Goal: Information Seeking & Learning: Learn about a topic

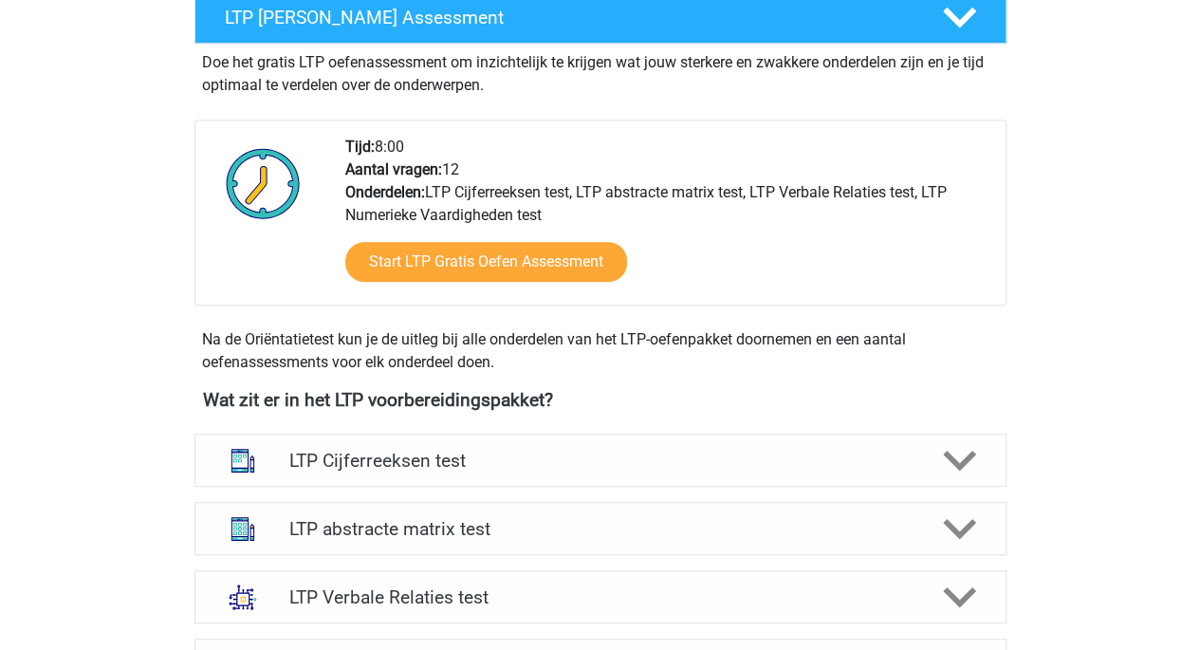
scroll to position [374, 0]
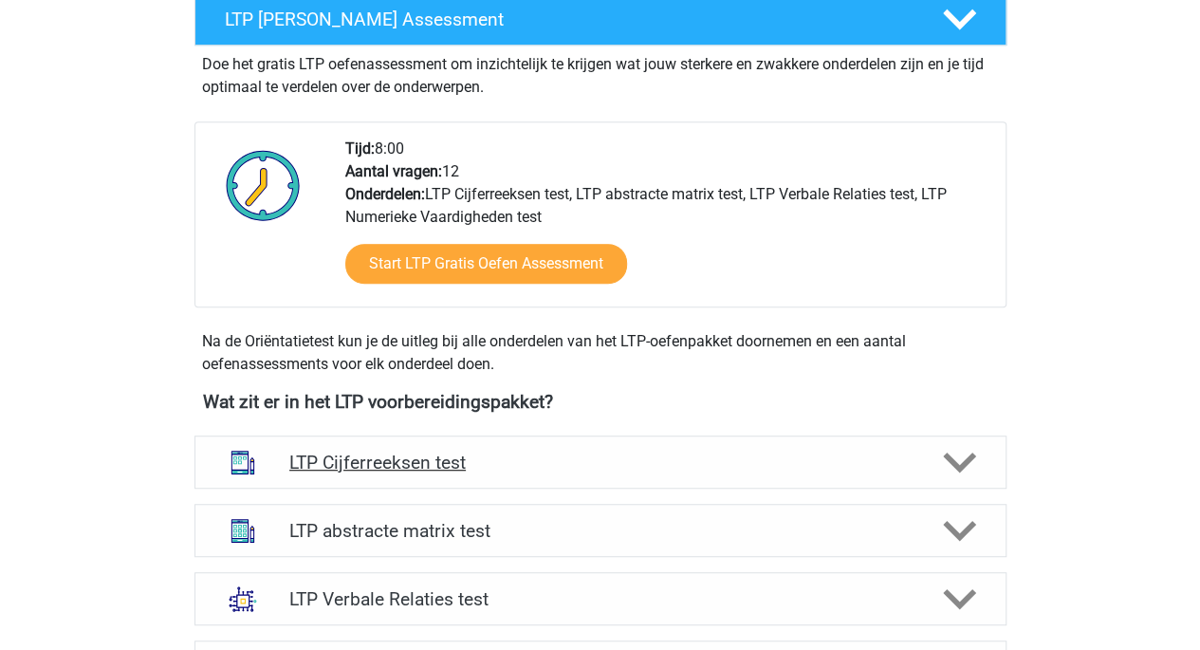
click at [402, 456] on h4 "LTP Cijferreeksen test" at bounding box center [600, 463] width 622 height 22
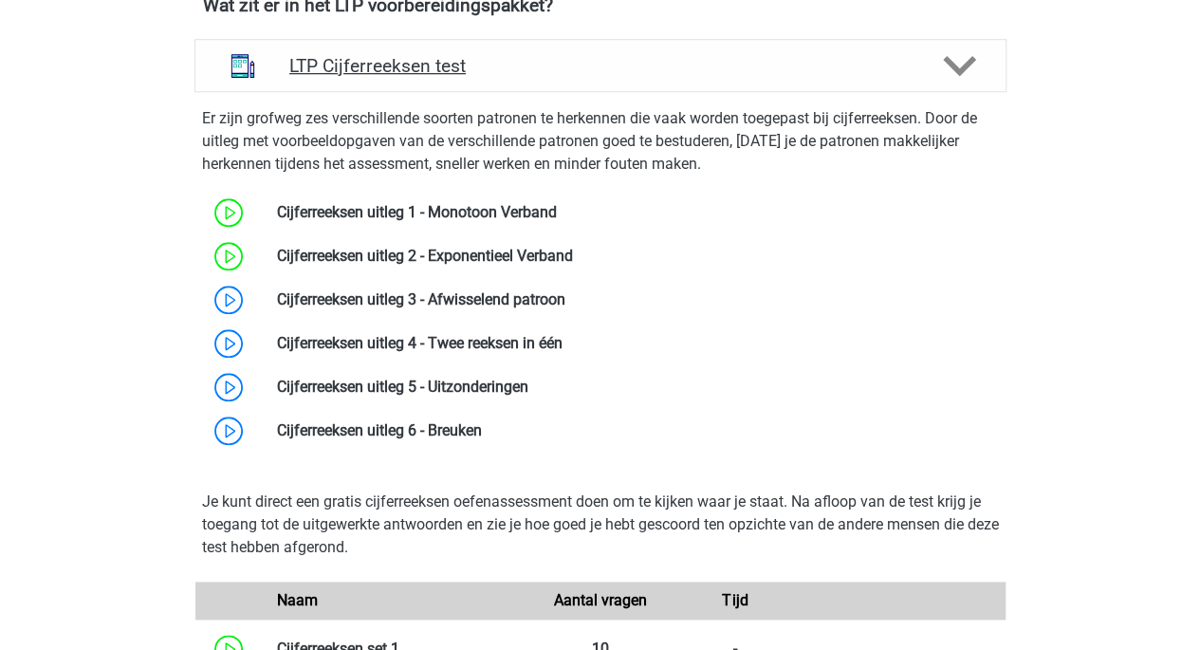
scroll to position [770, 0]
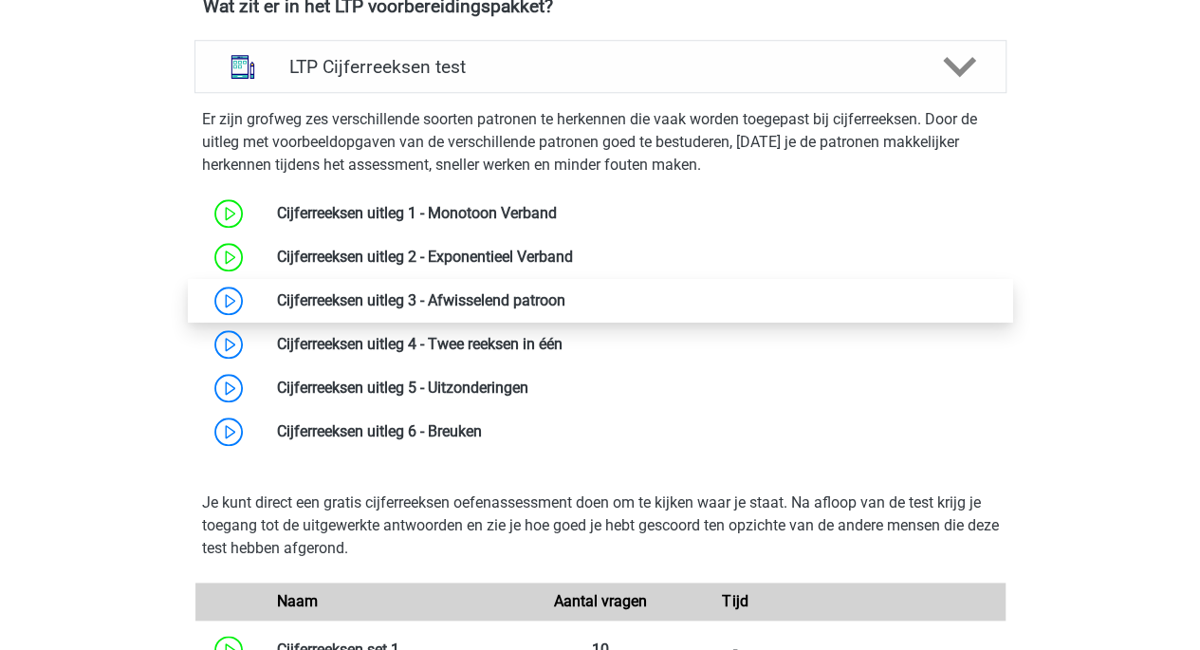
click at [566, 308] on link at bounding box center [566, 300] width 0 height 18
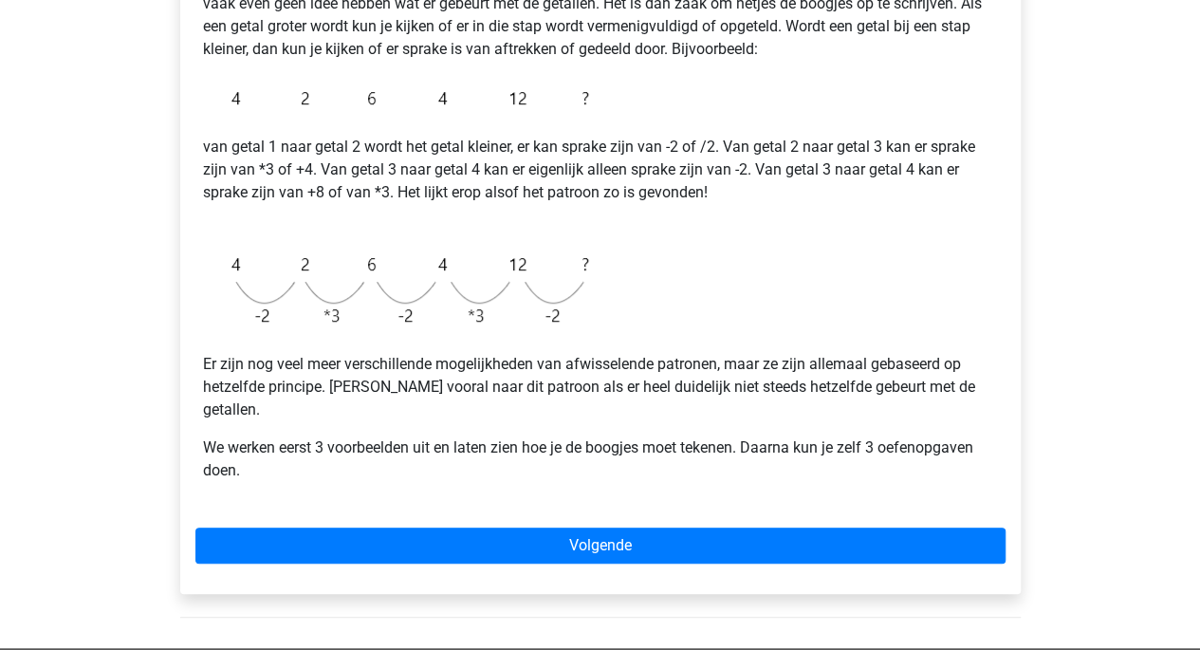
scroll to position [378, 0]
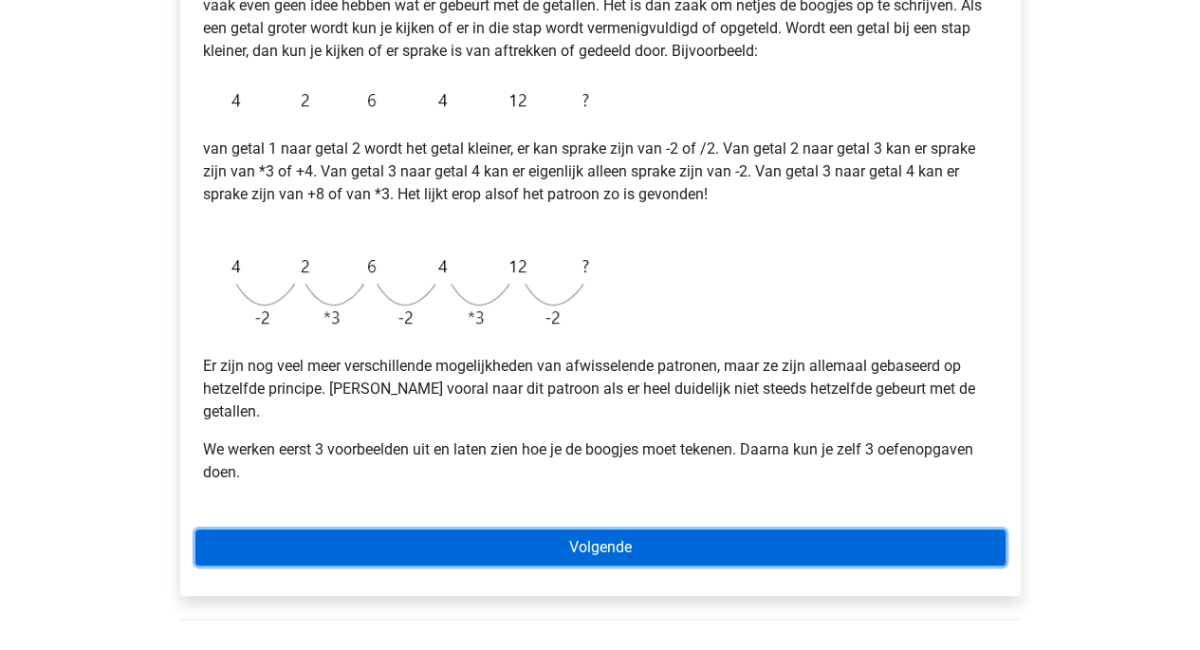
click at [598, 536] on link "Volgende" at bounding box center [600, 548] width 810 height 36
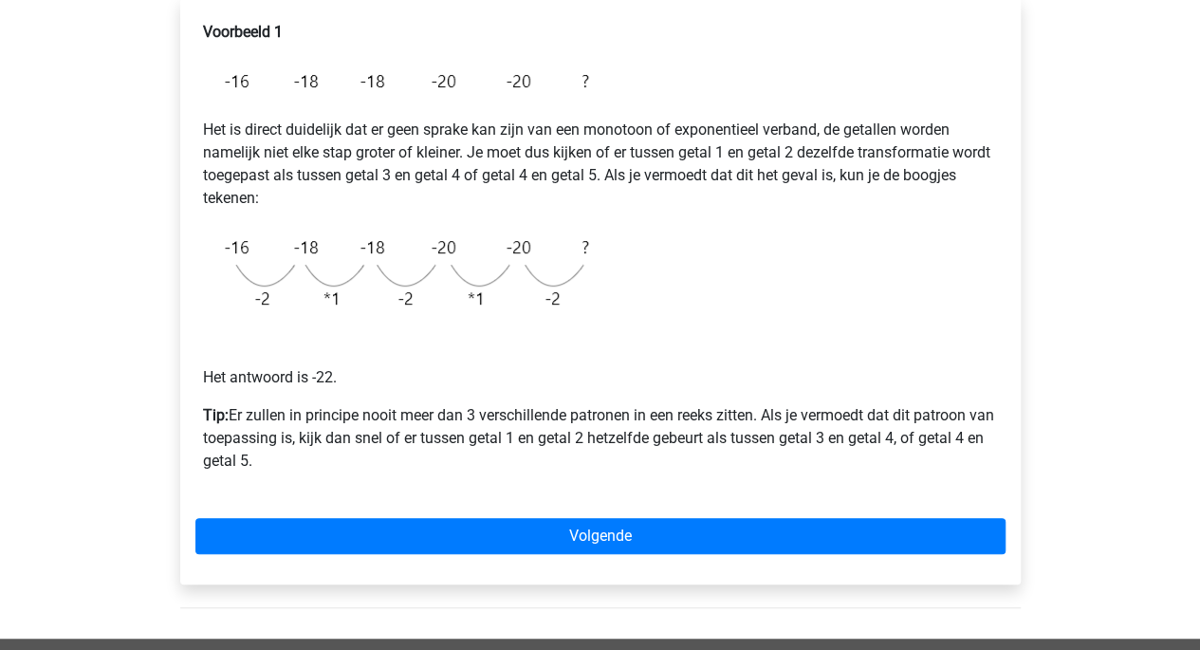
scroll to position [331, 0]
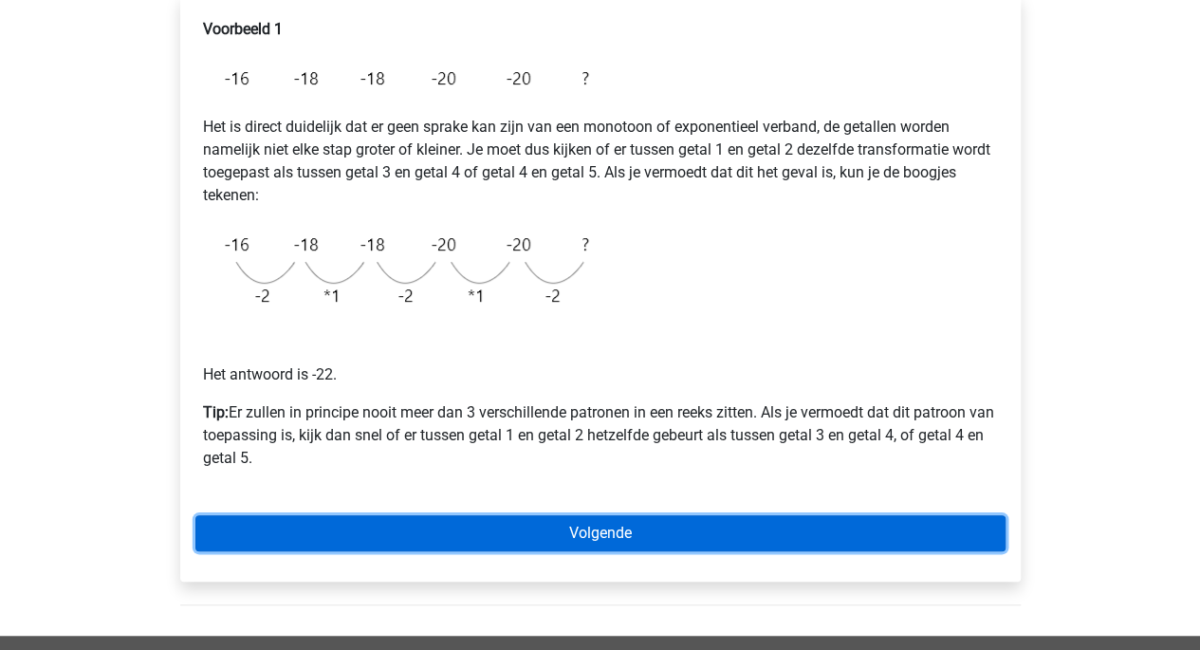
click at [594, 519] on link "Volgende" at bounding box center [600, 533] width 810 height 36
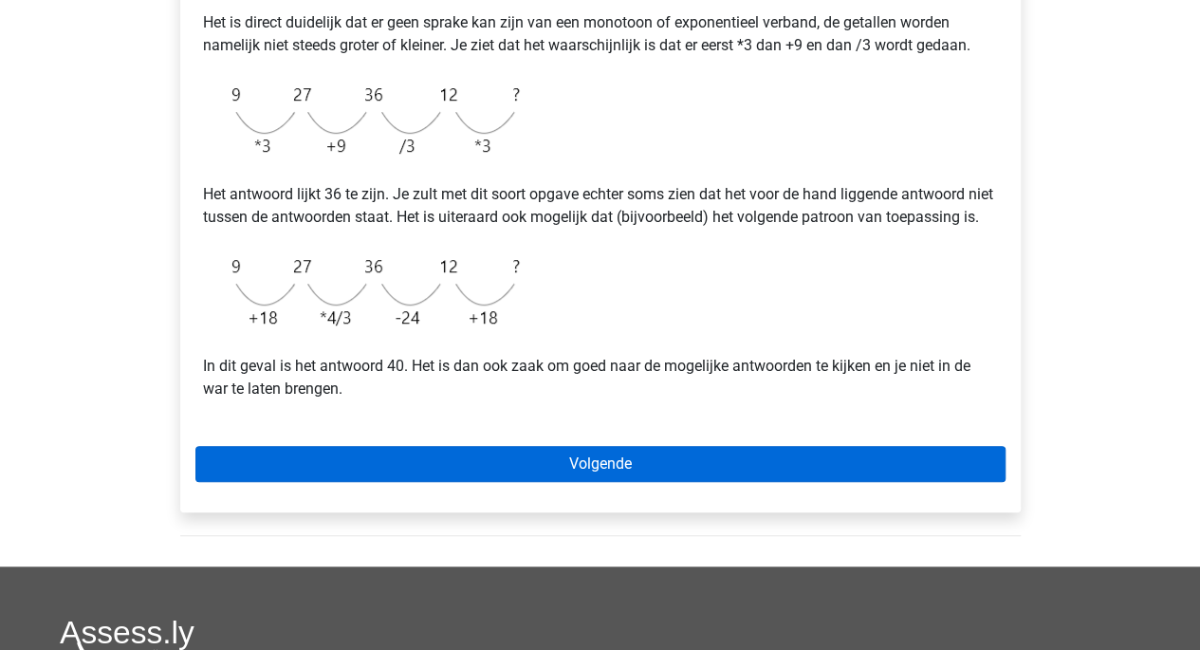
scroll to position [475, 0]
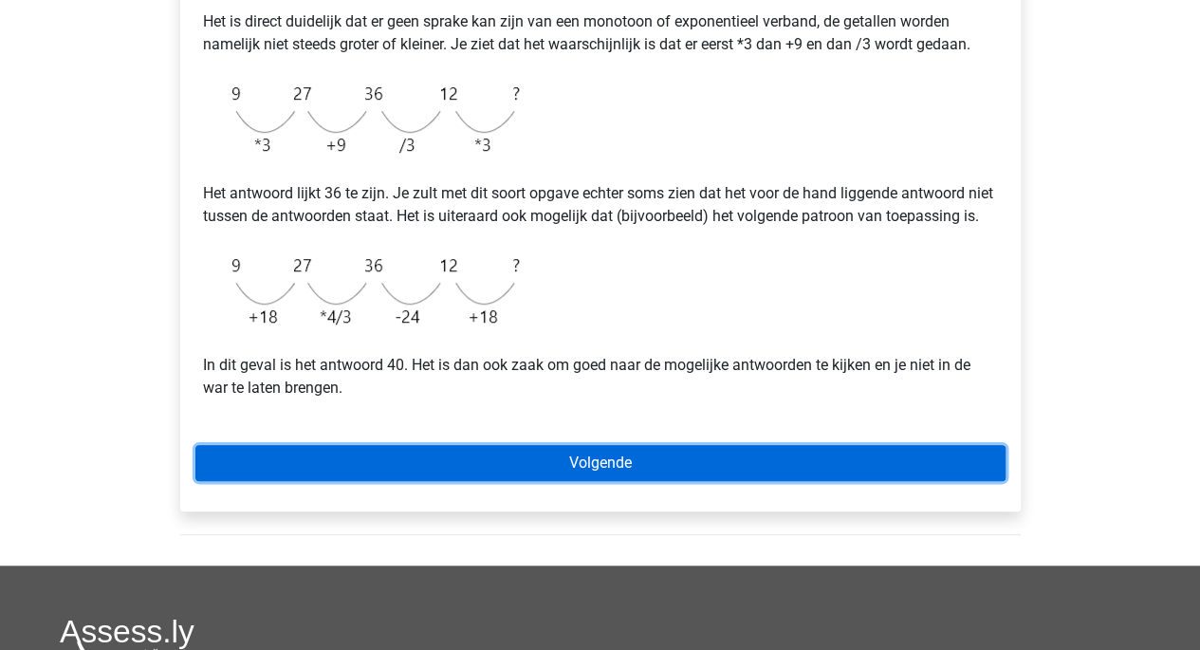
click at [567, 481] on link "Volgende" at bounding box center [600, 463] width 810 height 36
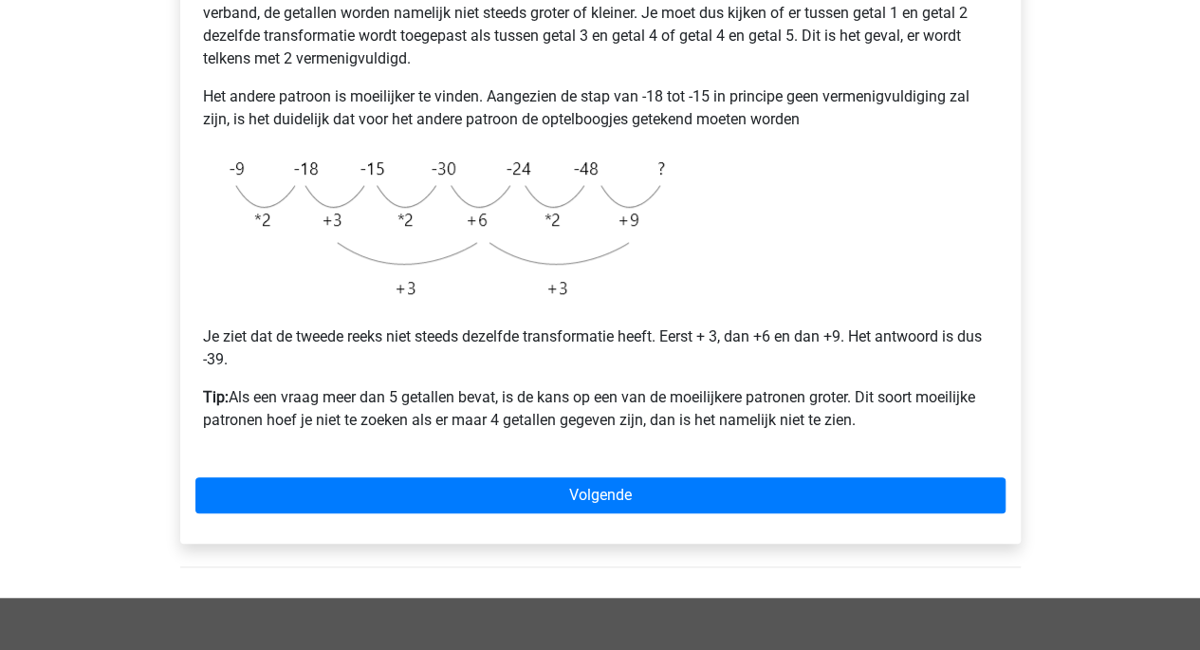
scroll to position [469, 0]
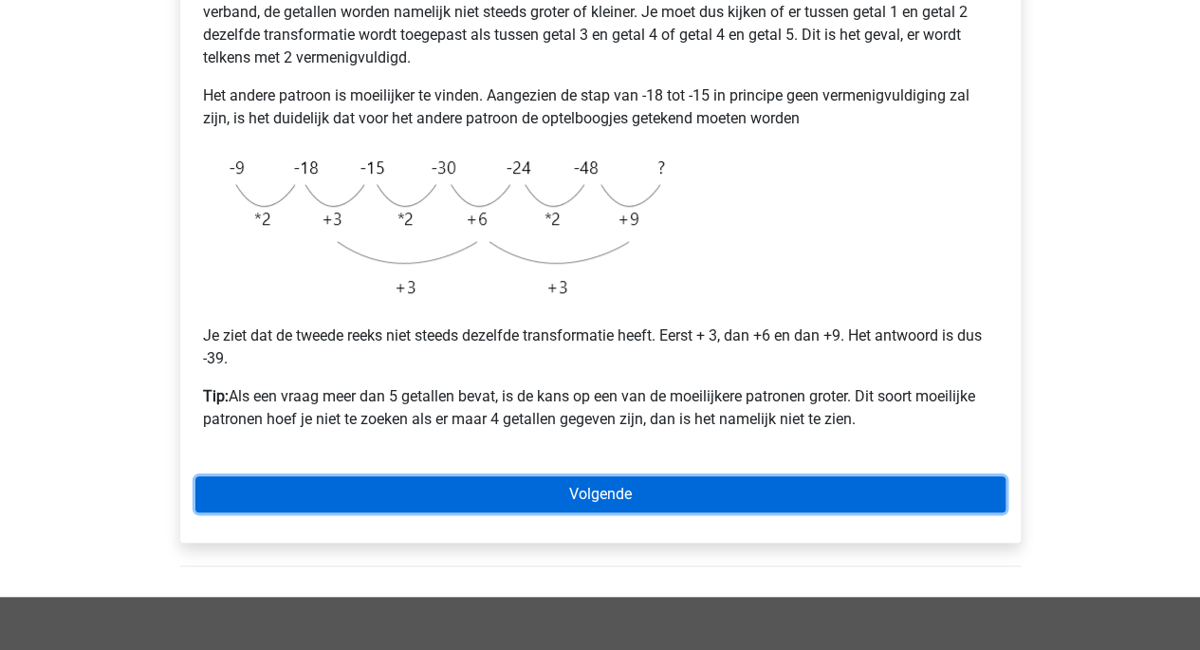
click at [593, 481] on link "Volgende" at bounding box center [600, 494] width 810 height 36
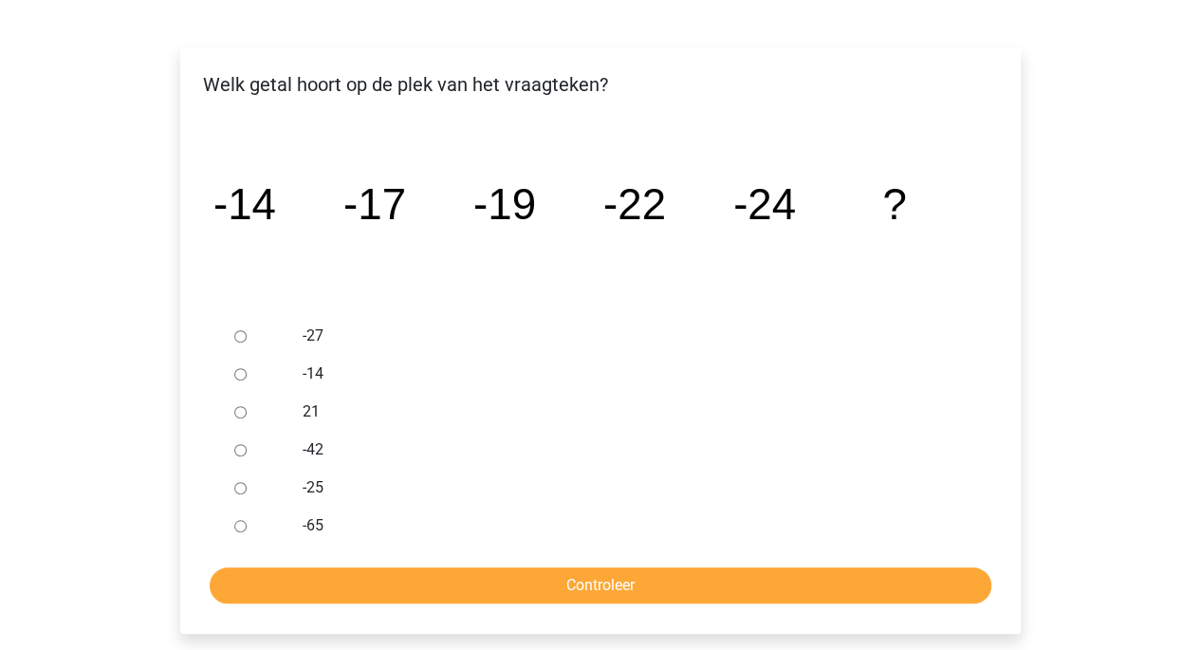
scroll to position [277, 0]
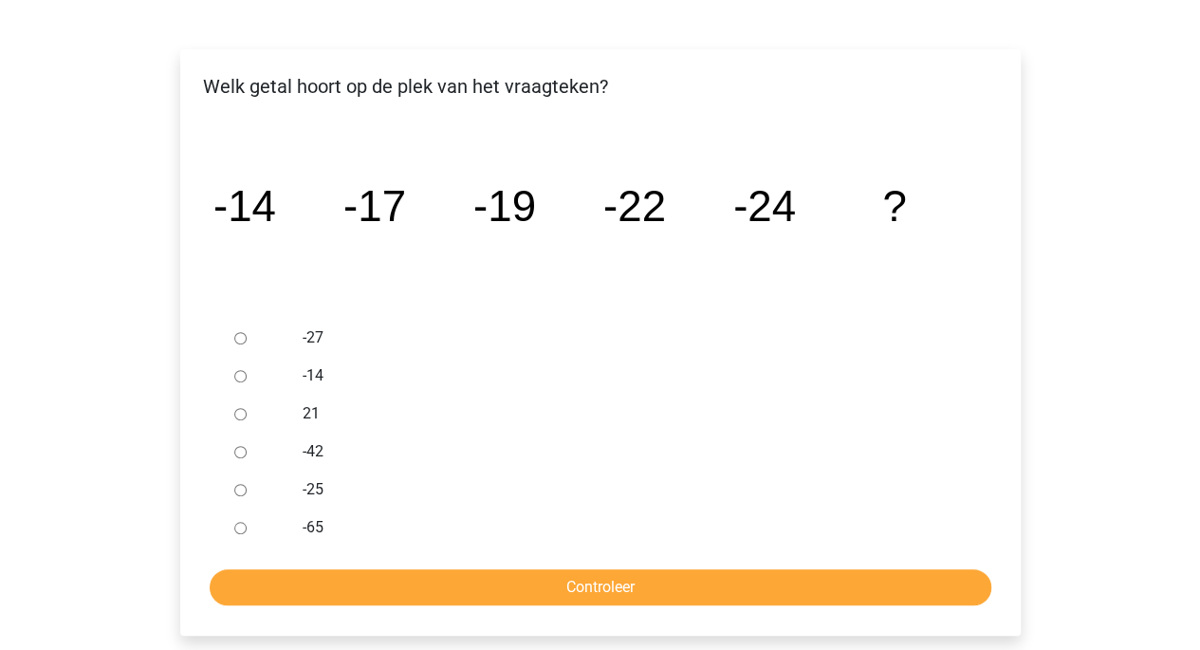
click at [239, 343] on input "-27" at bounding box center [240, 338] width 12 height 12
radio input "true"
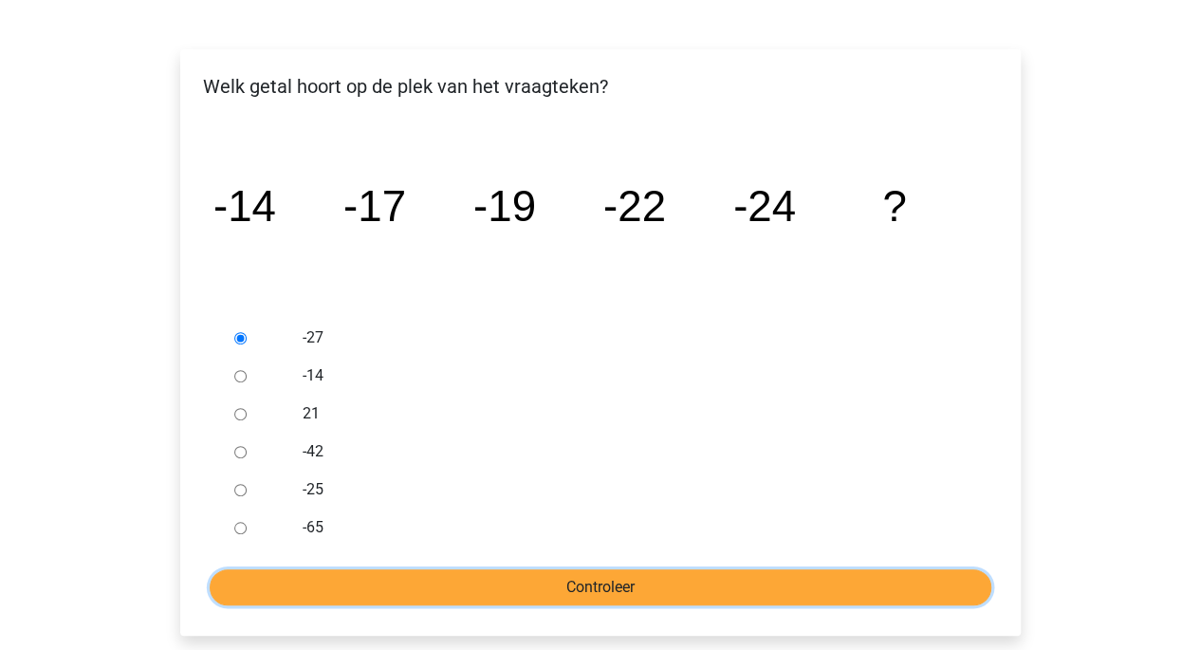
click at [402, 586] on input "Controleer" at bounding box center [601, 587] width 782 height 36
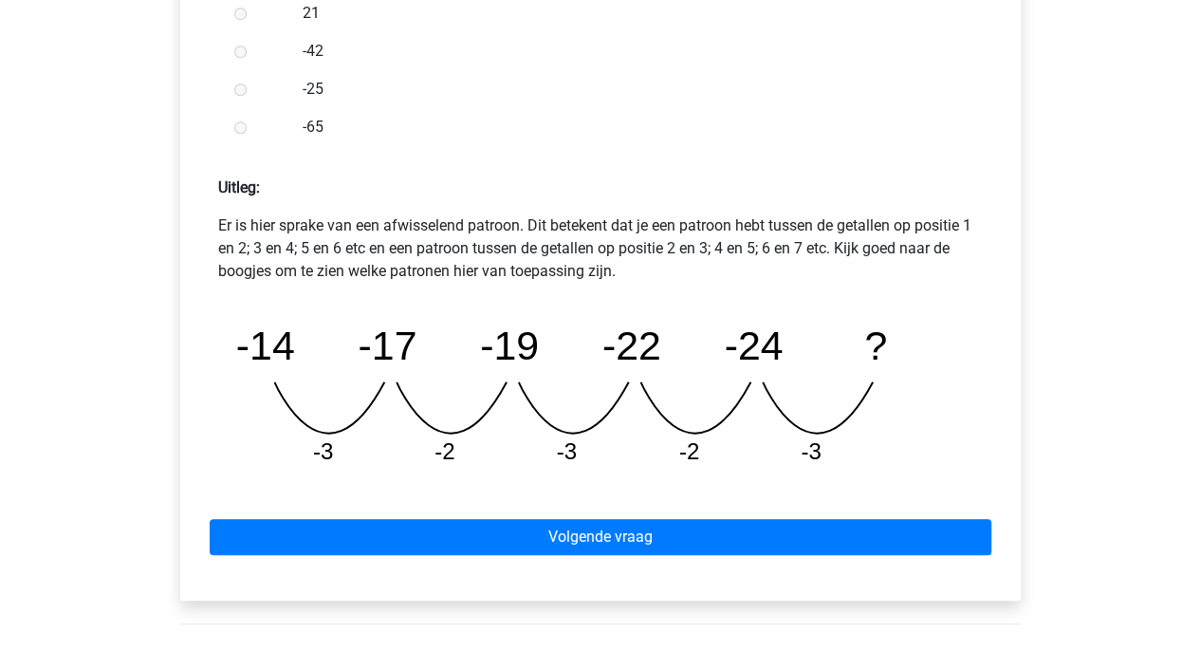
scroll to position [706, 0]
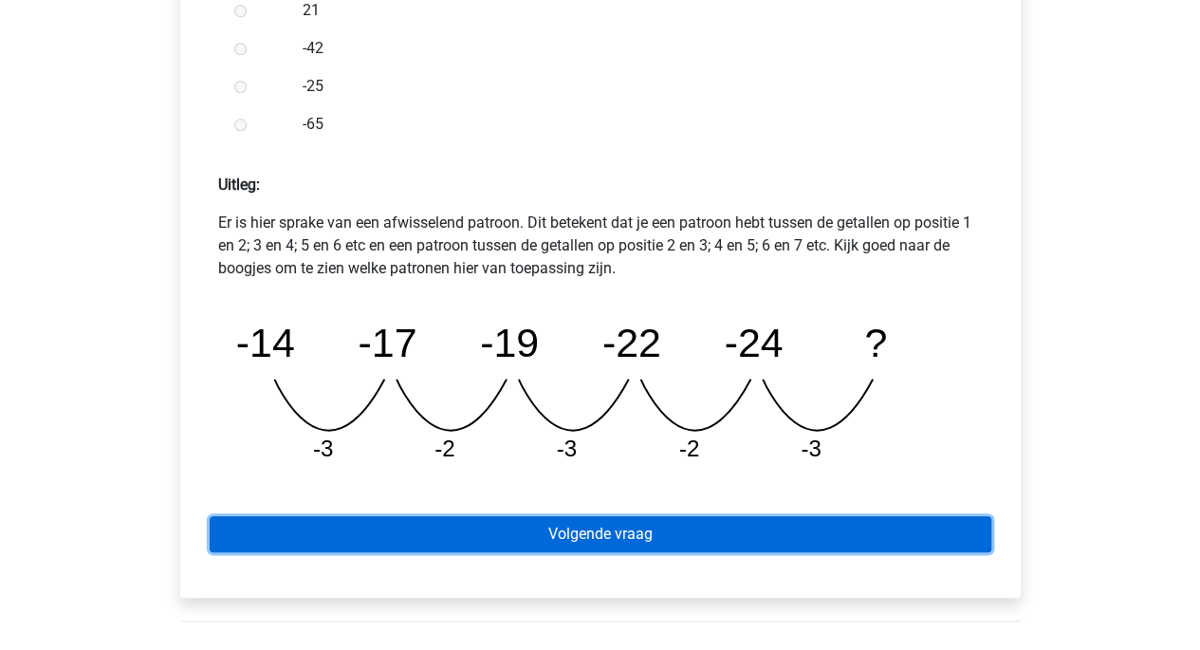
click at [511, 535] on link "Volgende vraag" at bounding box center [601, 534] width 782 height 36
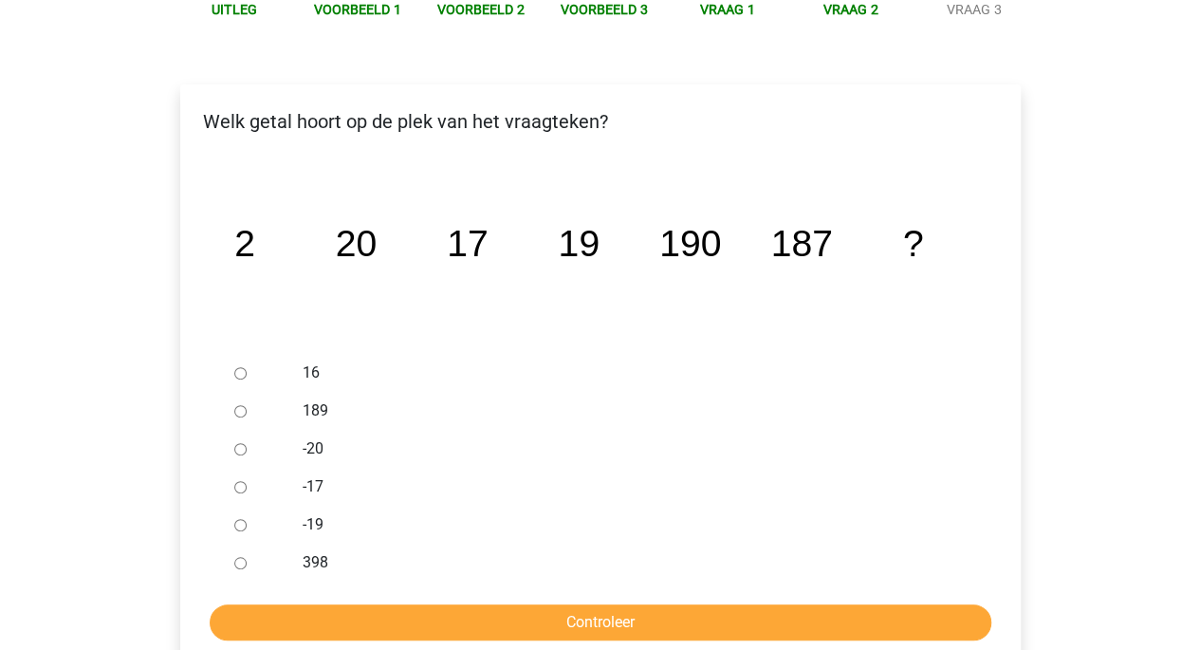
scroll to position [243, 0]
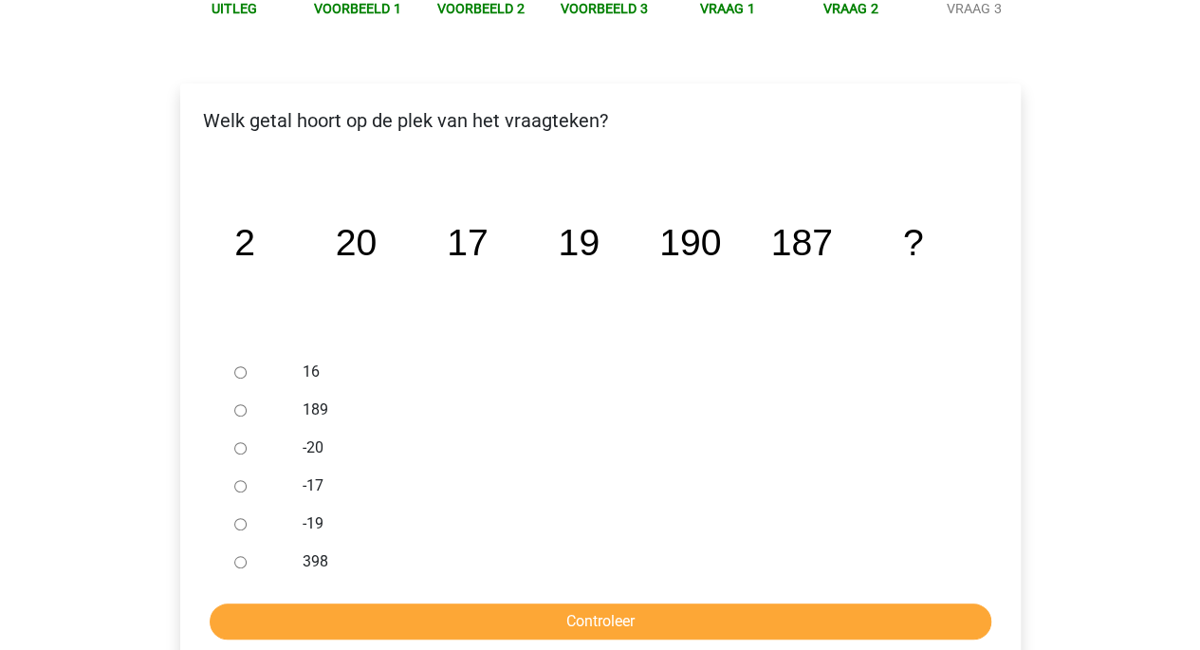
click at [240, 411] on input "189" at bounding box center [240, 410] width 12 height 12
radio input "true"
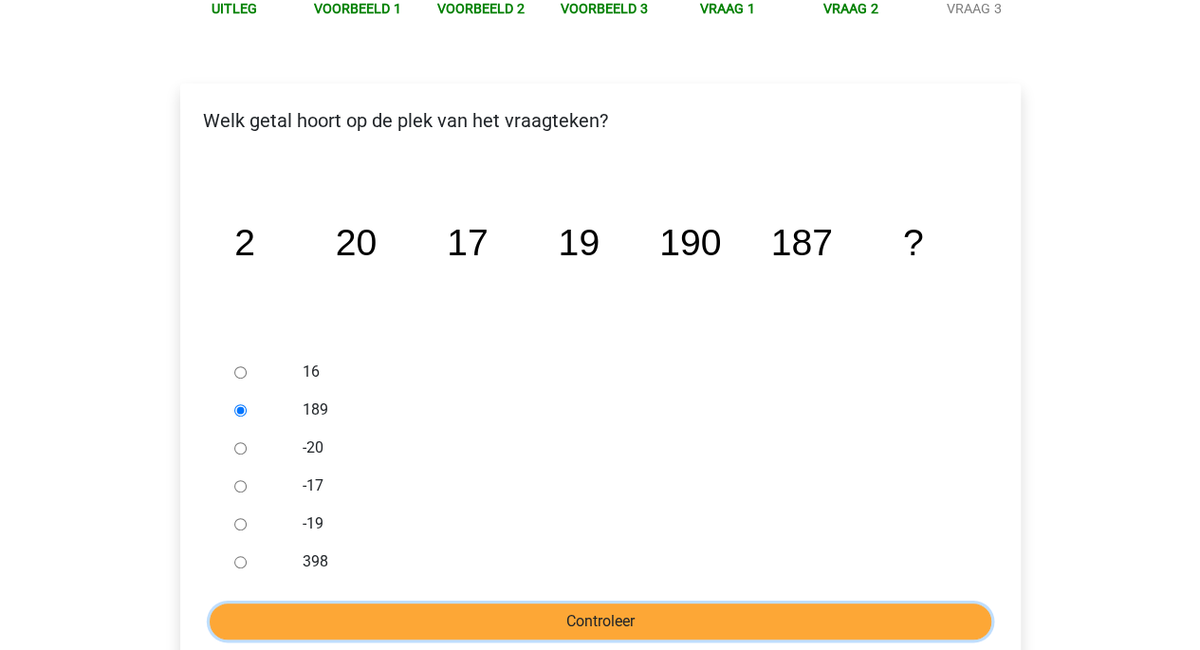
click at [530, 619] on input "Controleer" at bounding box center [601, 622] width 782 height 36
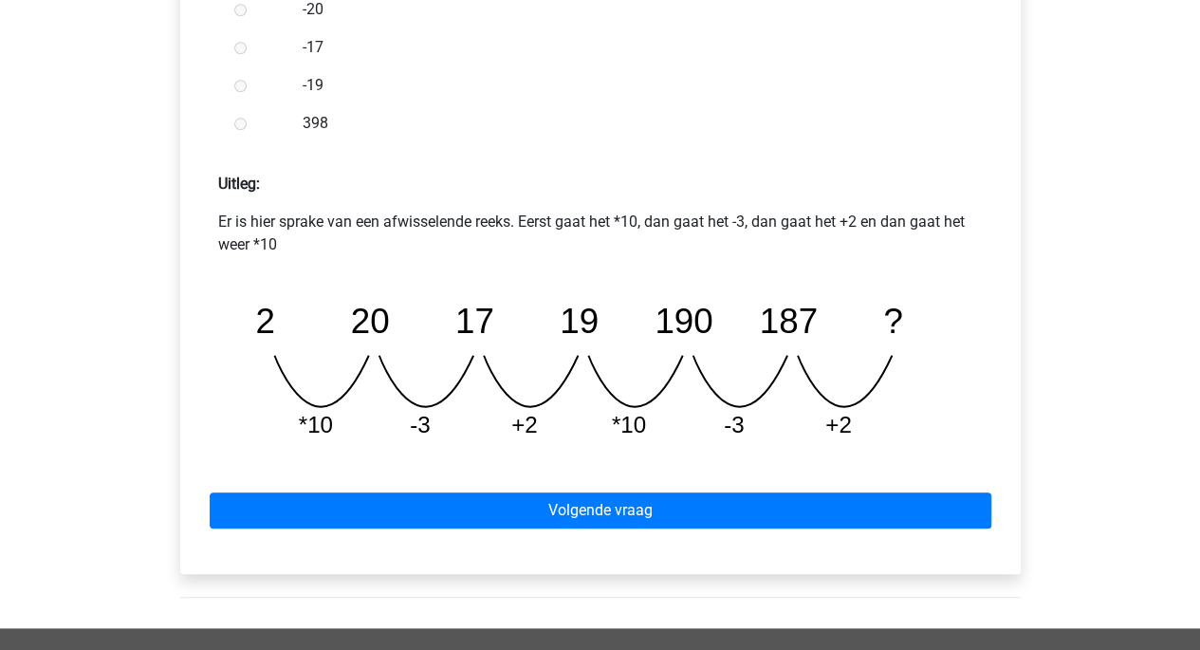
scroll to position [708, 0]
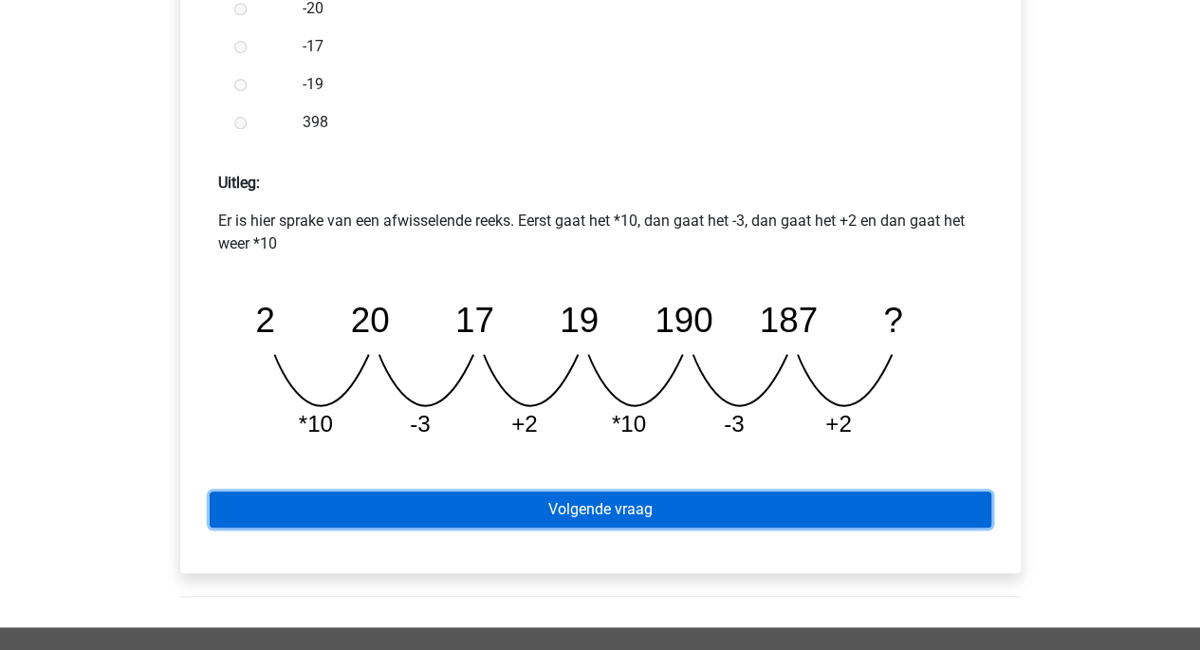
click at [463, 504] on link "Volgende vraag" at bounding box center [601, 510] width 782 height 36
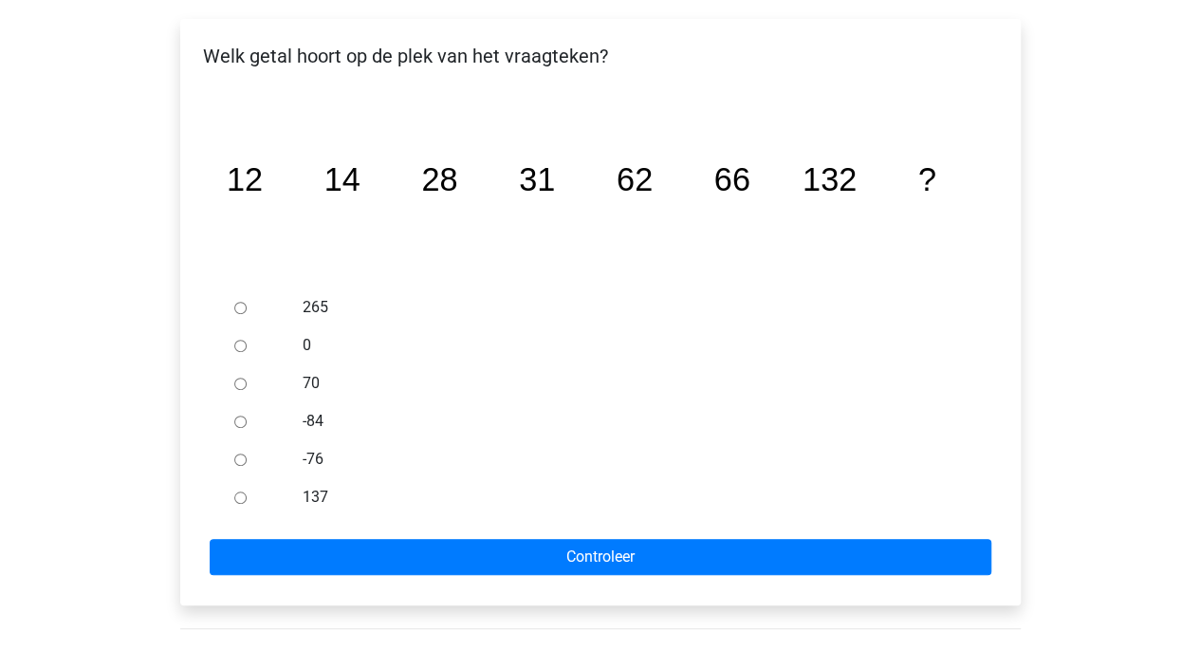
scroll to position [308, 0]
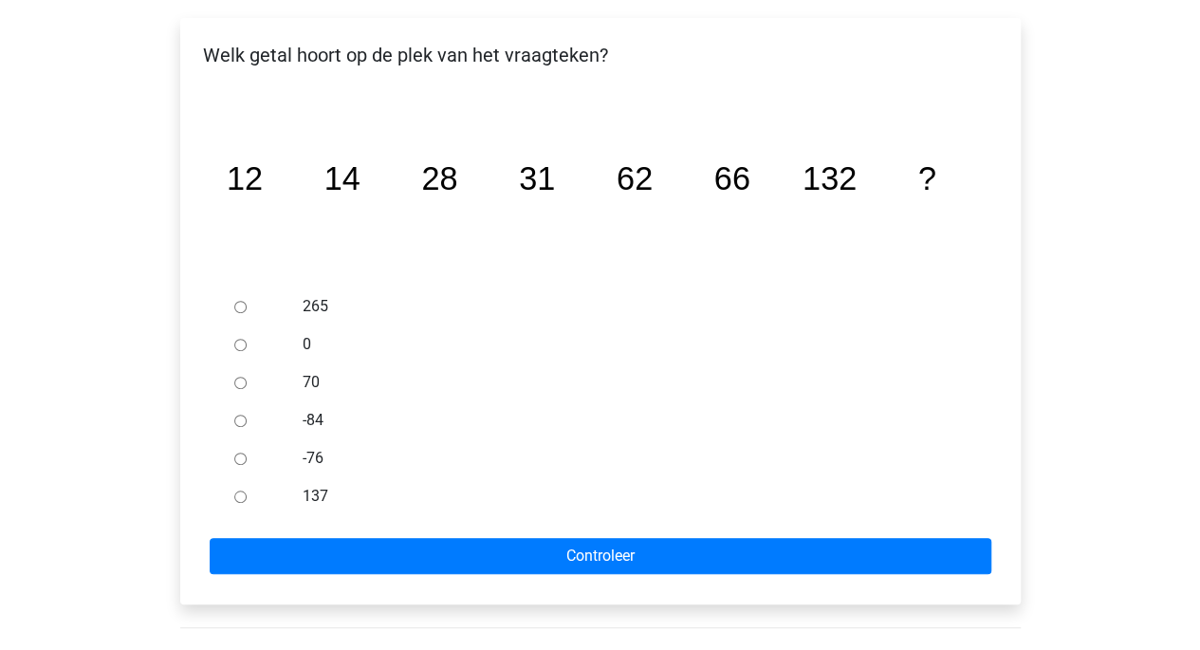
click at [242, 492] on input "137" at bounding box center [240, 497] width 12 height 12
radio input "true"
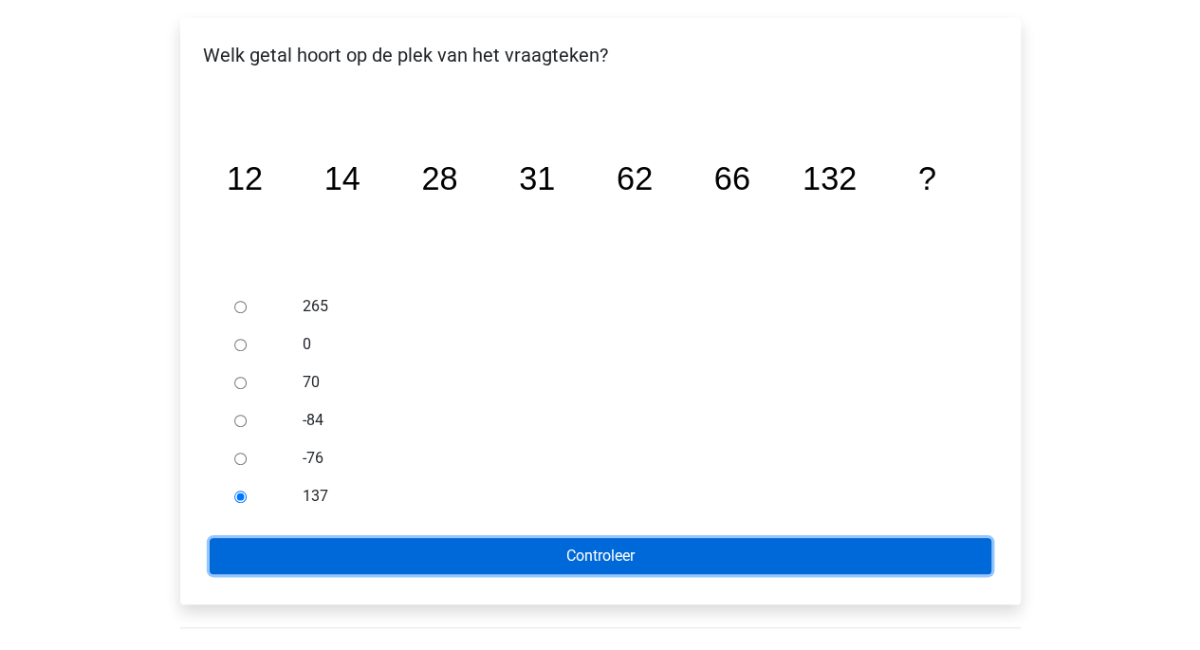
click at [439, 545] on input "Controleer" at bounding box center [601, 556] width 782 height 36
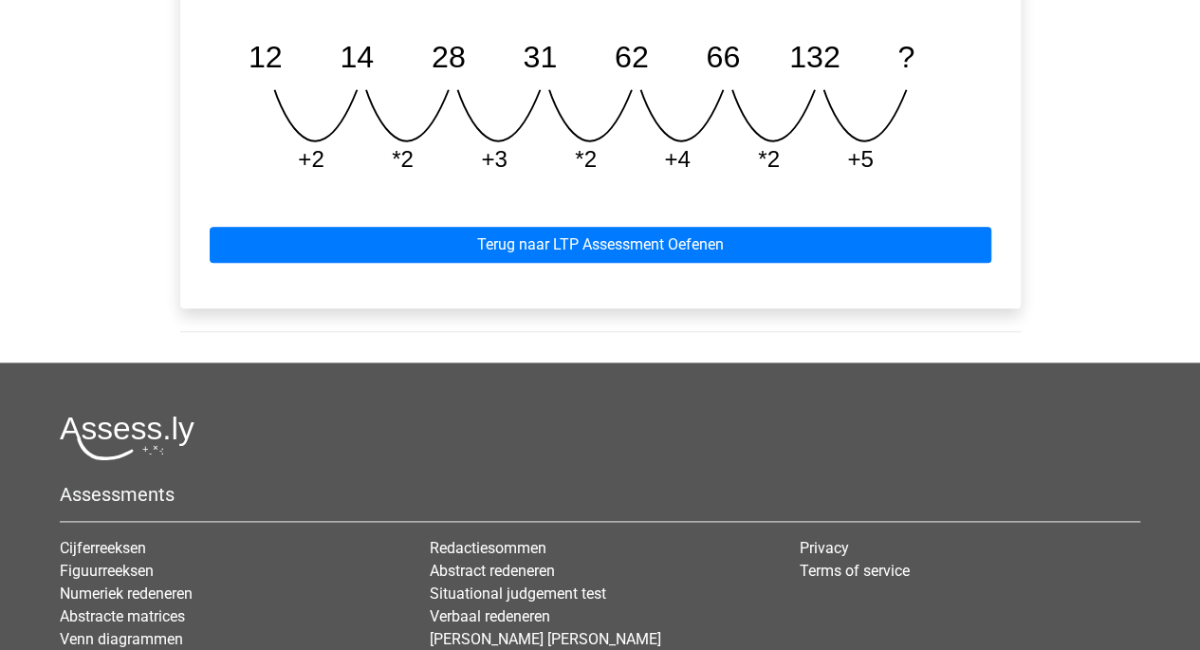
scroll to position [997, 0]
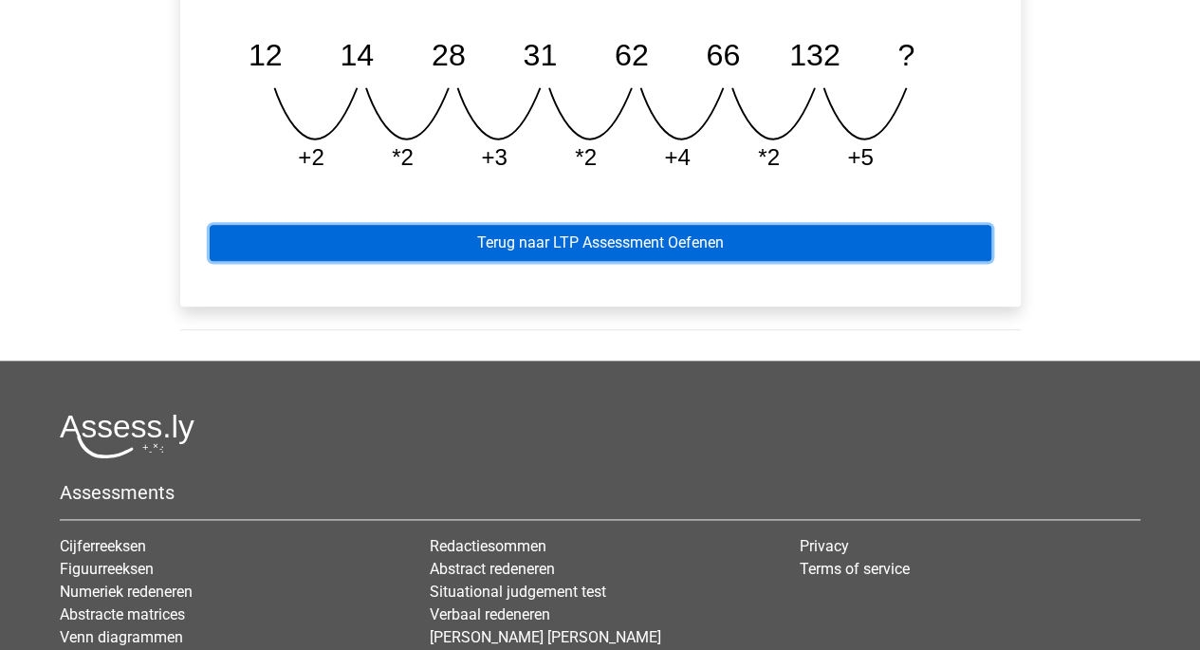
click at [579, 243] on link "Terug naar LTP Assessment Oefenen" at bounding box center [601, 243] width 782 height 36
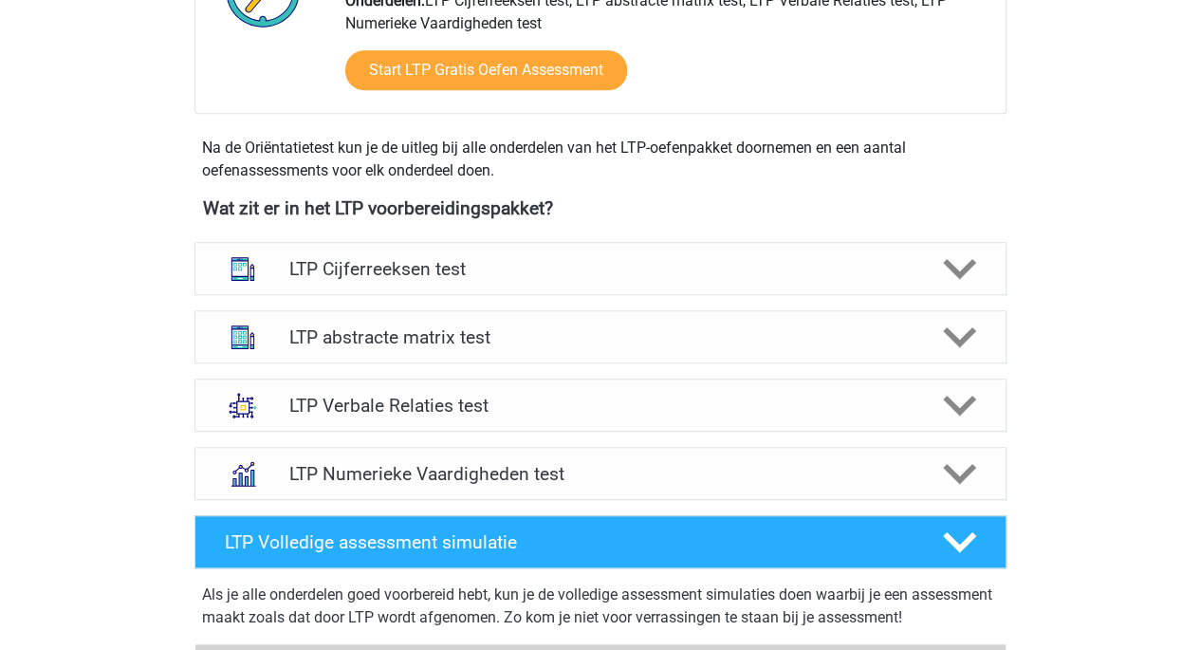
scroll to position [552, 0]
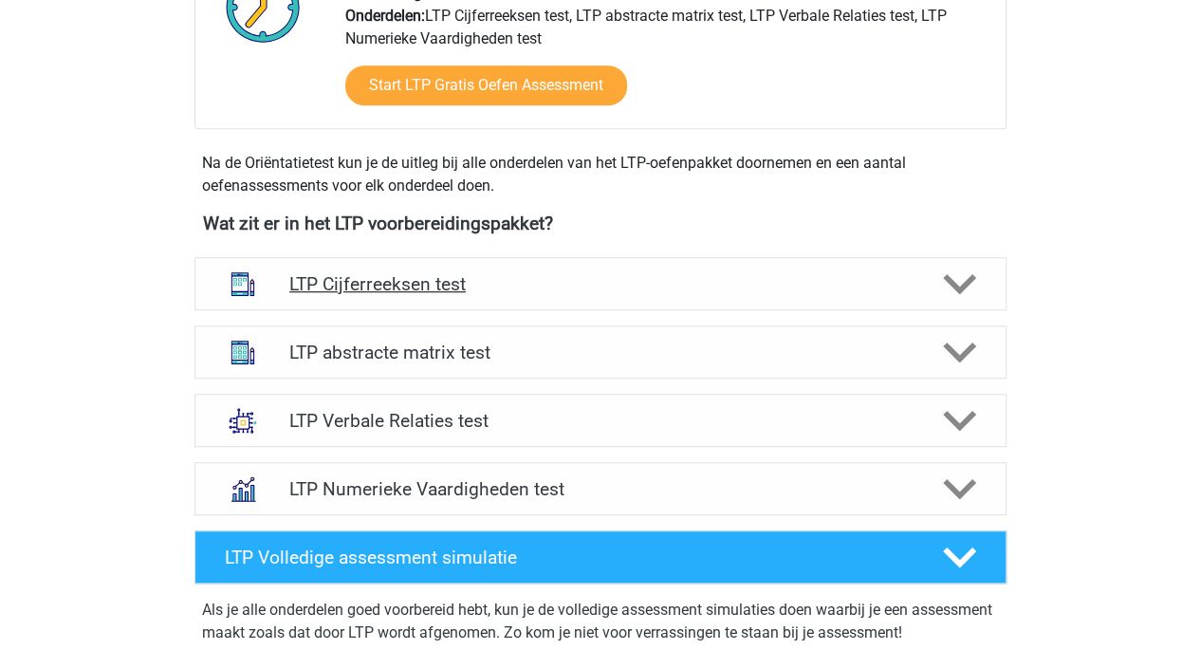
click at [541, 265] on div "LTP Cijferreeksen test" at bounding box center [601, 283] width 812 height 53
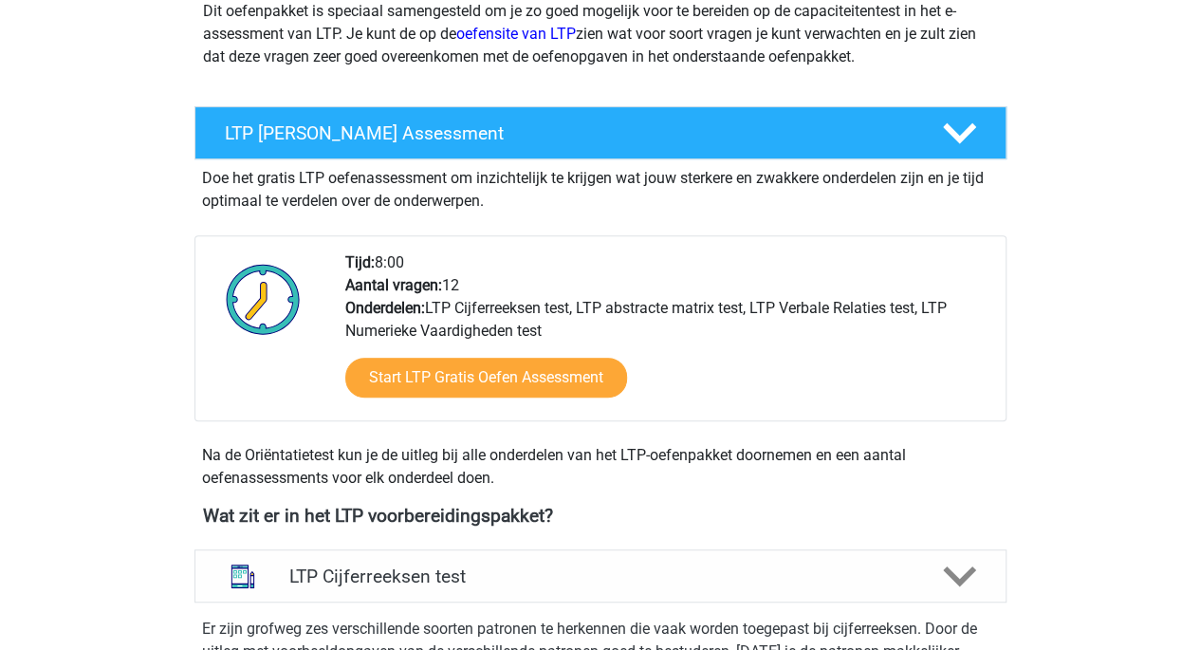
scroll to position [0, 0]
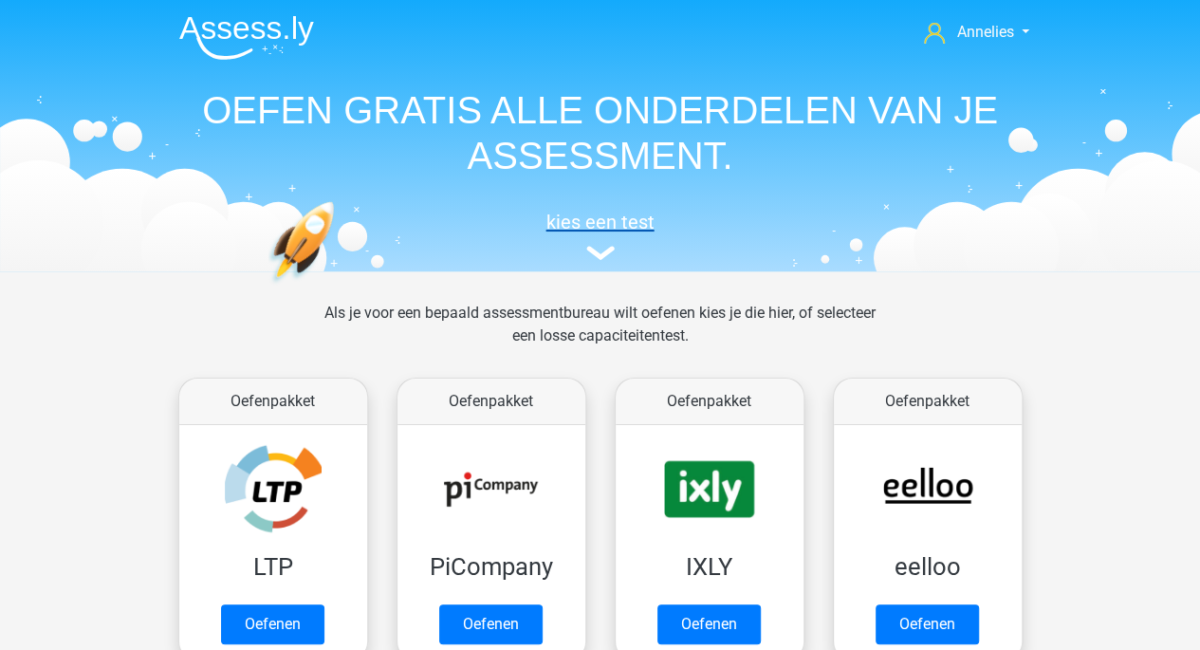
click at [600, 253] on img at bounding box center [600, 253] width 28 height 14
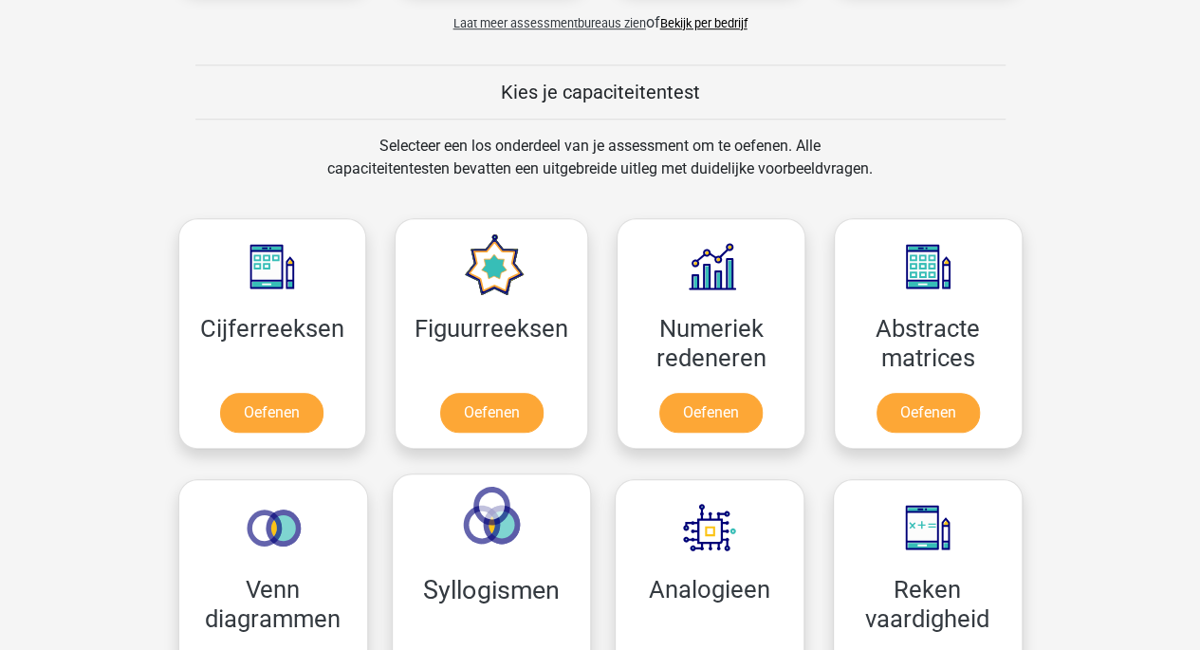
scroll to position [672, 0]
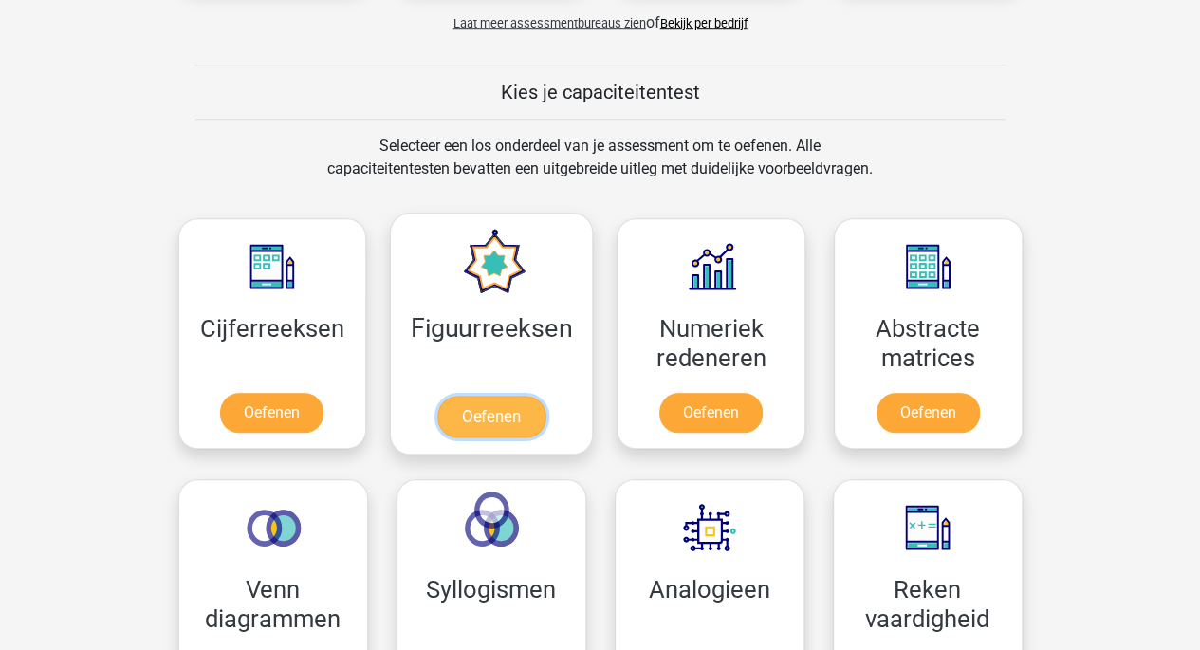
click at [463, 428] on link "Oefenen" at bounding box center [491, 417] width 108 height 42
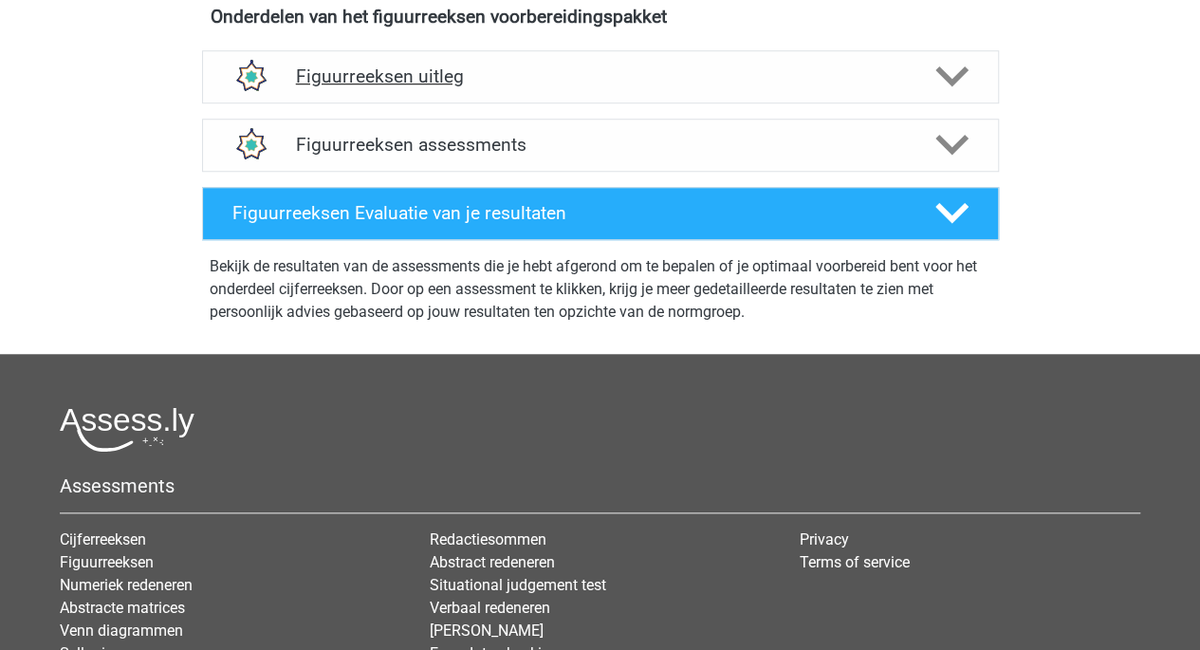
scroll to position [718, 0]
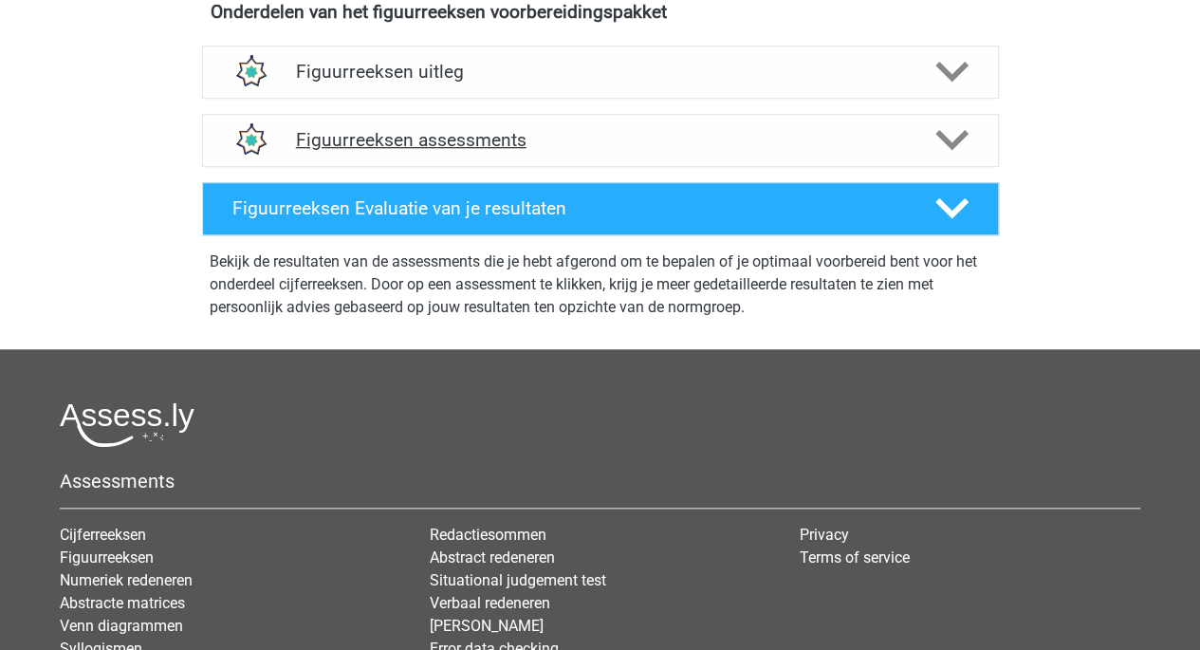
click at [442, 120] on div "Figuurreeksen assessments" at bounding box center [600, 140] width 797 height 53
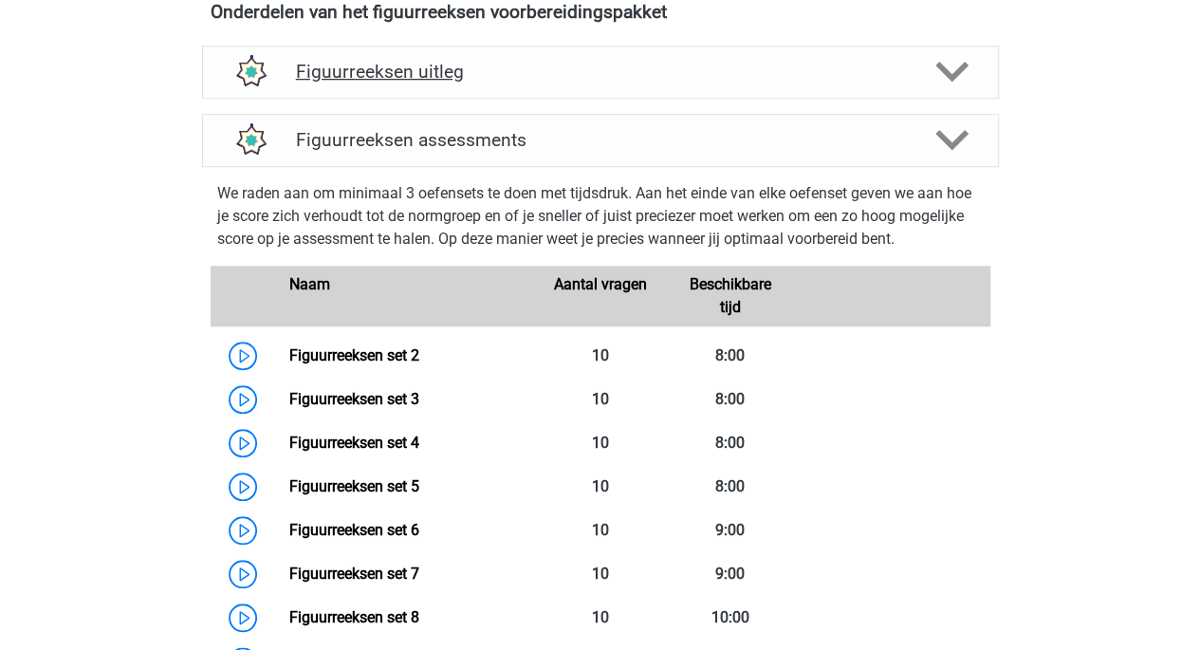
click at [402, 62] on h4 "Figuurreeksen uitleg" at bounding box center [600, 72] width 609 height 22
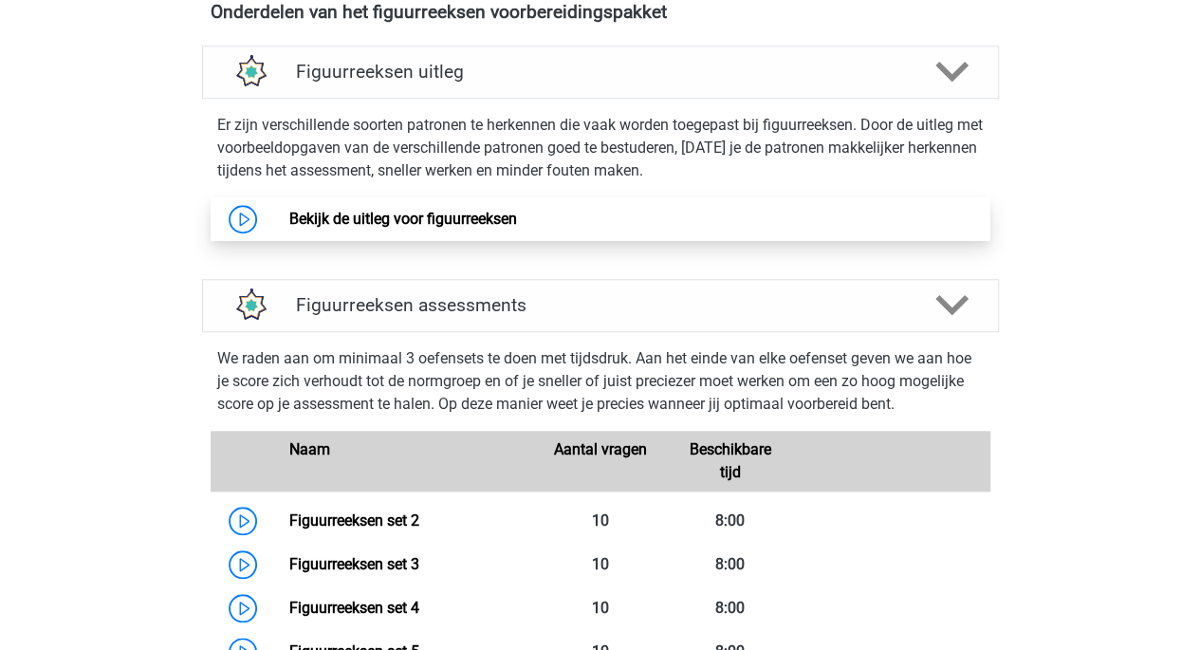
click at [400, 228] on link "Bekijk de uitleg voor figuurreeksen" at bounding box center [403, 219] width 228 height 18
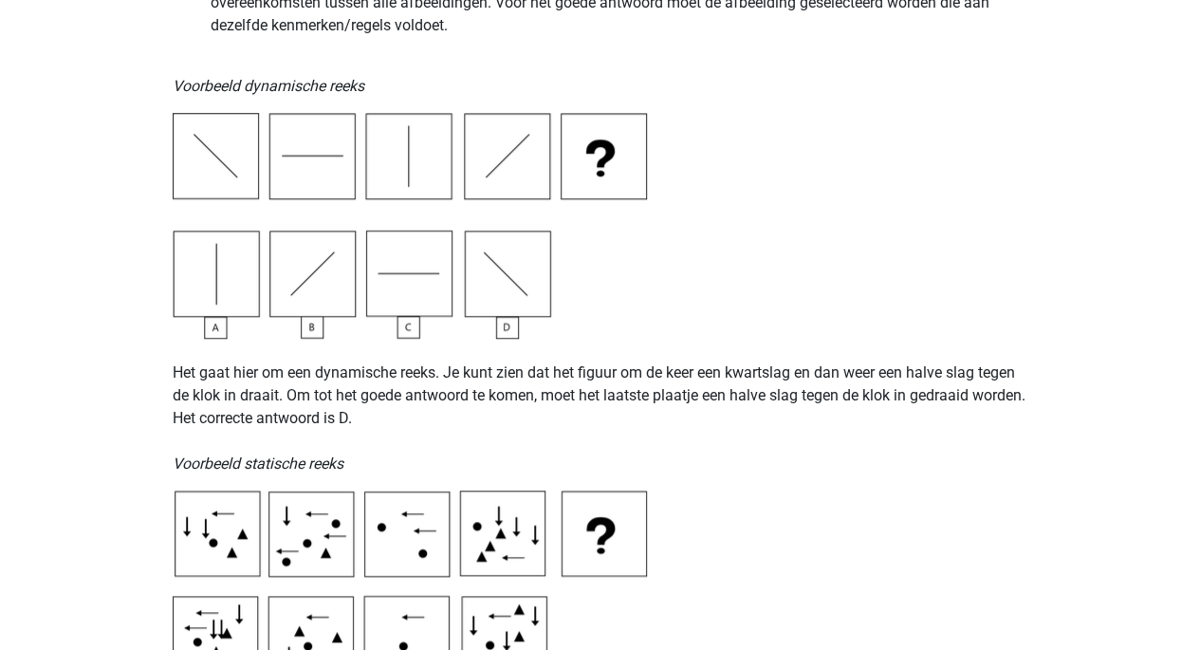
scroll to position [614, 0]
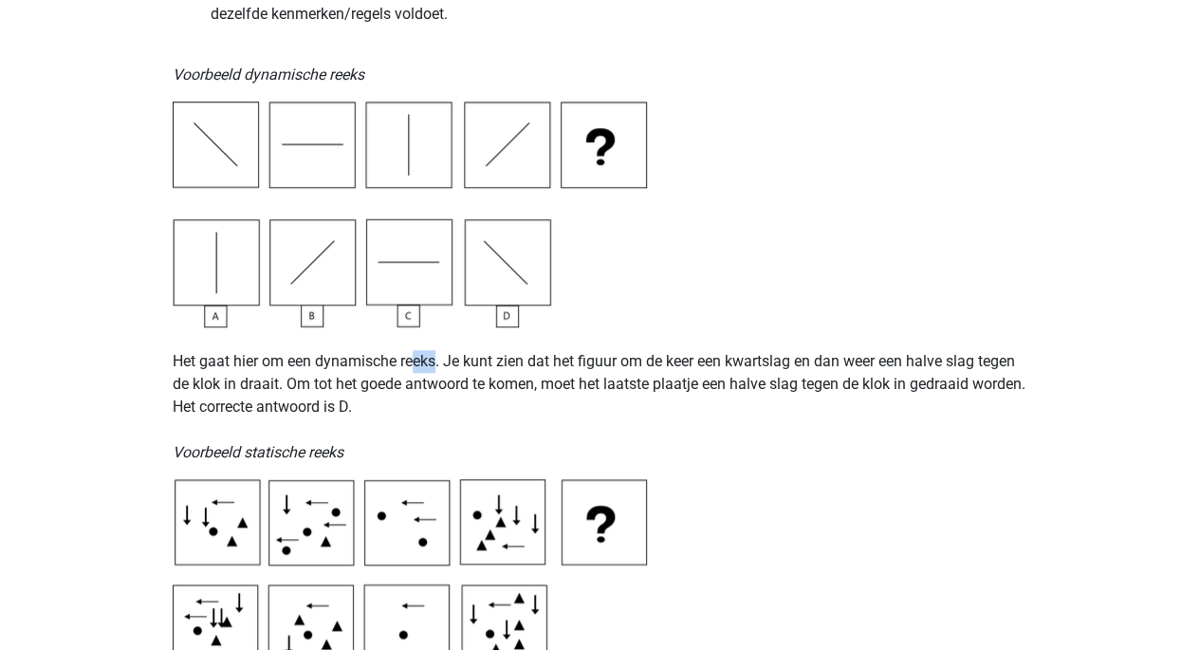
drag, startPoint x: 412, startPoint y: 364, endPoint x: 444, endPoint y: 360, distance: 32.6
click at [444, 360] on p "Het gaat hier om een dynamische reeks. Je kunt zien dat het figuur om de keer e…" at bounding box center [601, 395] width 856 height 137
click at [463, 386] on p "Het gaat hier om een dynamische reeks. Je kunt zien dat het figuur om de keer e…" at bounding box center [601, 395] width 856 height 137
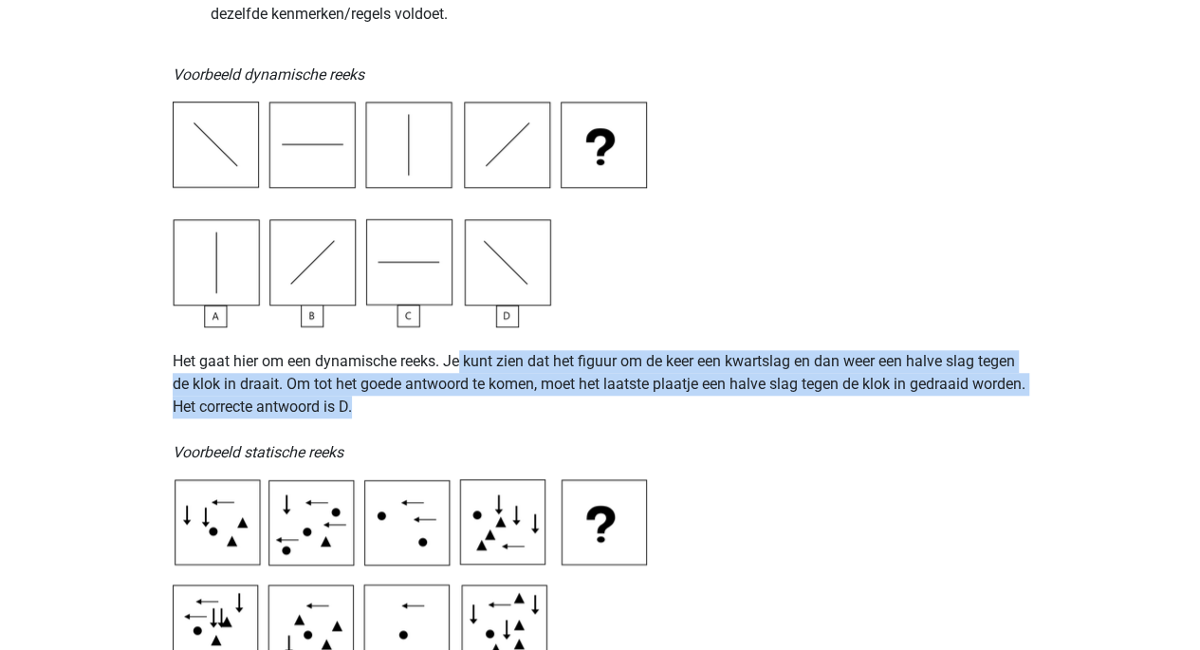
drag, startPoint x: 460, startPoint y: 367, endPoint x: 572, endPoint y: 418, distance: 122.8
click at [572, 418] on p "Het gaat hier om een dynamische reeks. Je kunt zien dat het figuur om de keer e…" at bounding box center [601, 395] width 856 height 137
click at [409, 270] on img at bounding box center [410, 215] width 475 height 226
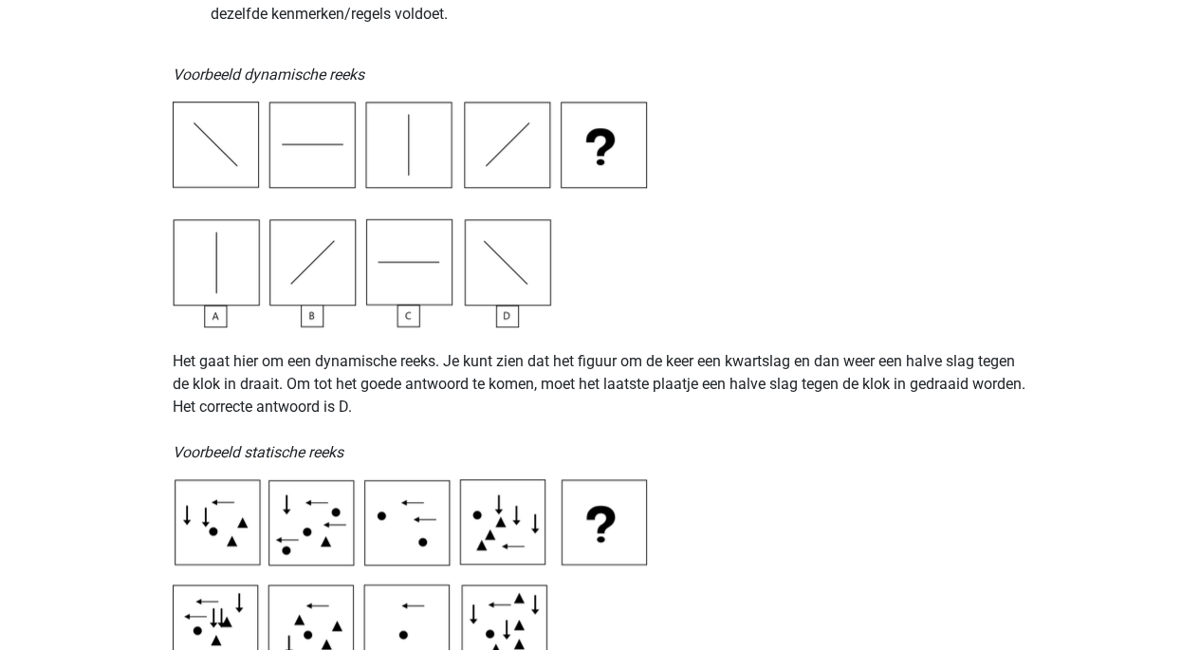
click at [483, 427] on p "Het gaat hier om een dynamische reeks. Je kunt zien dat het figuur om de keer e…" at bounding box center [601, 395] width 856 height 137
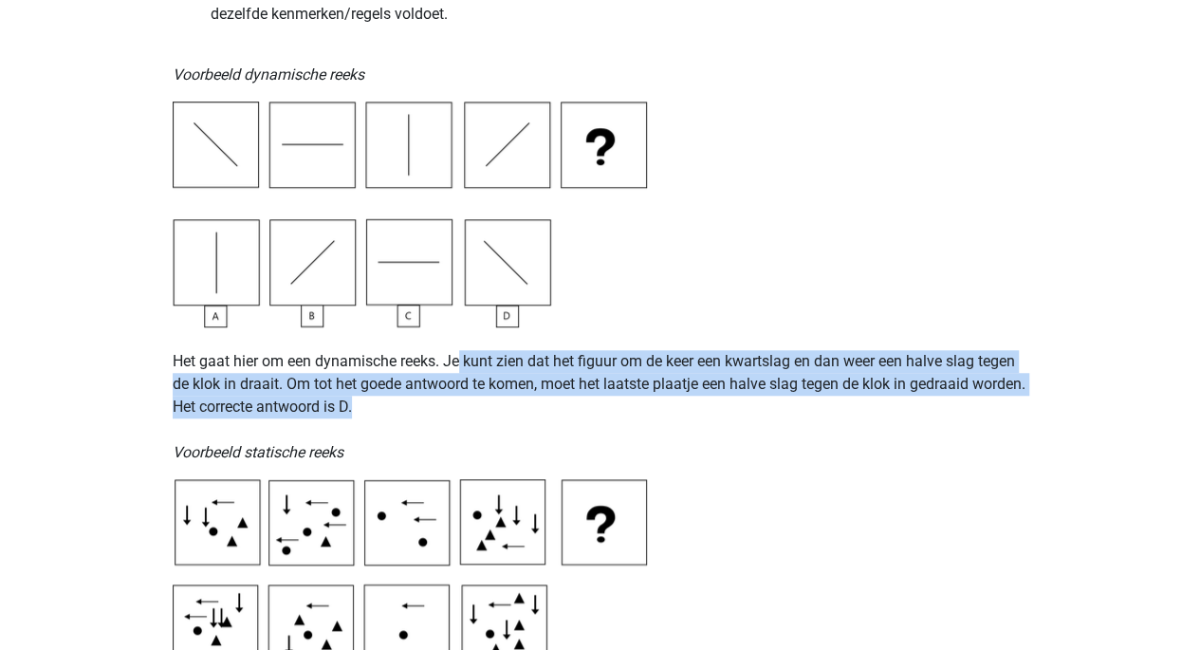
drag, startPoint x: 461, startPoint y: 367, endPoint x: 464, endPoint y: 405, distance: 38.1
click at [464, 405] on p "Het gaat hier om een dynamische reeks. Je kunt zien dat het figuur om de keer e…" at bounding box center [601, 395] width 856 height 137
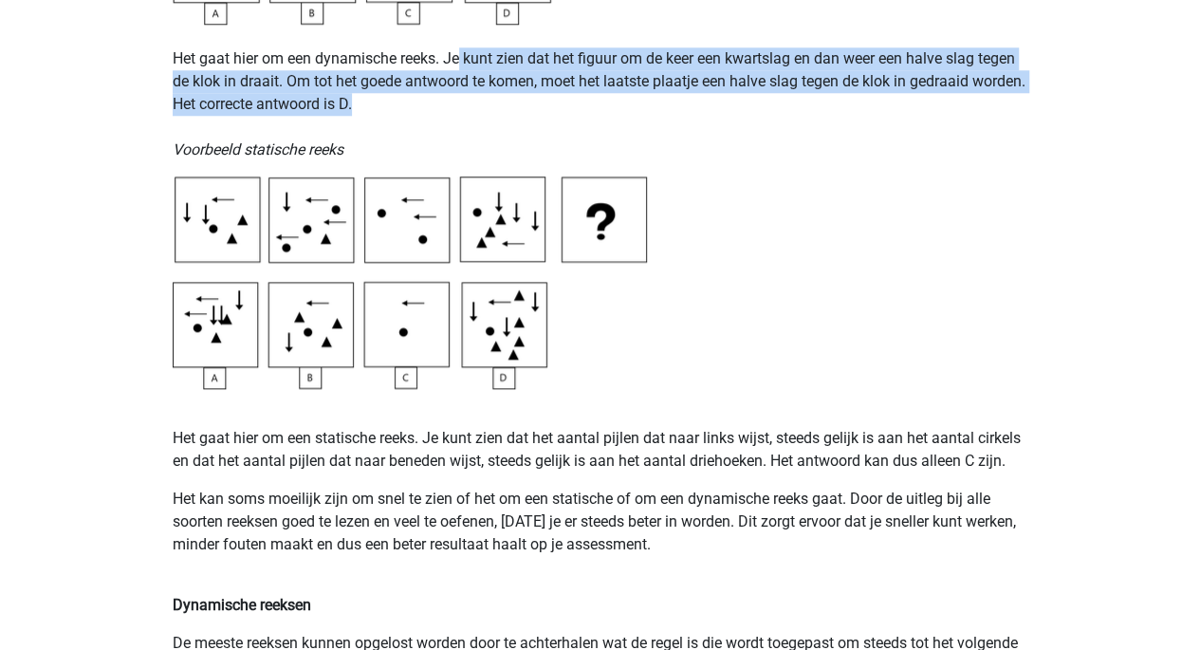
scroll to position [918, 0]
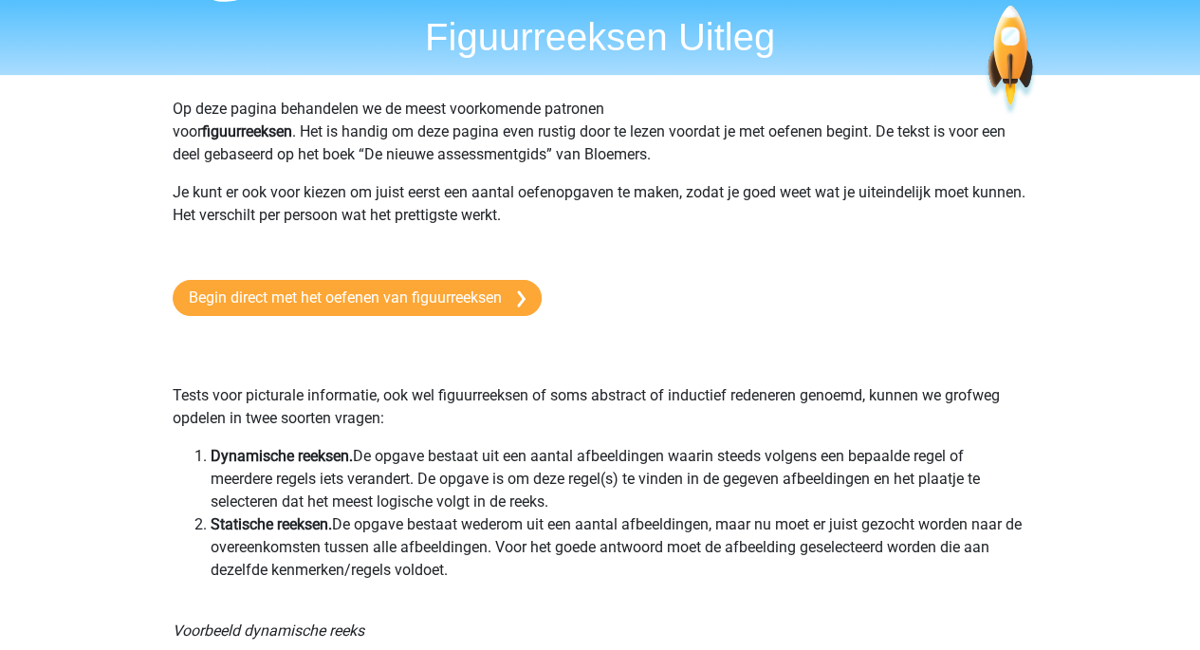
scroll to position [0, 0]
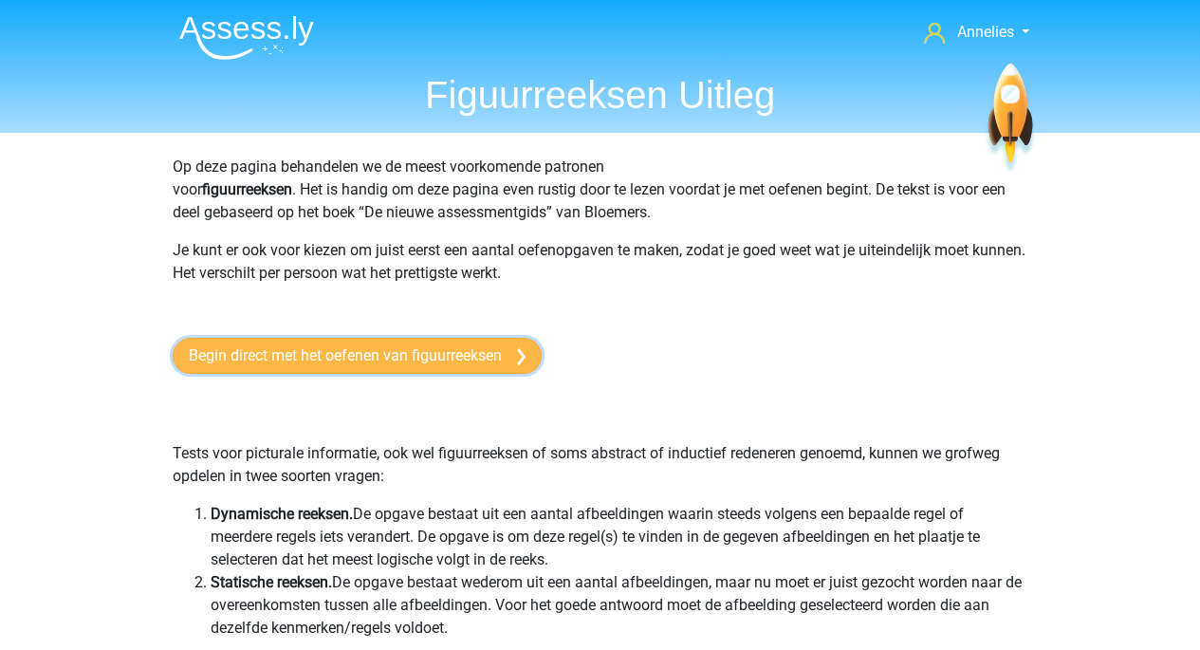
click at [478, 355] on link "Begin direct met het oefenen van figuurreeksen" at bounding box center [357, 356] width 369 height 36
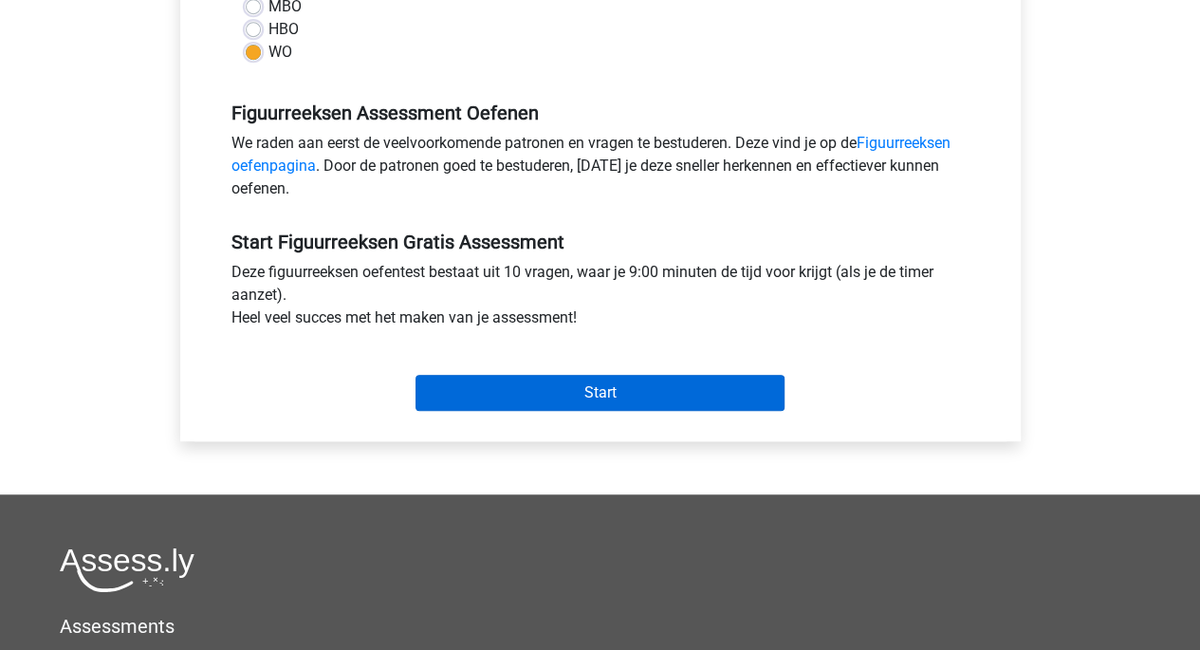
scroll to position [505, 0]
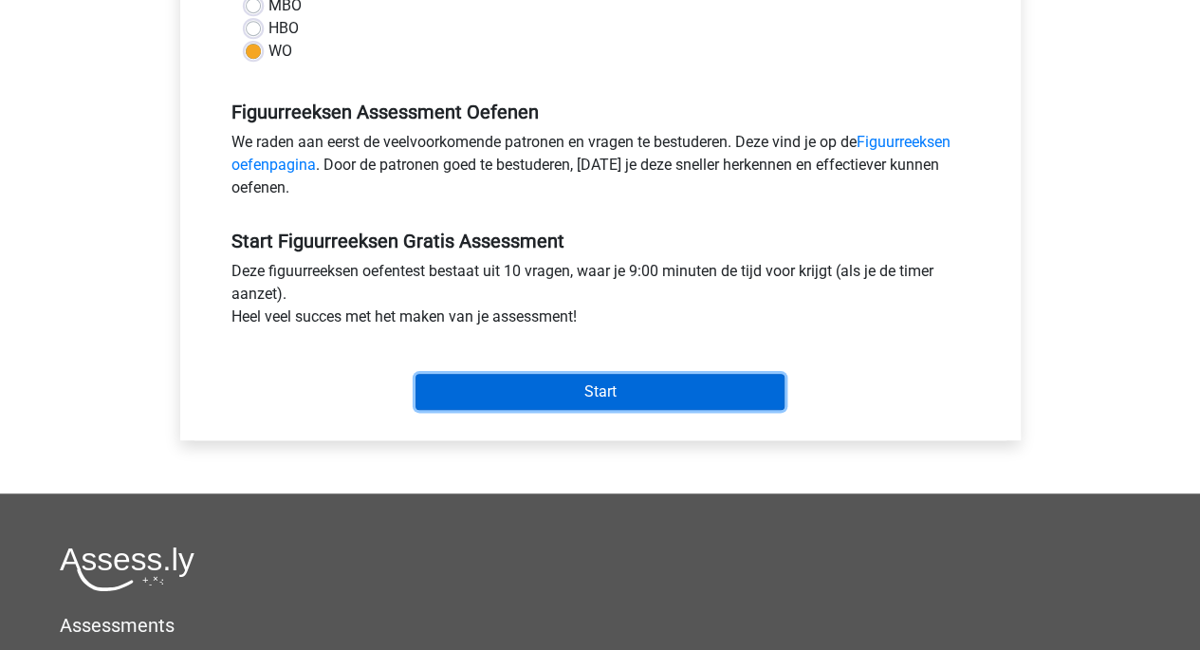
click at [493, 384] on input "Start" at bounding box center [600, 392] width 369 height 36
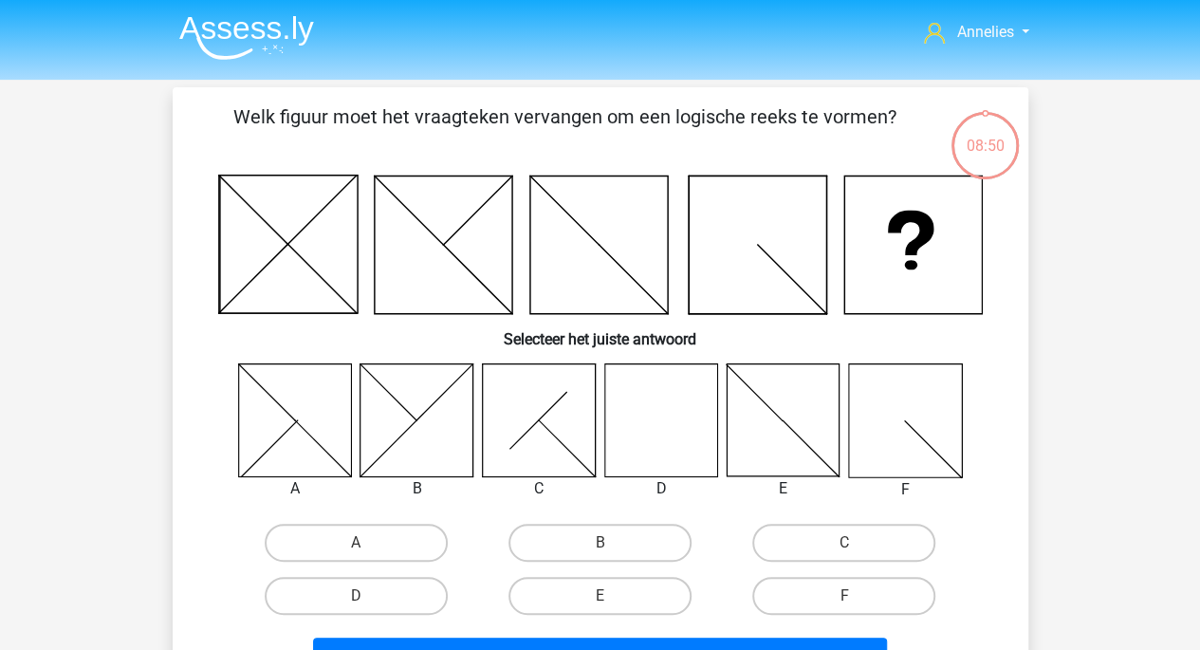
click at [646, 413] on icon at bounding box center [661, 419] width 113 height 113
click at [648, 414] on icon at bounding box center [661, 419] width 113 height 113
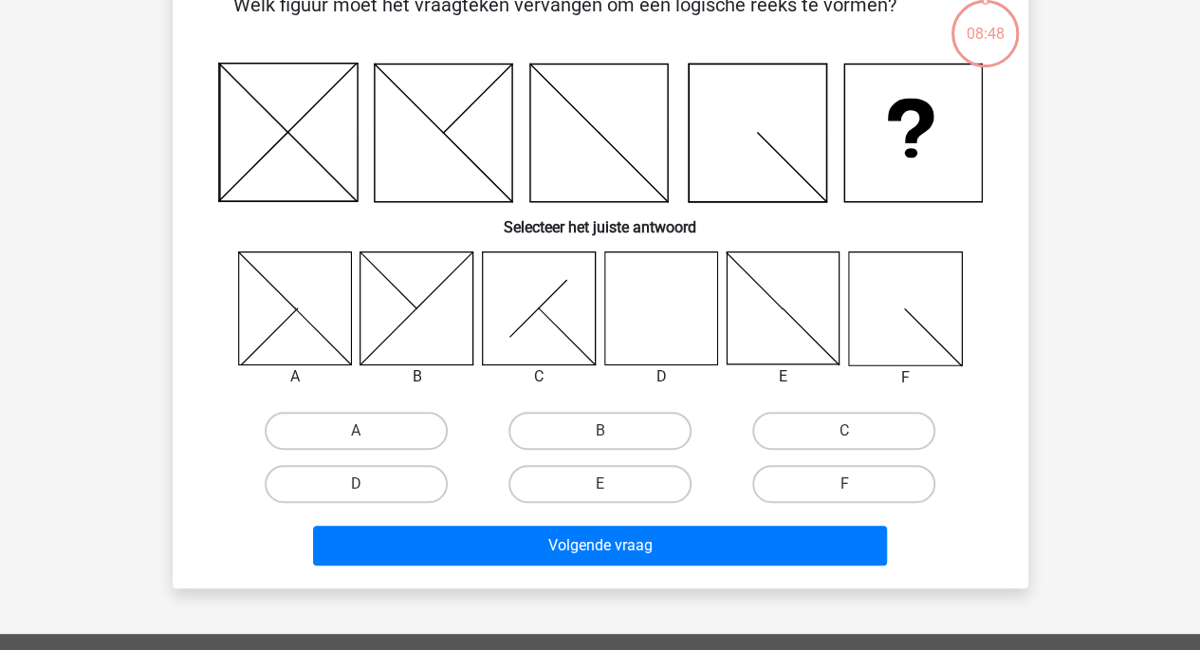
scroll to position [114, 0]
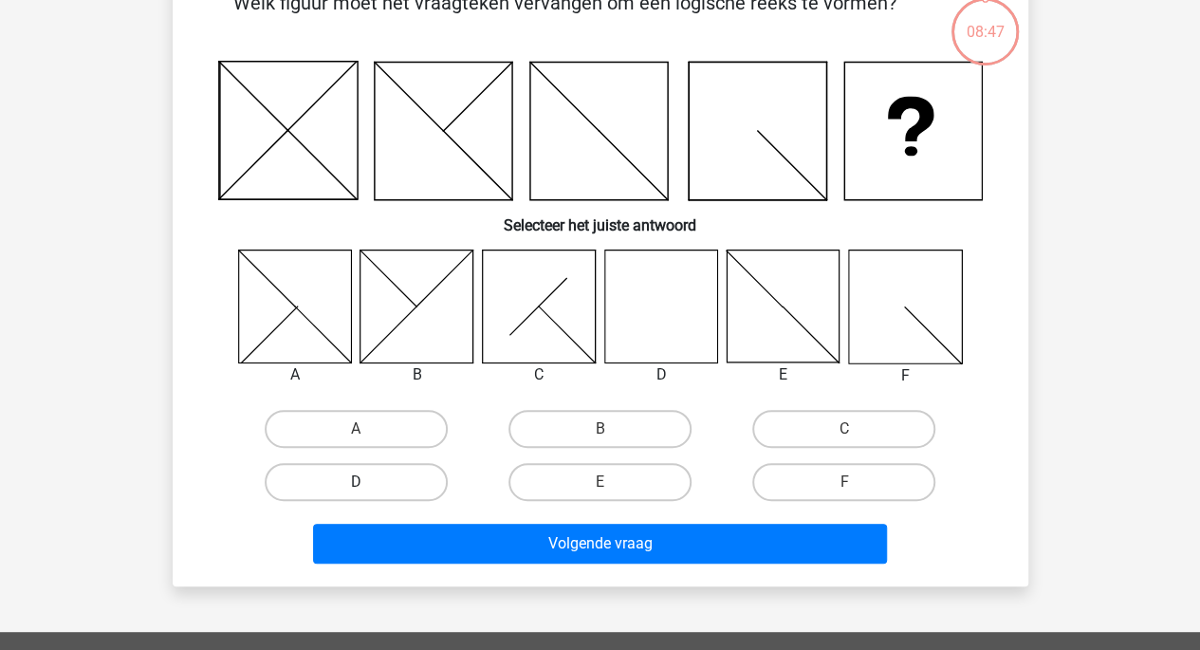
click at [367, 479] on label "D" at bounding box center [356, 482] width 183 height 38
click at [367, 482] on input "D" at bounding box center [362, 488] width 12 height 12
radio input "true"
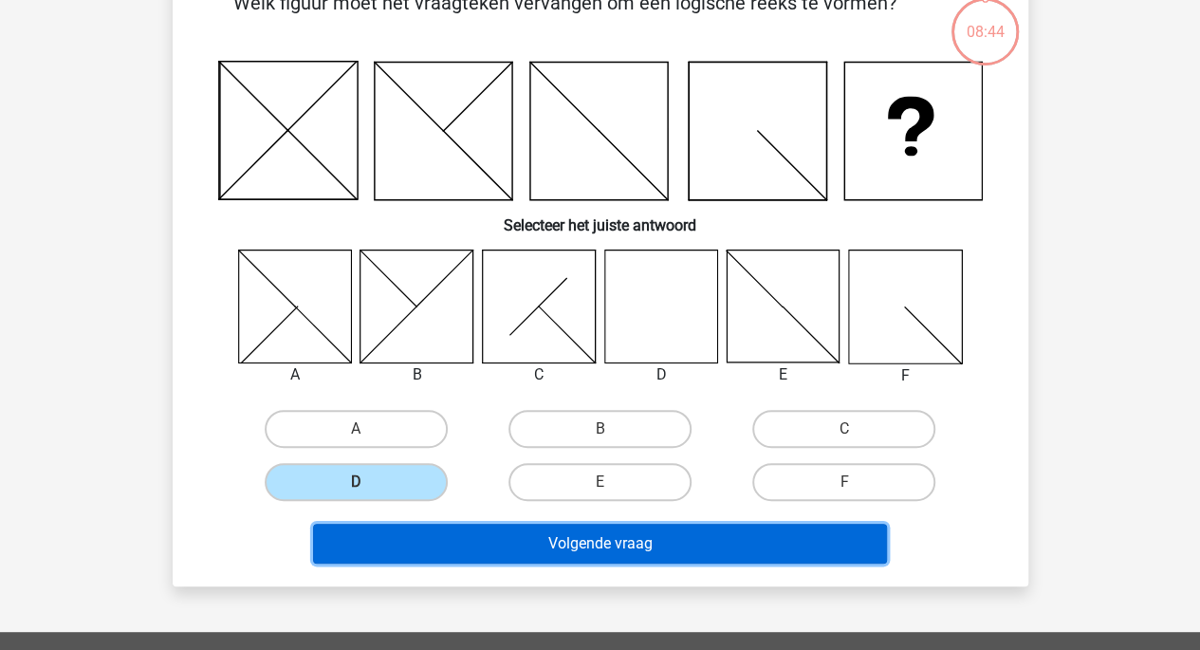
click at [568, 563] on button "Volgende vraag" at bounding box center [600, 544] width 574 height 40
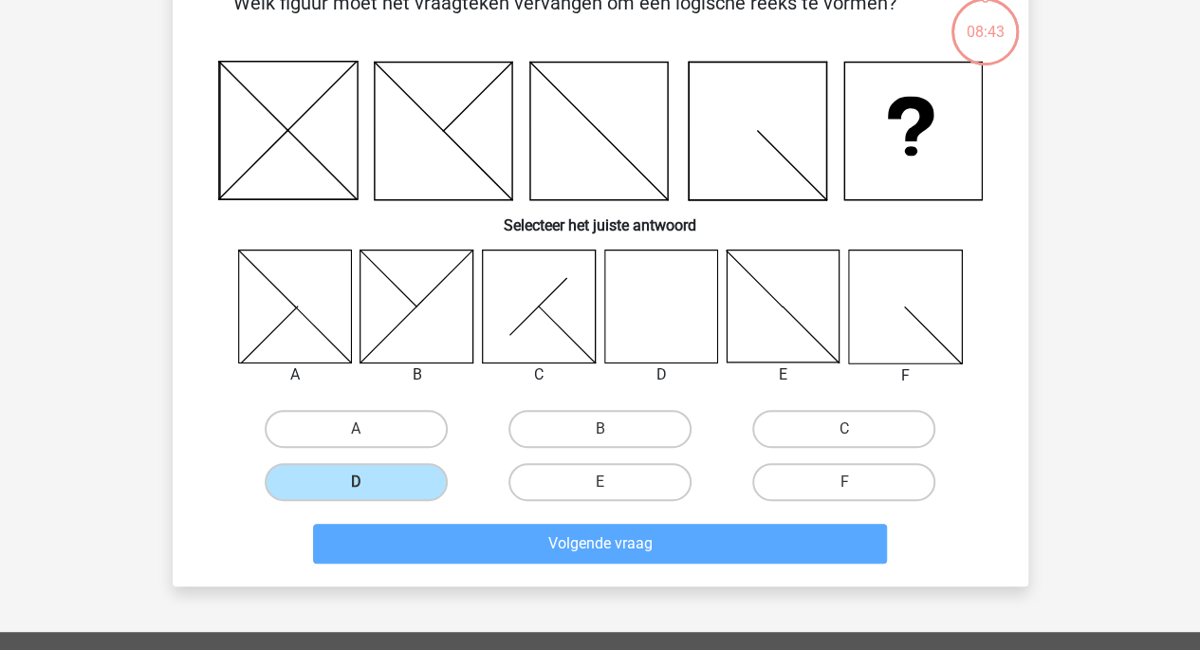
scroll to position [87, 0]
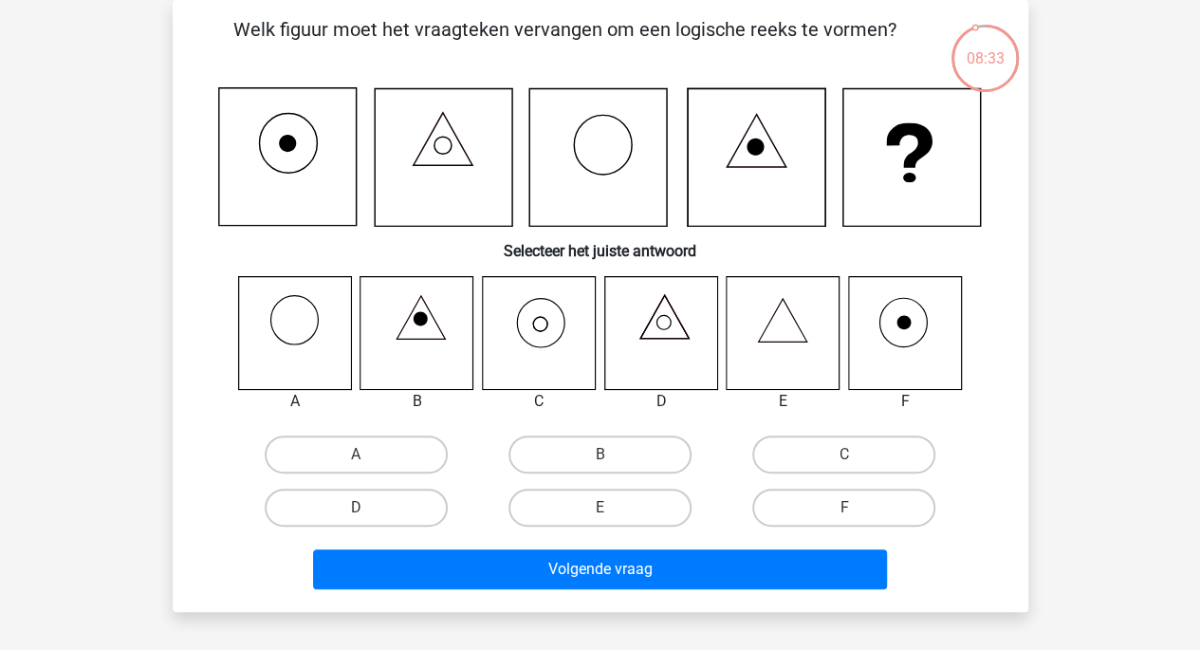
click at [539, 329] on icon at bounding box center [538, 332] width 113 height 113
click at [848, 458] on input "C" at bounding box center [851, 461] width 12 height 12
radio input "true"
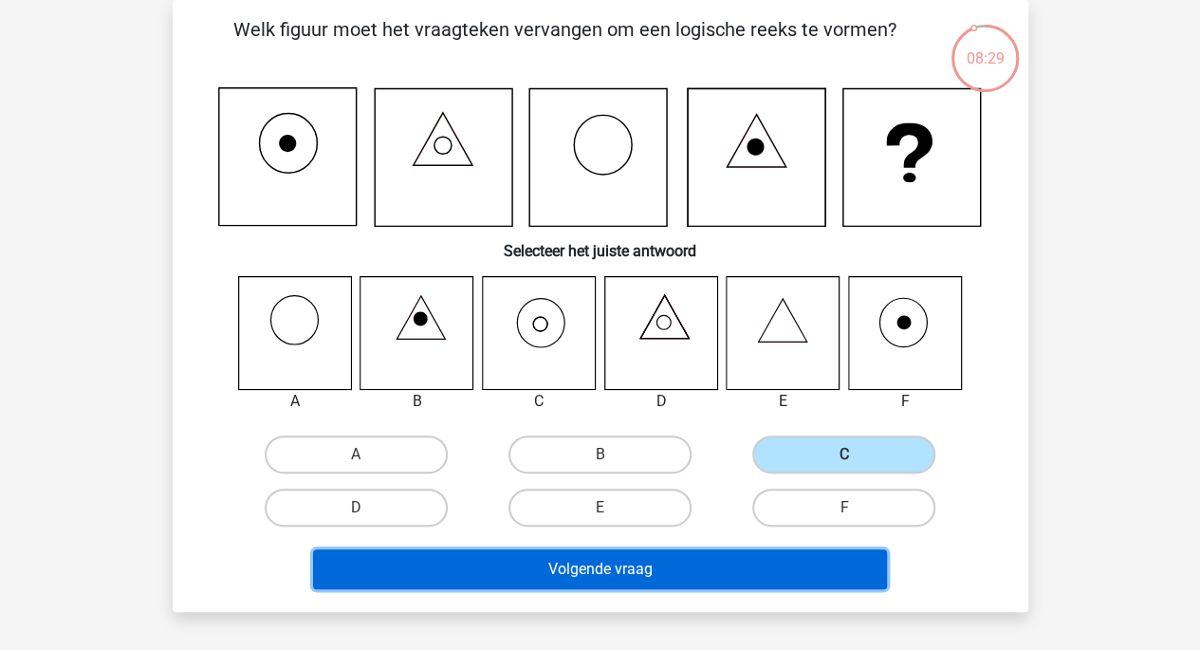
click at [642, 566] on button "Volgende vraag" at bounding box center [600, 569] width 574 height 40
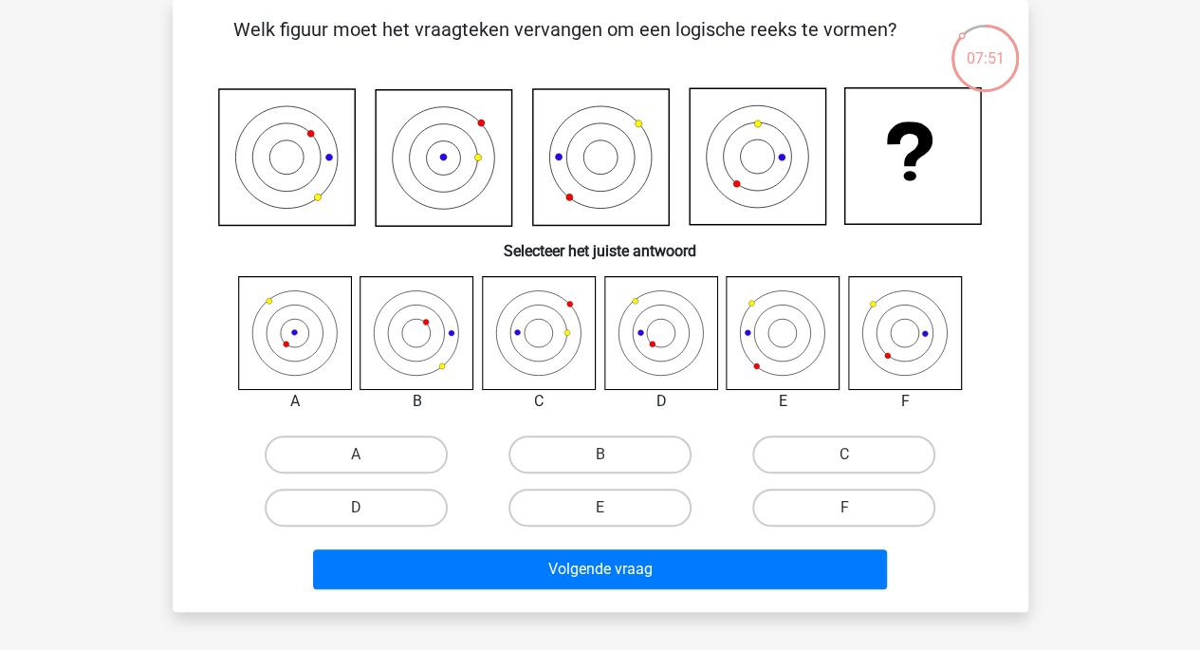
click at [637, 338] on icon at bounding box center [661, 332] width 113 height 113
click at [371, 500] on label "D" at bounding box center [356, 508] width 183 height 38
click at [368, 508] on input "D" at bounding box center [362, 514] width 12 height 12
radio input "true"
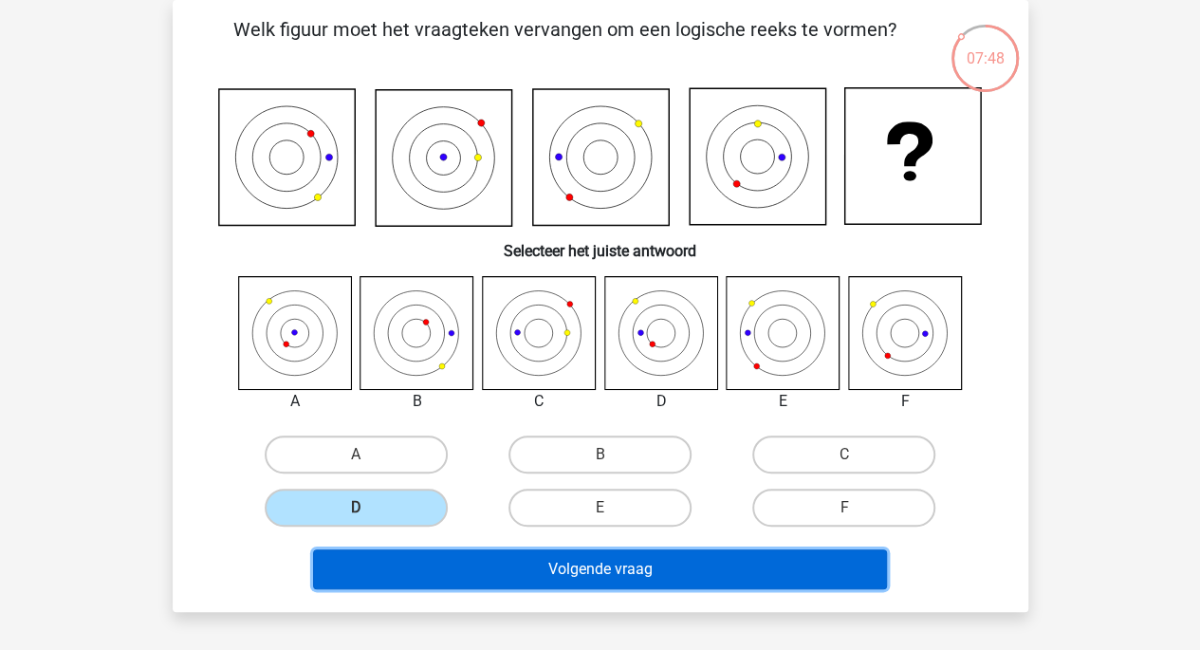
click at [435, 569] on button "Volgende vraag" at bounding box center [600, 569] width 574 height 40
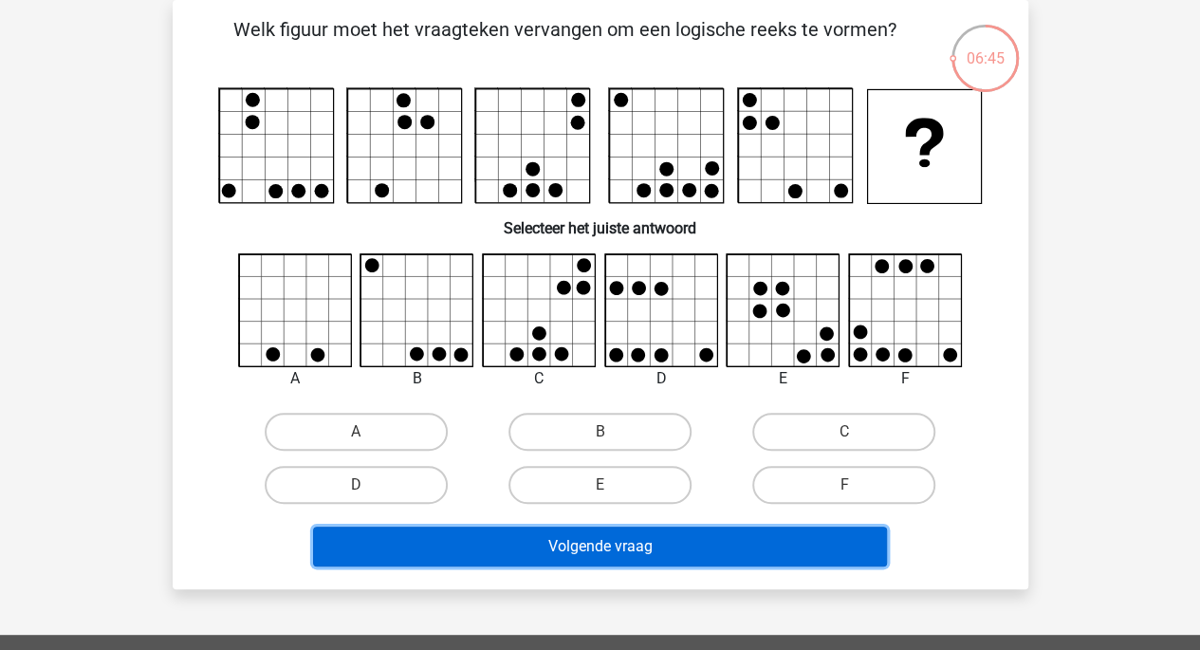
click at [664, 544] on button "Volgende vraag" at bounding box center [600, 547] width 574 height 40
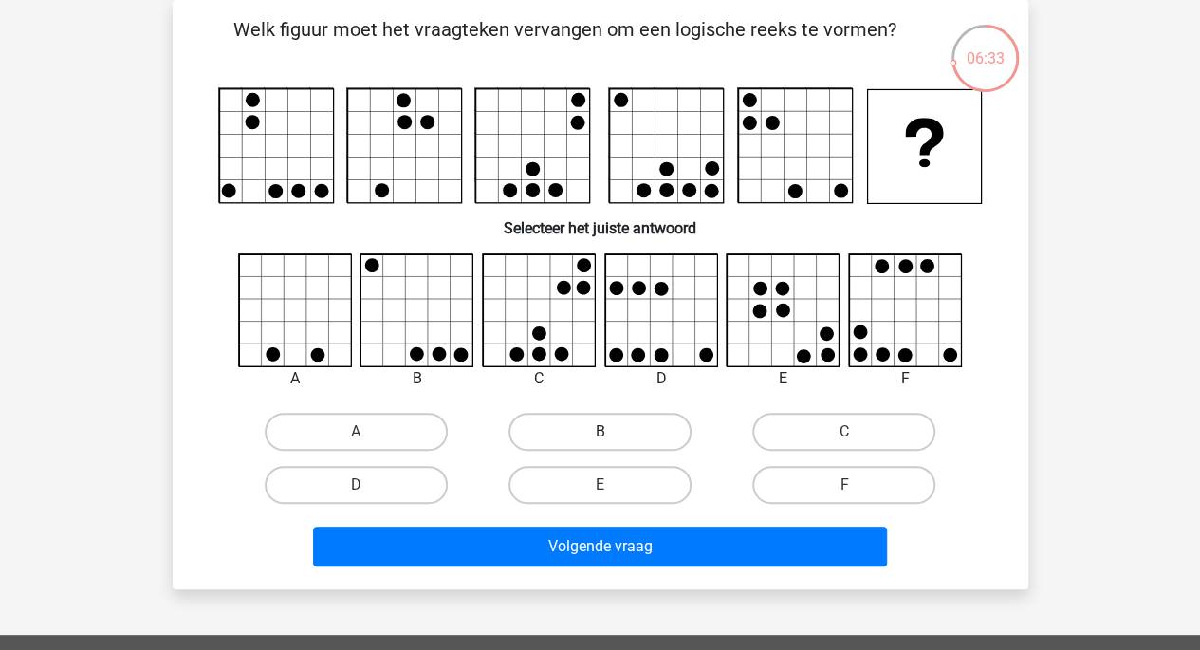
click at [604, 431] on label "B" at bounding box center [600, 432] width 183 height 38
click at [604, 432] on input "B" at bounding box center [606, 438] width 12 height 12
radio input "true"
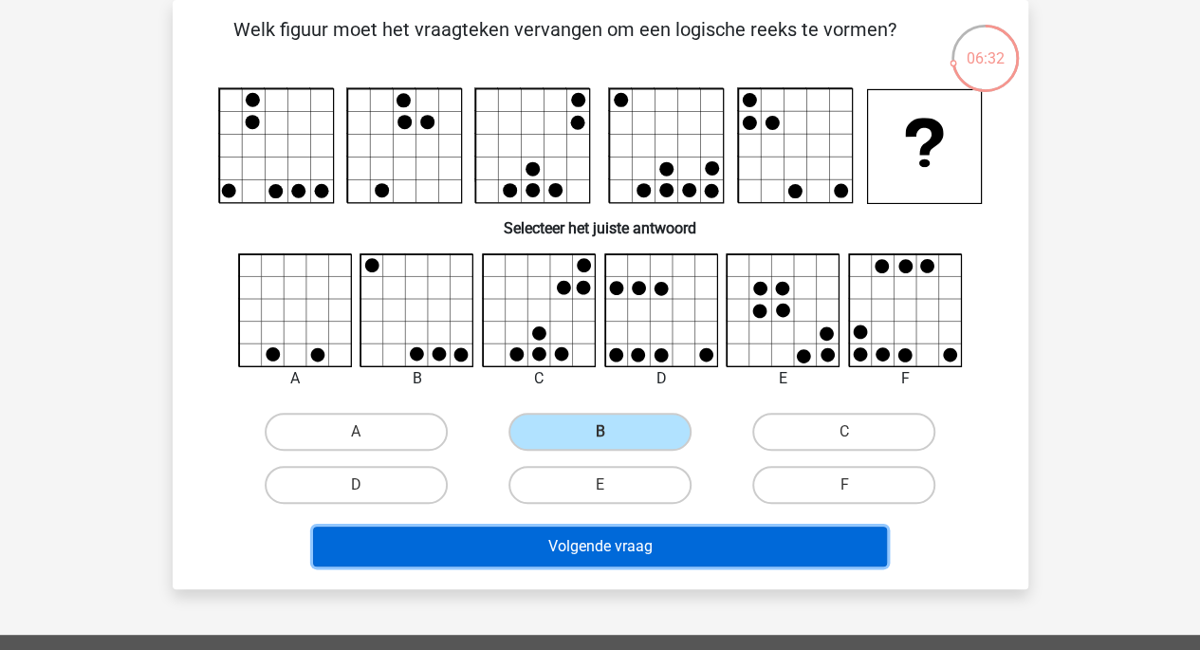
click at [608, 557] on button "Volgende vraag" at bounding box center [600, 547] width 574 height 40
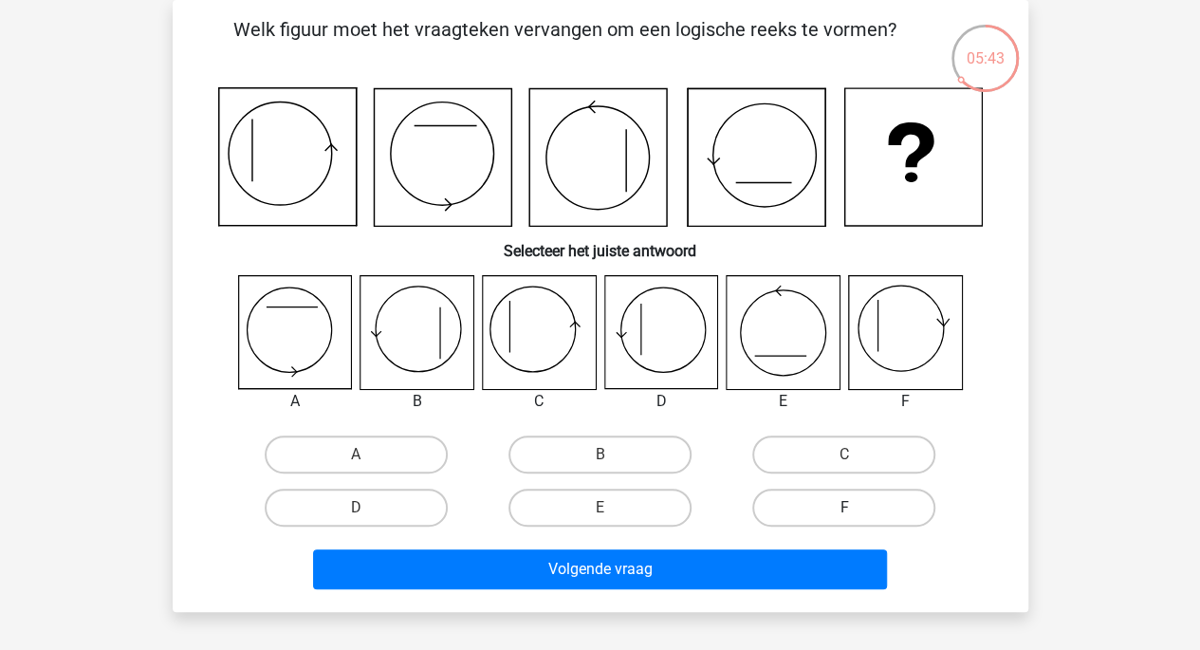
click at [835, 508] on label "F" at bounding box center [844, 508] width 183 height 38
click at [845, 508] on input "F" at bounding box center [851, 514] width 12 height 12
radio input "true"
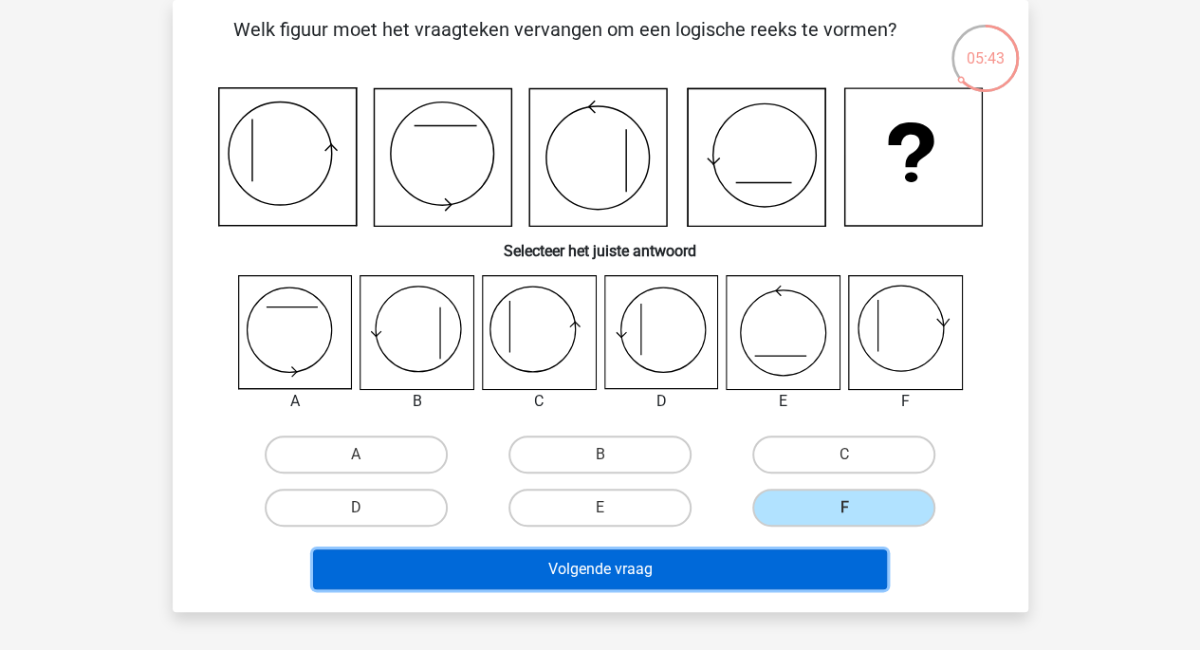
click at [748, 582] on button "Volgende vraag" at bounding box center [600, 569] width 574 height 40
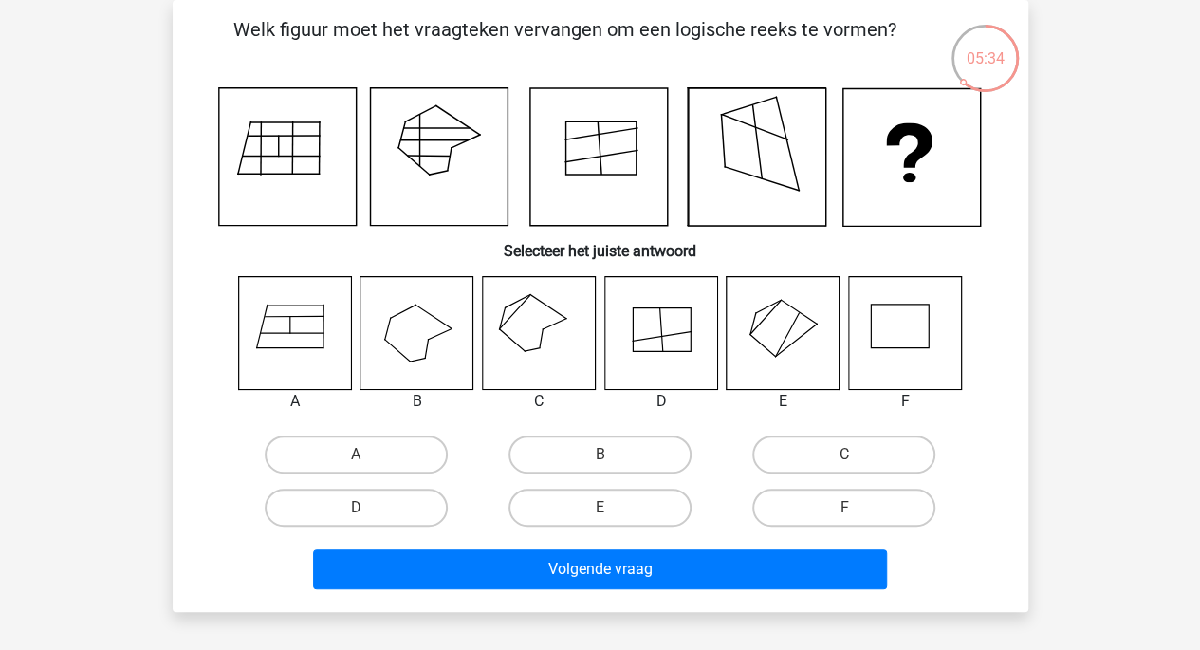
click at [848, 461] on input "C" at bounding box center [851, 461] width 12 height 12
radio input "true"
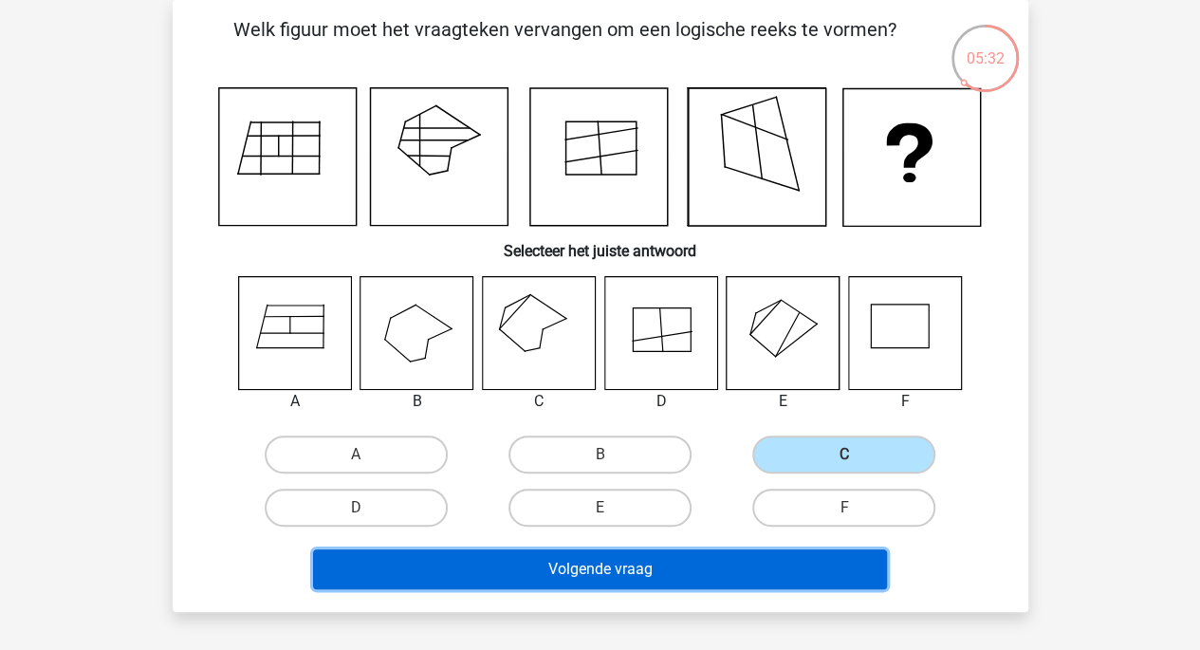
click at [623, 578] on button "Volgende vraag" at bounding box center [600, 569] width 574 height 40
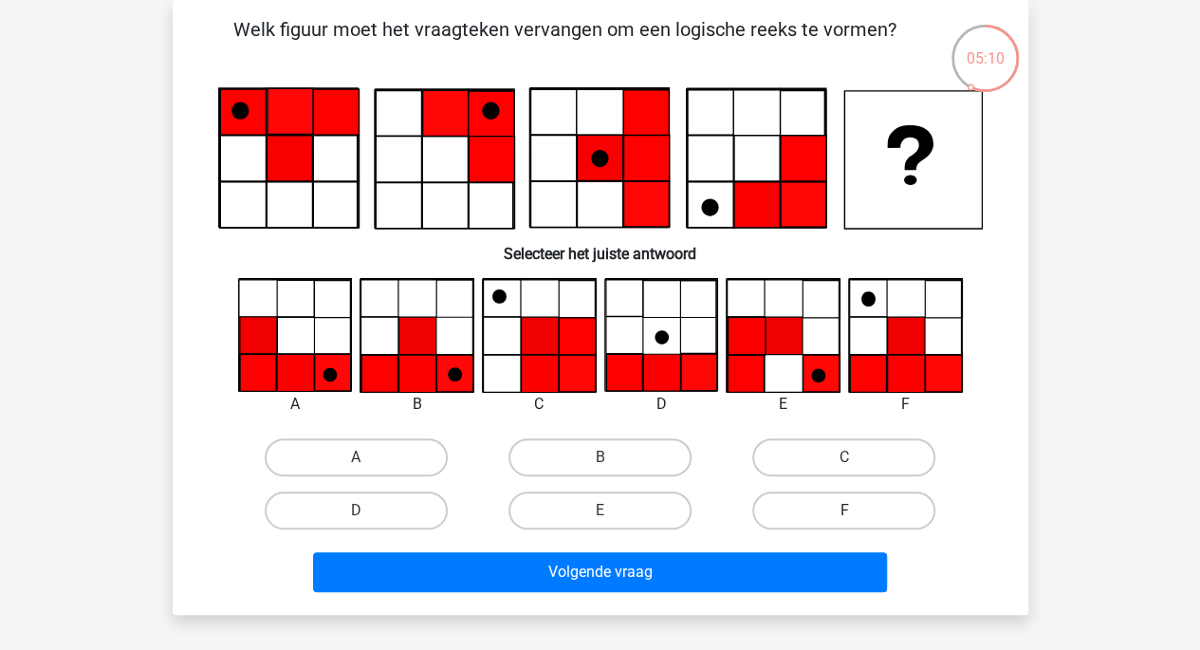
click at [809, 512] on label "F" at bounding box center [844, 511] width 183 height 38
click at [845, 512] on input "F" at bounding box center [851, 517] width 12 height 12
radio input "true"
click at [651, 605] on div "Welk figuur moet het vraagteken vervangen om een logische reeks te vormen?" at bounding box center [601, 307] width 856 height 615
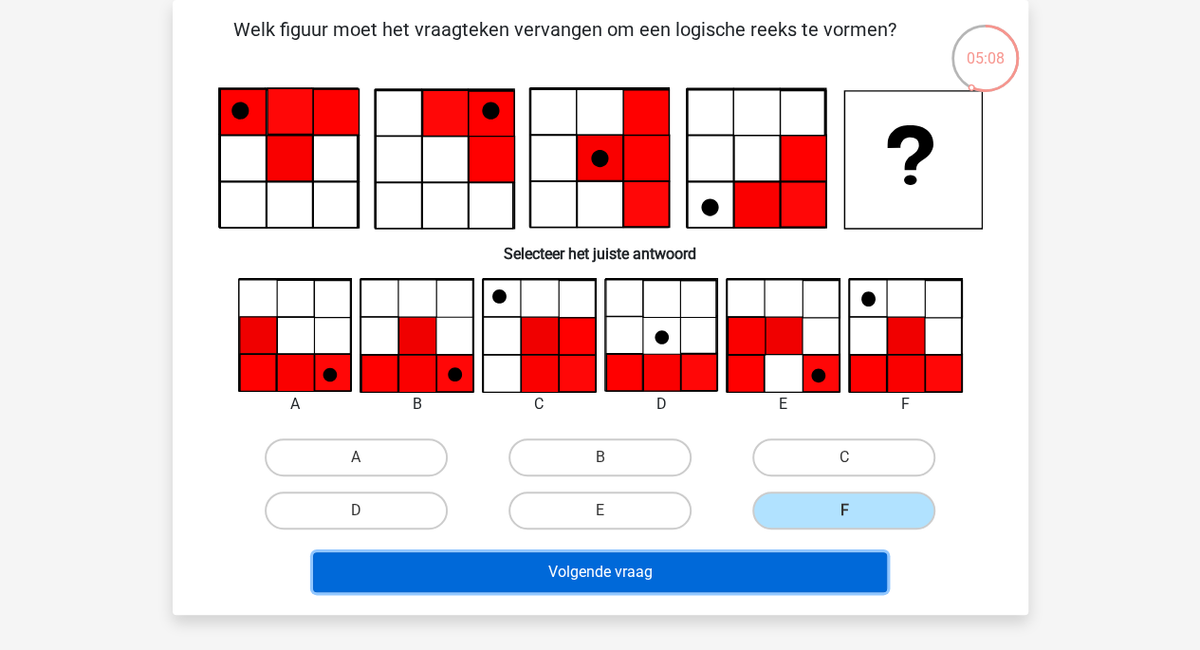
click at [633, 568] on button "Volgende vraag" at bounding box center [600, 572] width 574 height 40
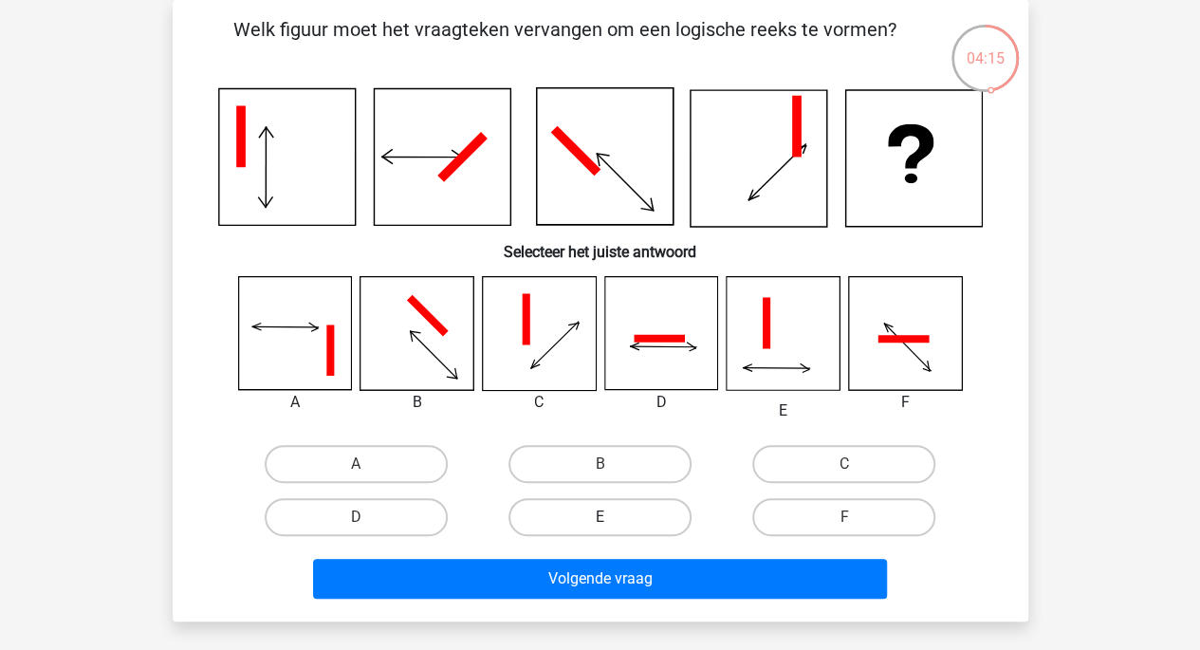
click at [628, 523] on label "E" at bounding box center [600, 517] width 183 height 38
click at [612, 523] on input "E" at bounding box center [606, 523] width 12 height 12
radio input "true"
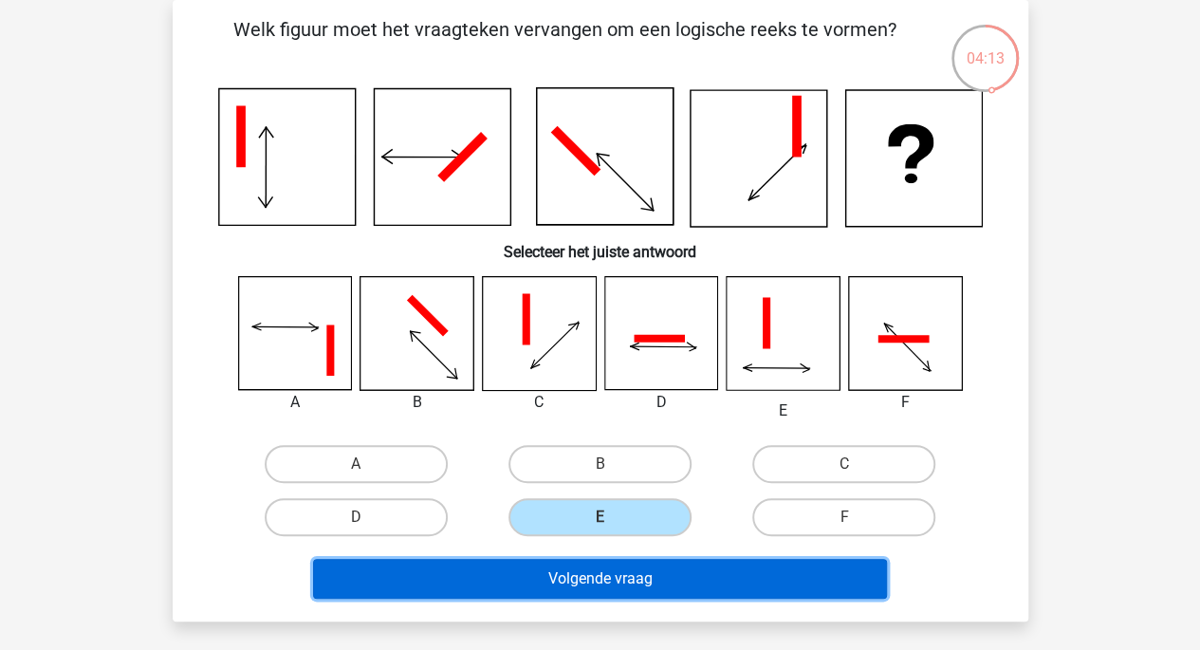
click at [599, 584] on button "Volgende vraag" at bounding box center [600, 579] width 574 height 40
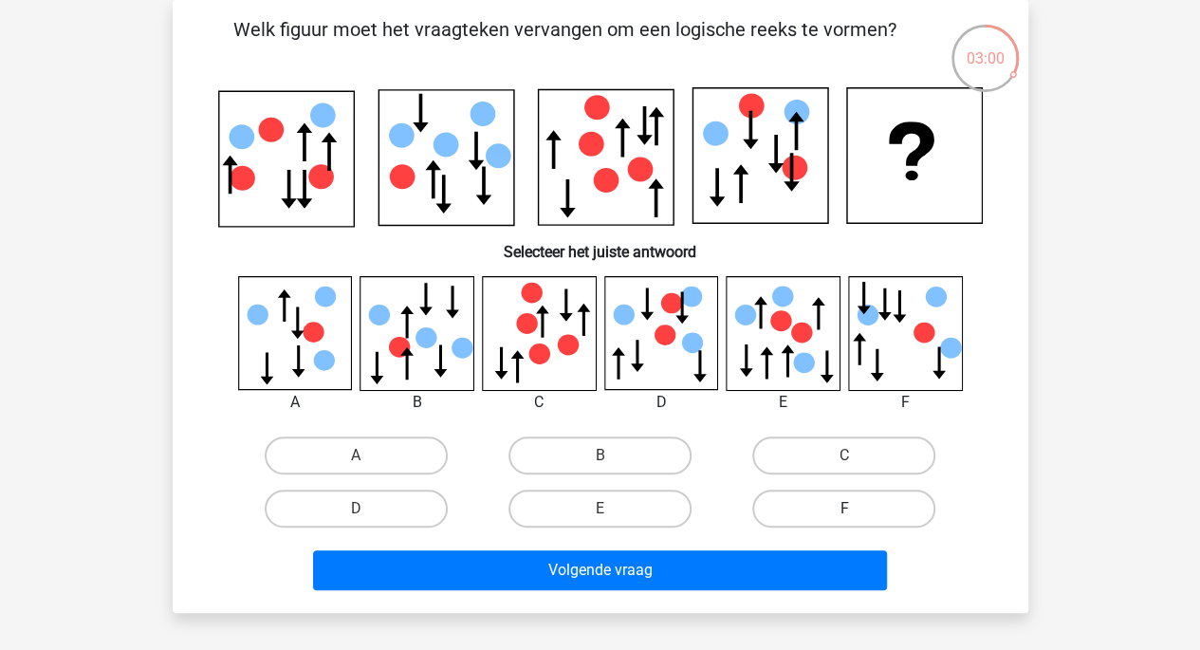
click at [790, 509] on label "F" at bounding box center [844, 509] width 183 height 38
click at [845, 509] on input "F" at bounding box center [851, 515] width 12 height 12
radio input "true"
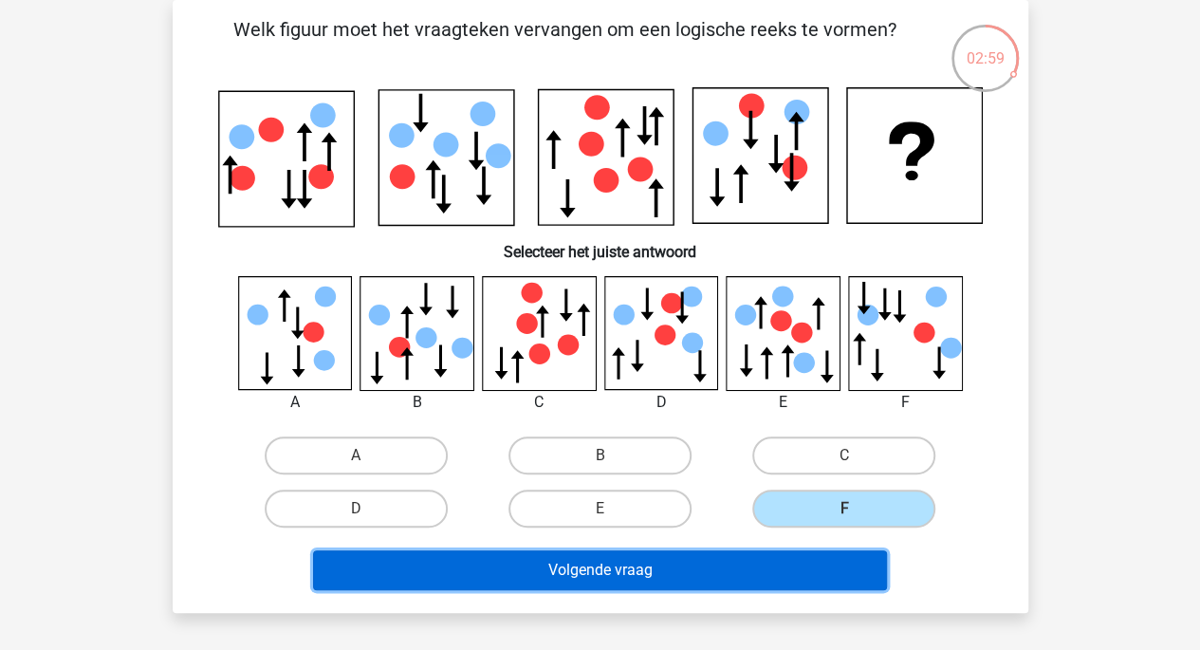
click at [711, 555] on button "Volgende vraag" at bounding box center [600, 570] width 574 height 40
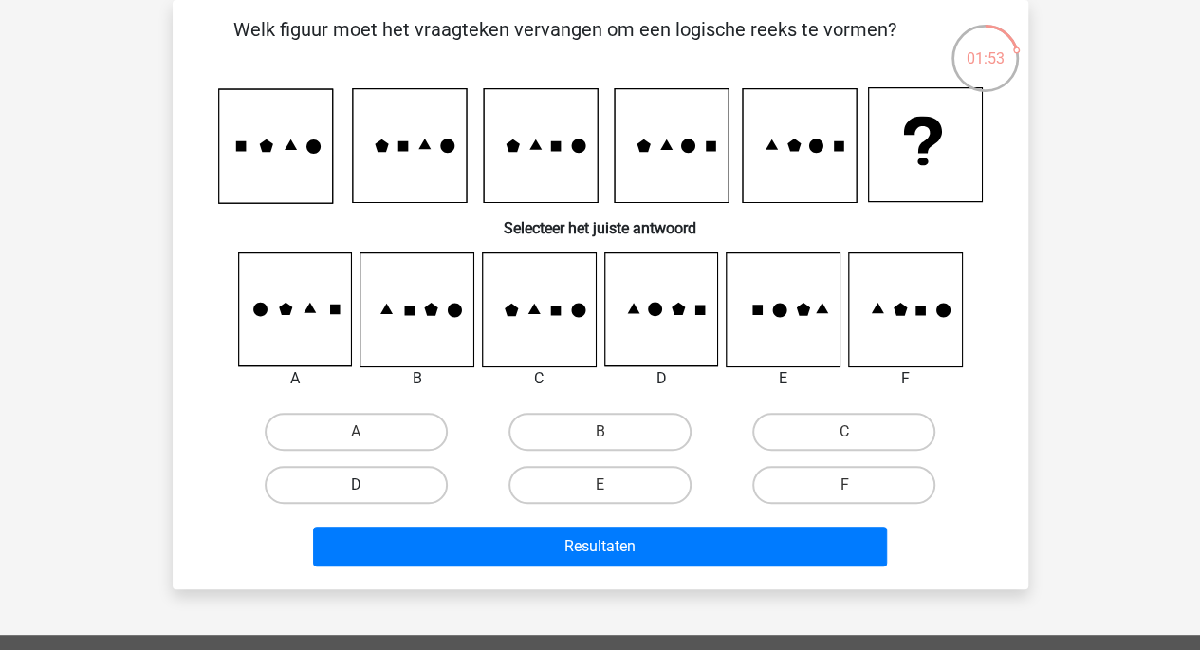
click at [438, 483] on label "D" at bounding box center [356, 485] width 183 height 38
click at [368, 485] on input "D" at bounding box center [362, 491] width 12 height 12
radio input "true"
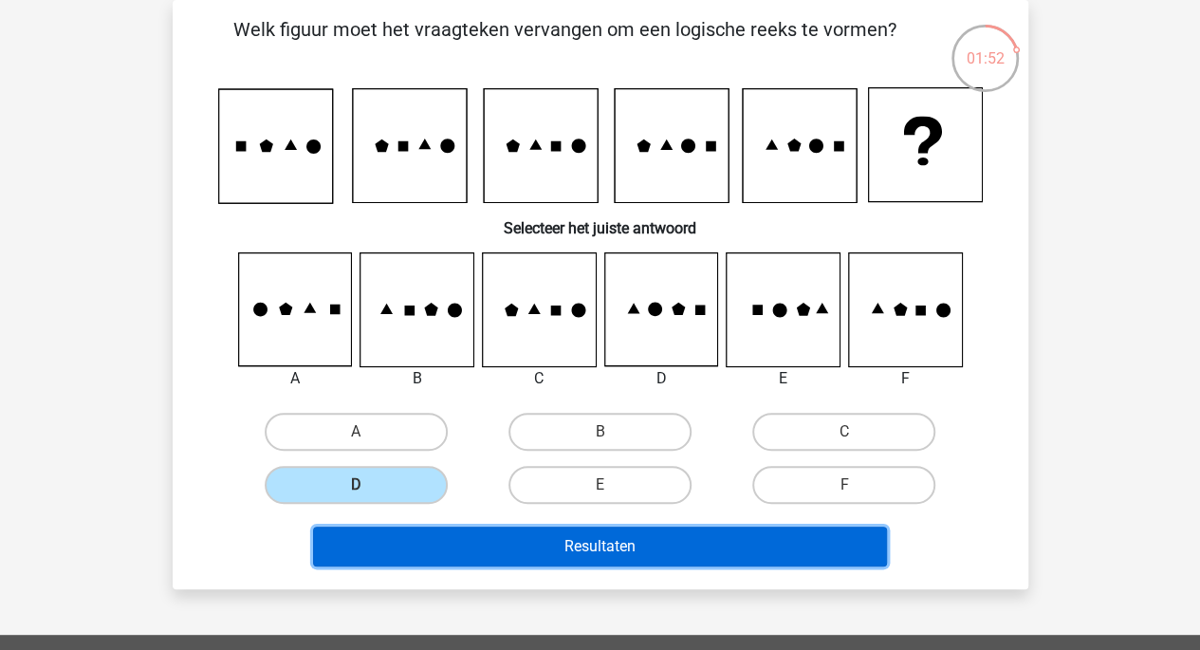
click at [525, 545] on button "Resultaten" at bounding box center [600, 547] width 574 height 40
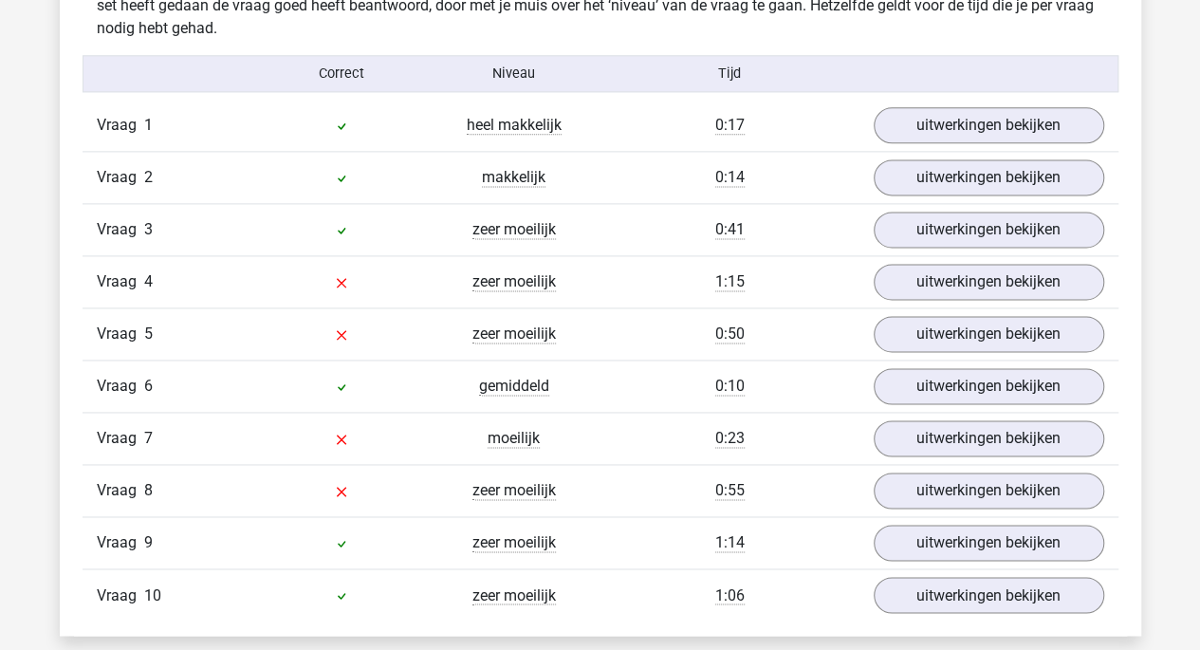
scroll to position [1207, 0]
click at [996, 286] on link "uitwerkingen bekijken" at bounding box center [988, 282] width 265 height 42
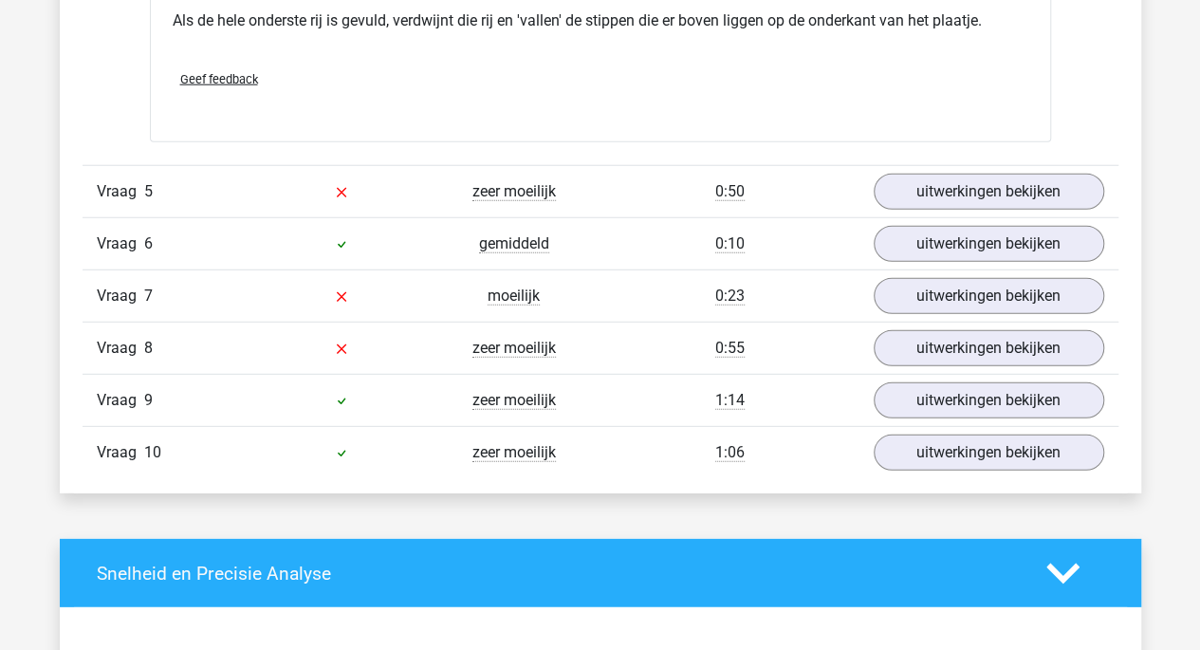
scroll to position [2478, 0]
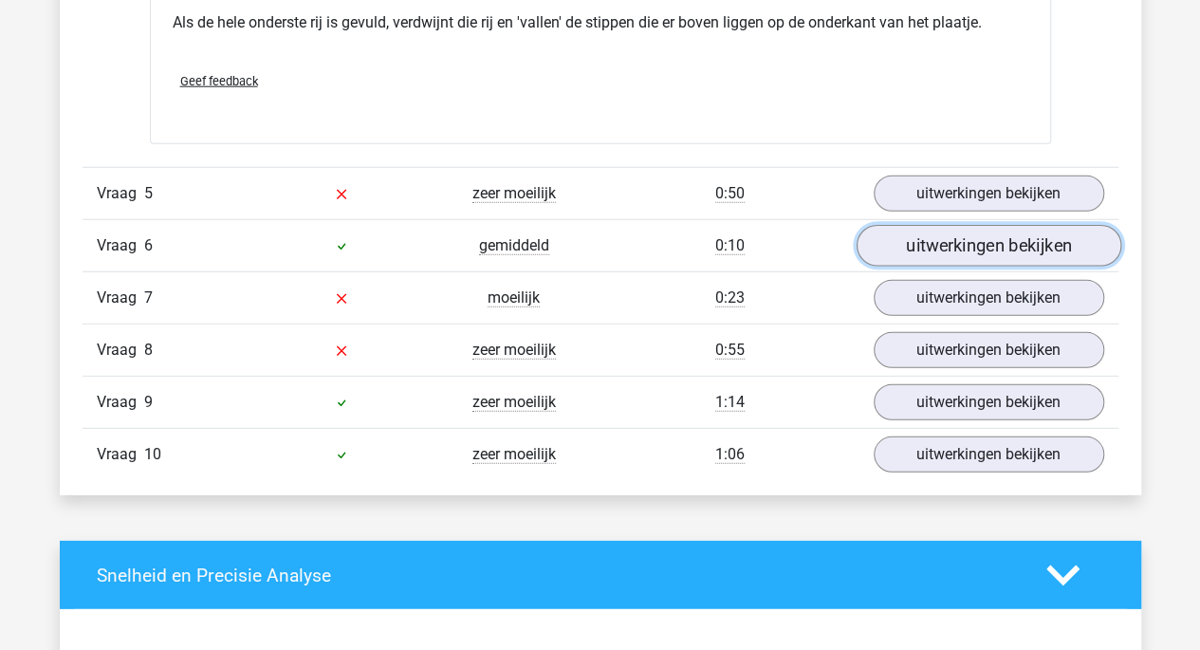
click at [947, 247] on link "uitwerkingen bekijken" at bounding box center [988, 246] width 265 height 42
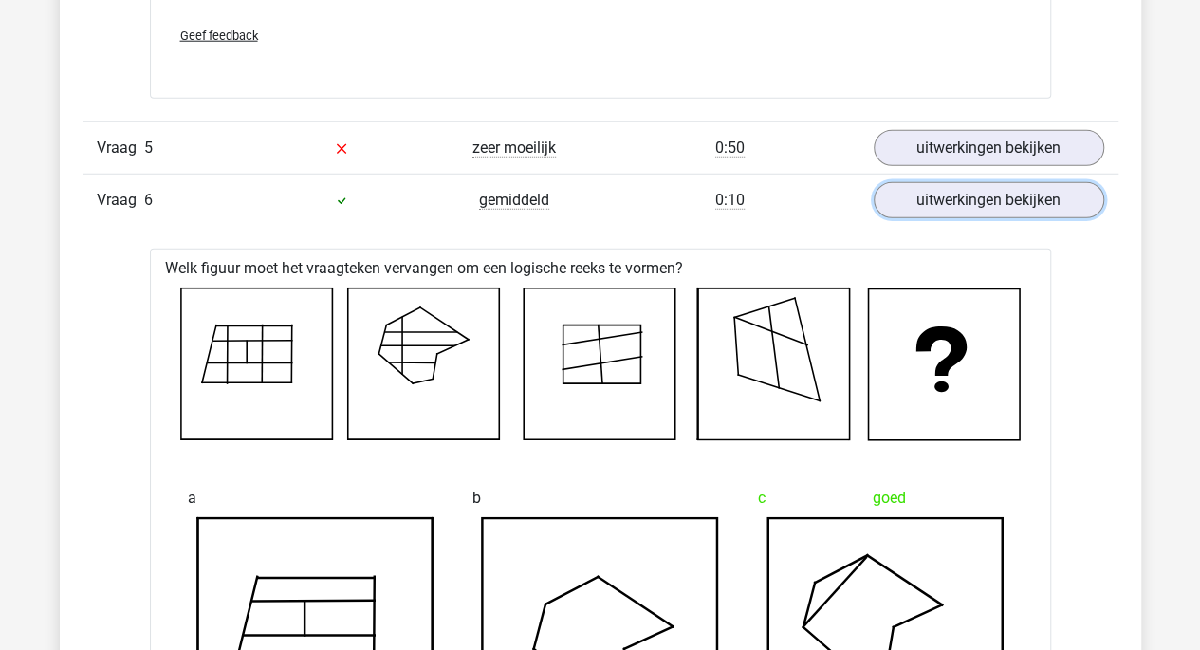
scroll to position [2522, 0]
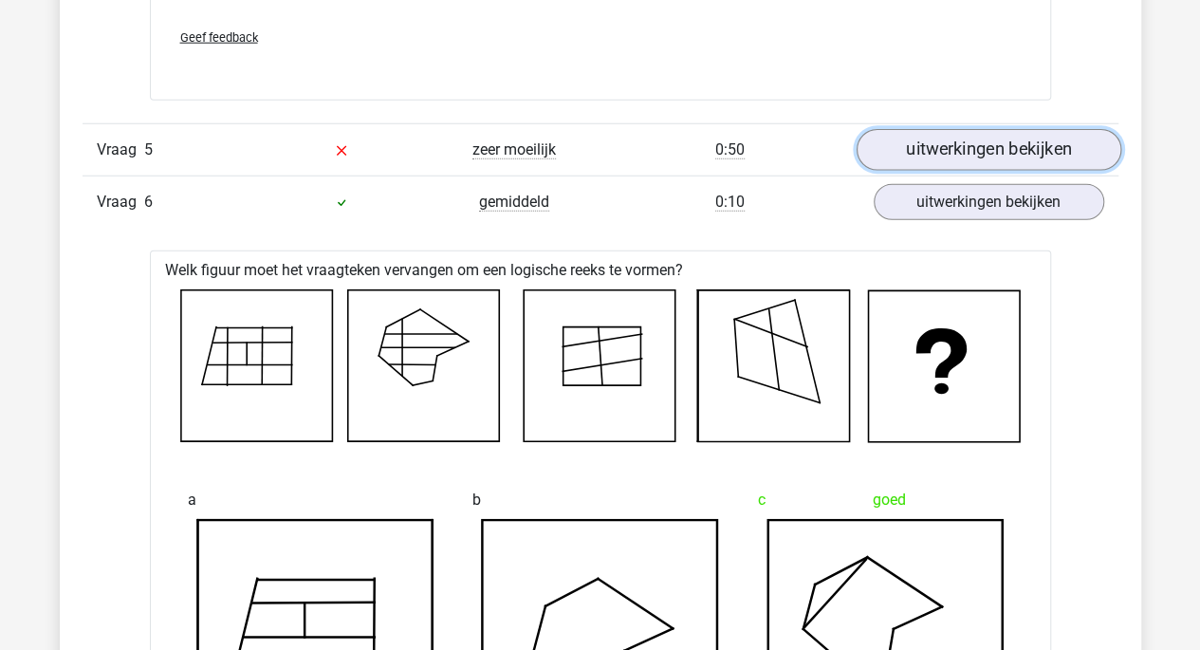
click at [967, 140] on link "uitwerkingen bekijken" at bounding box center [988, 150] width 265 height 42
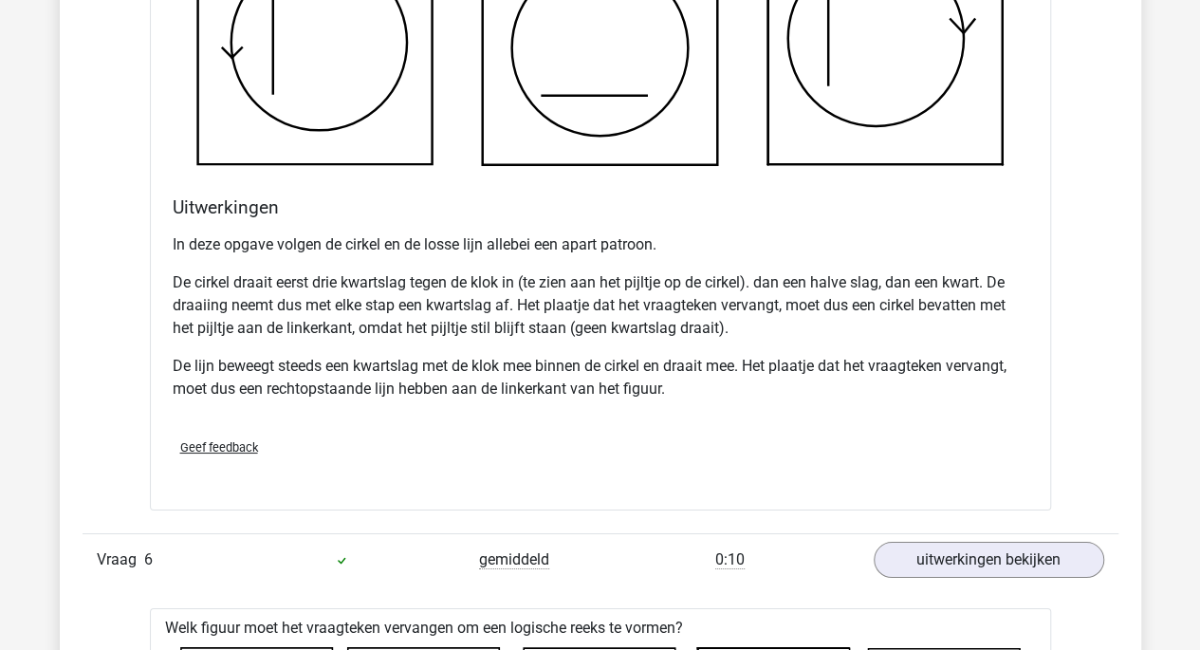
scroll to position [3368, 0]
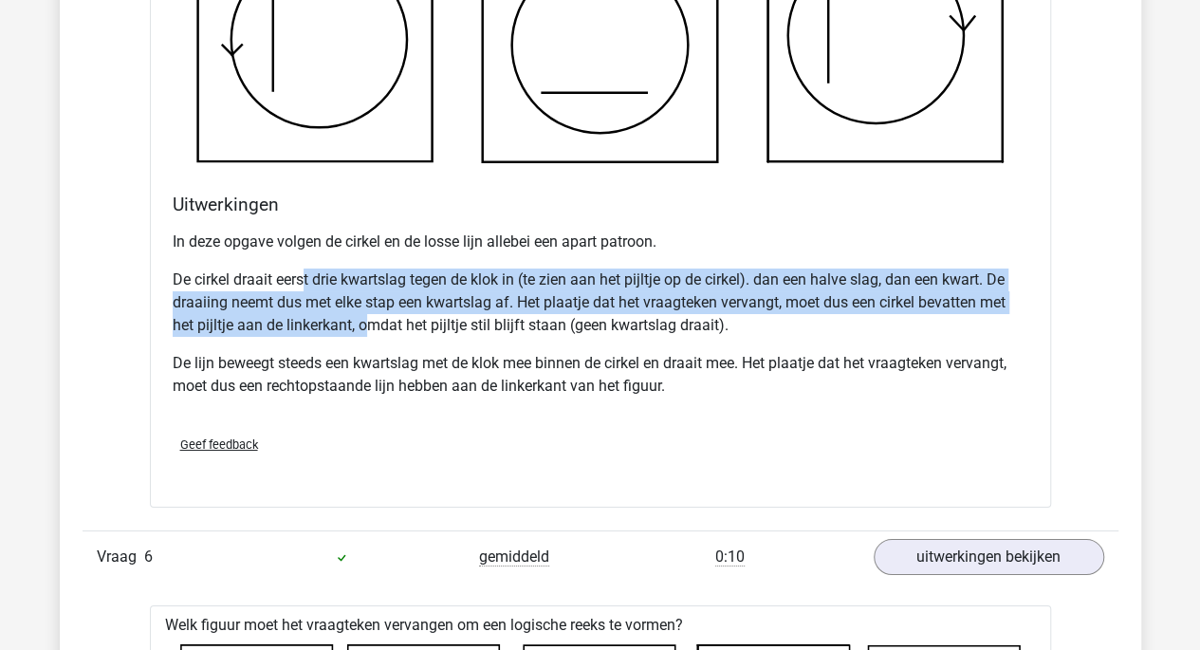
drag, startPoint x: 306, startPoint y: 270, endPoint x: 364, endPoint y: 313, distance: 73.3
click at [364, 313] on p "De cirkel draait eerst drie kwartslag tegen de klok in (te zien aan het pijltje…" at bounding box center [601, 303] width 856 height 68
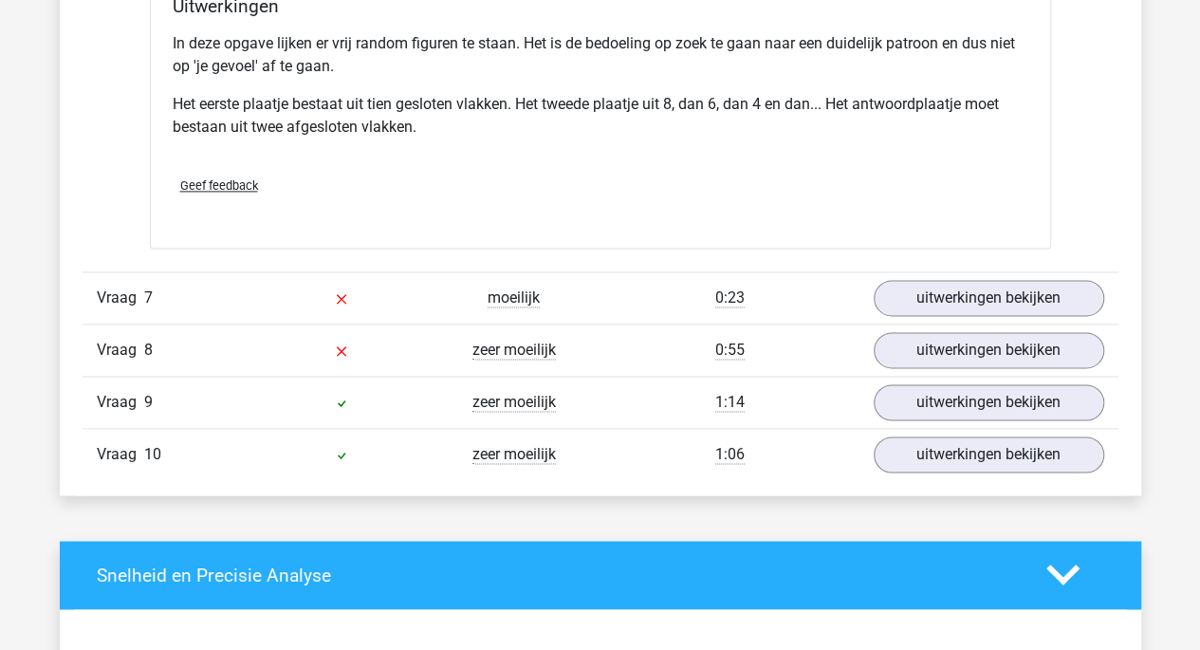
scroll to position [4822, 0]
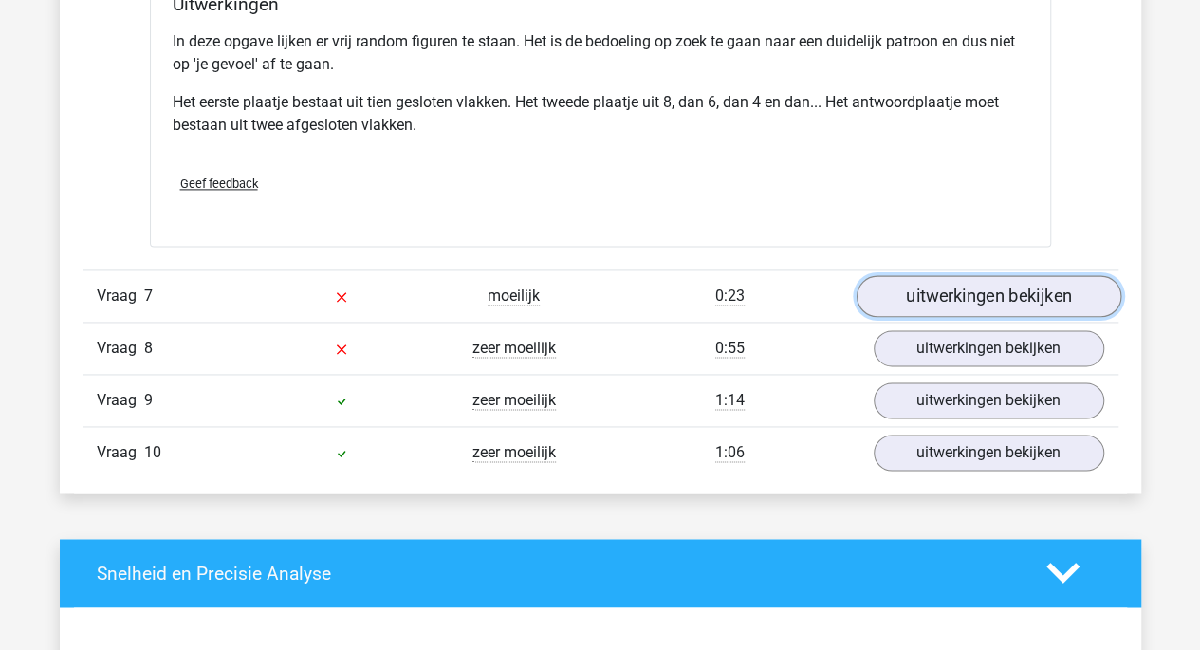
click at [925, 280] on link "uitwerkingen bekijken" at bounding box center [988, 296] width 265 height 42
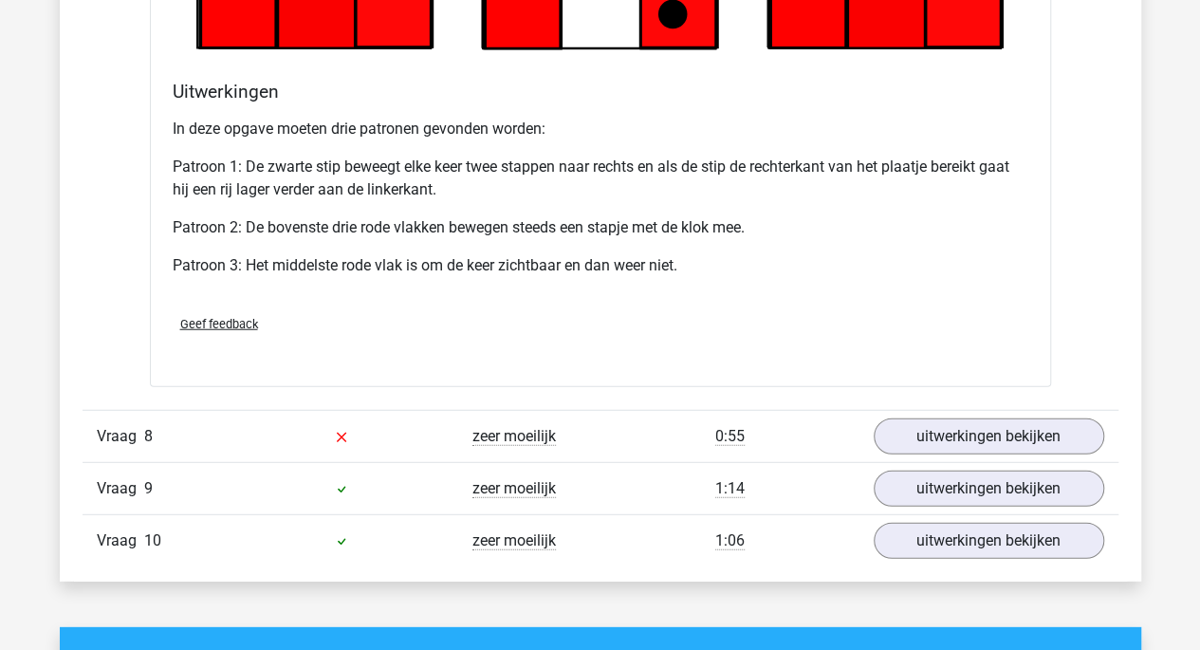
scroll to position [5929, 0]
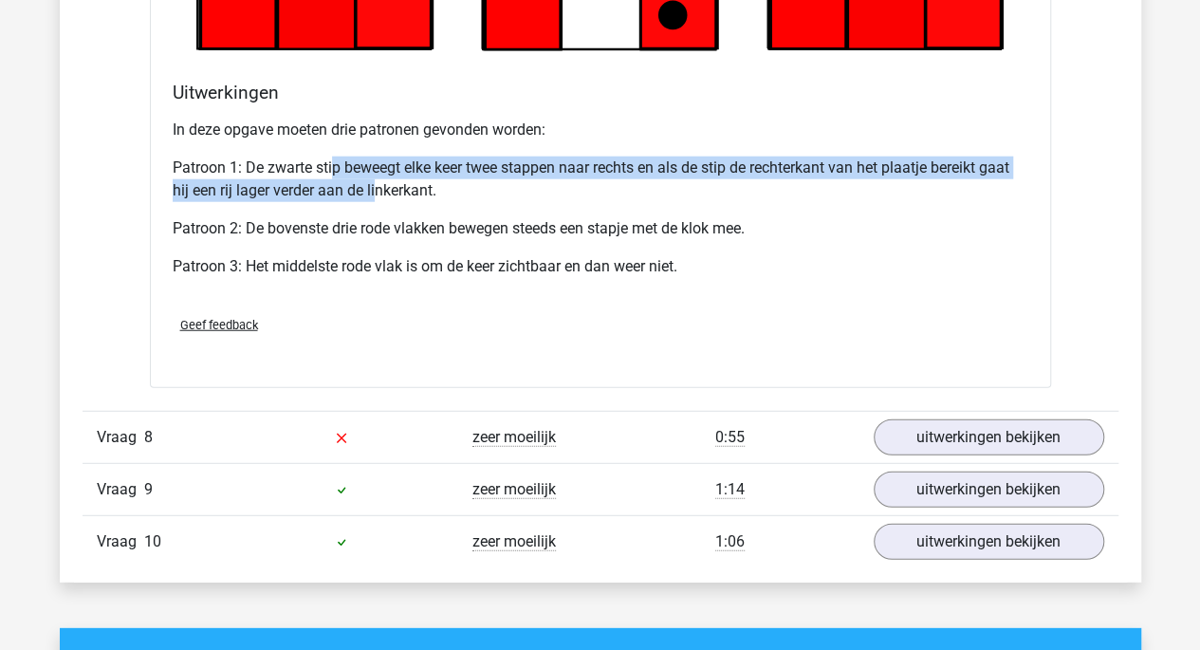
drag, startPoint x: 336, startPoint y: 161, endPoint x: 377, endPoint y: 187, distance: 48.2
click at [377, 187] on p "Patroon 1: De zwarte stip beweegt elke keer twee stappen naar rechts en als de …" at bounding box center [601, 180] width 856 height 46
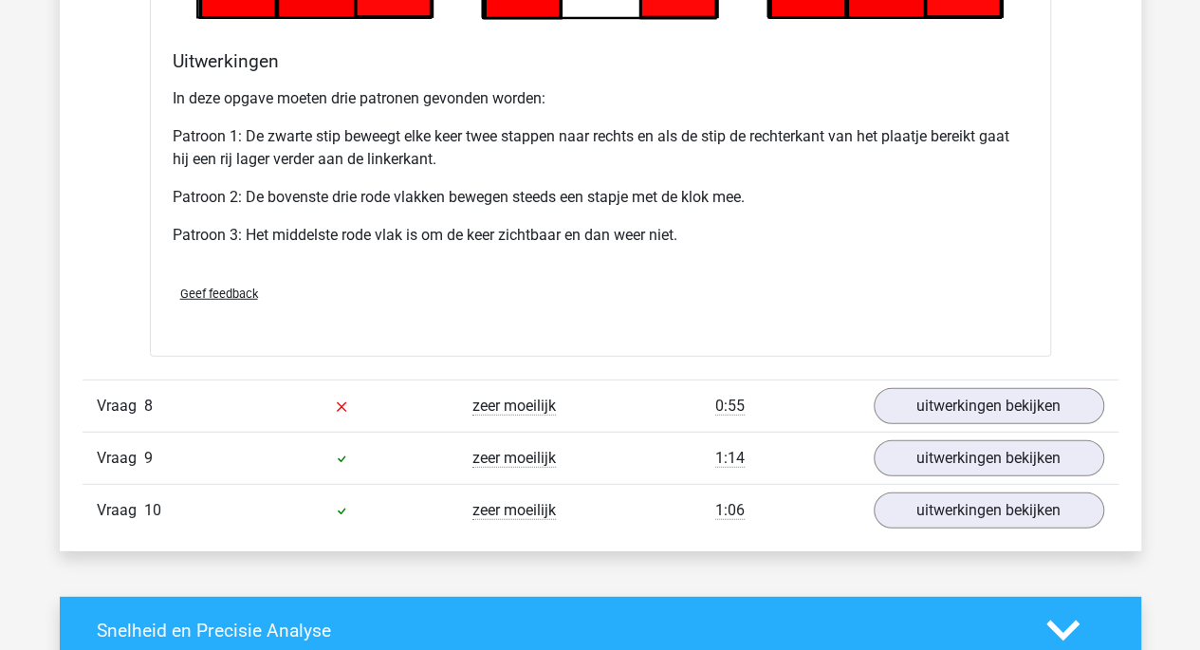
scroll to position [5956, 0]
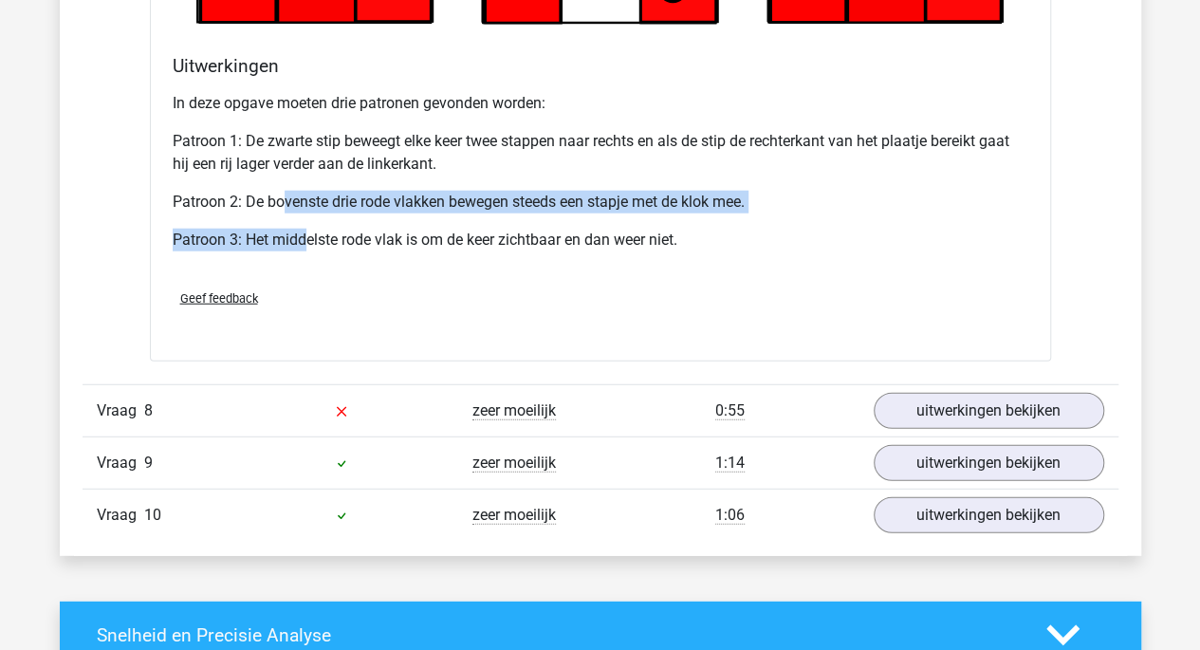
drag, startPoint x: 287, startPoint y: 197, endPoint x: 307, endPoint y: 252, distance: 58.5
click at [307, 252] on div "In deze opgave moeten drie patronen gevonden worden: Patroon 1: De zwarte stip …" at bounding box center [601, 179] width 856 height 190
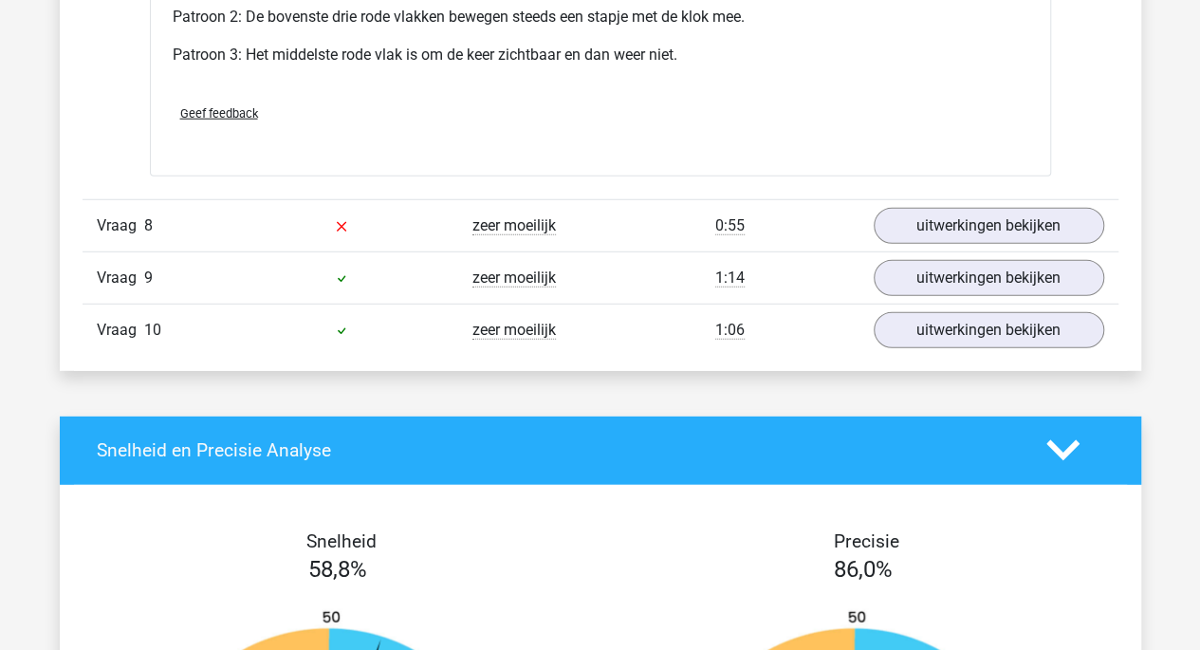
scroll to position [6143, 0]
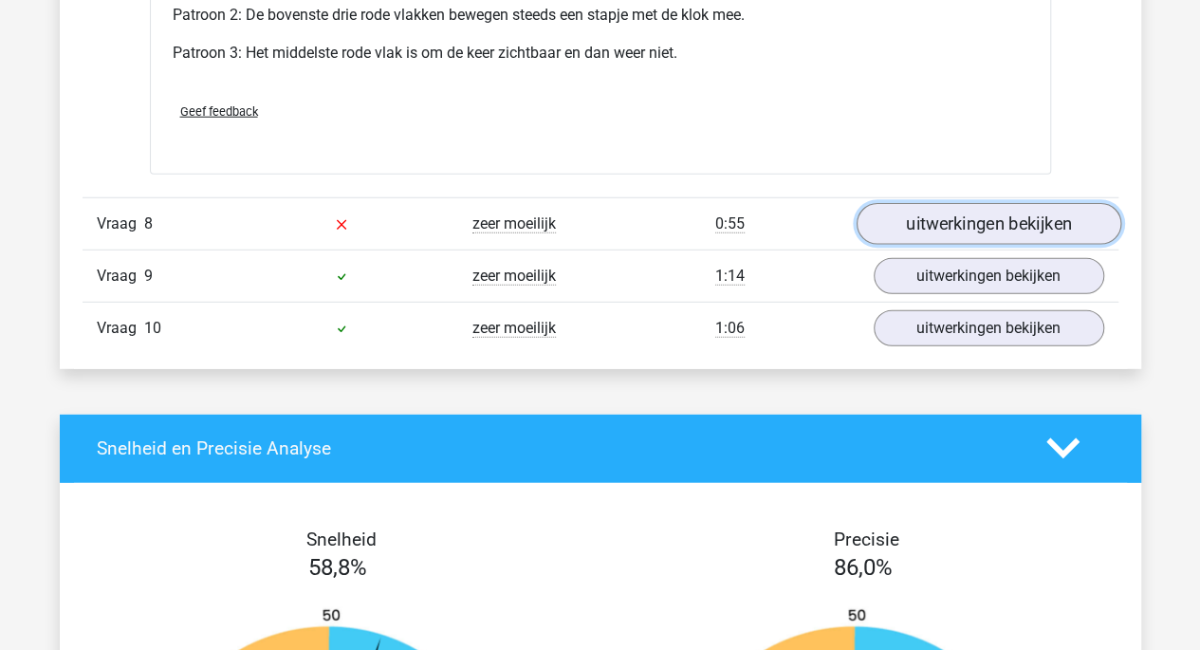
click at [967, 211] on link "uitwerkingen bekijken" at bounding box center [988, 224] width 265 height 42
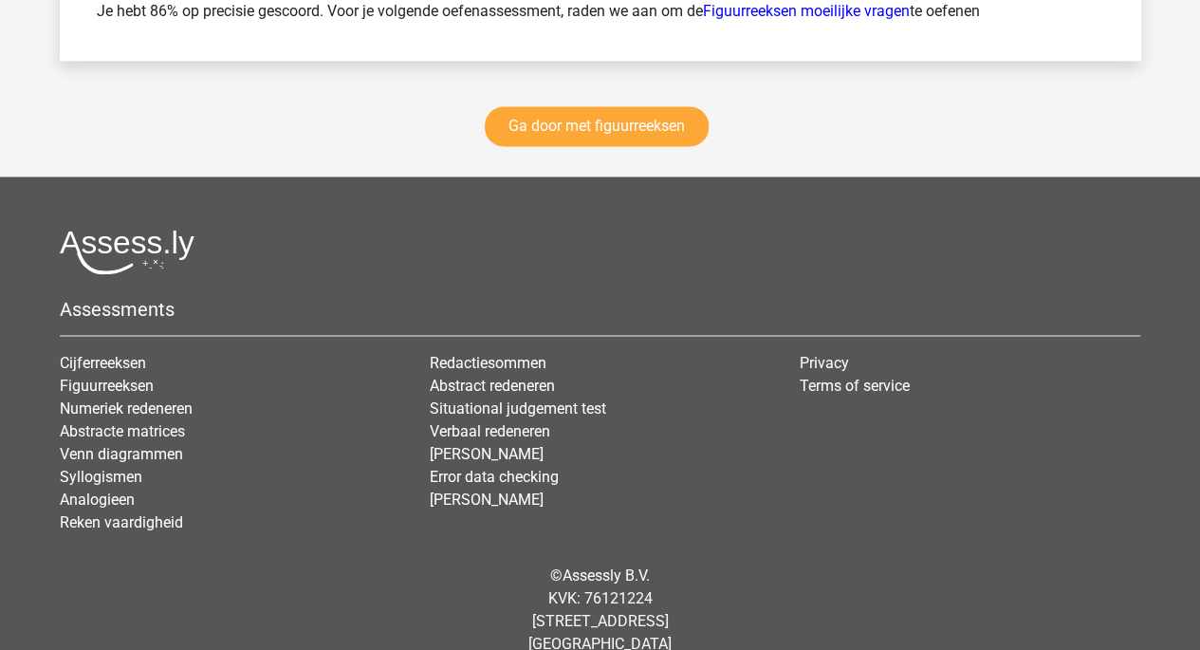
scroll to position [8747, 0]
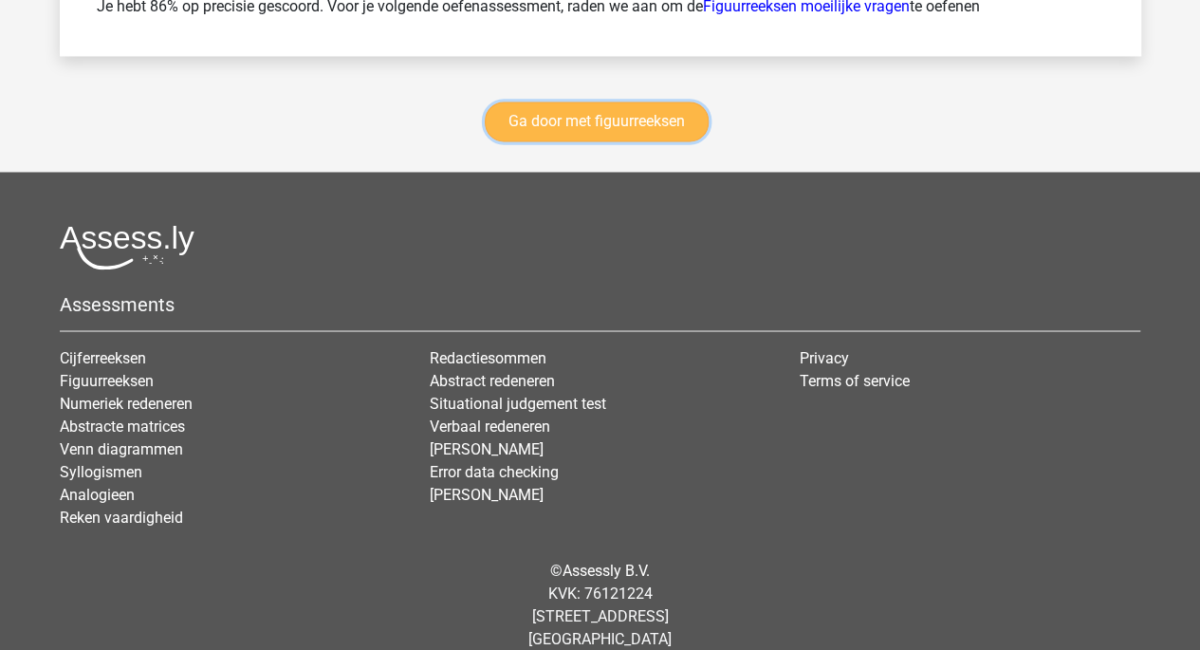
click at [589, 114] on link "Ga door met figuurreeksen" at bounding box center [597, 122] width 224 height 40
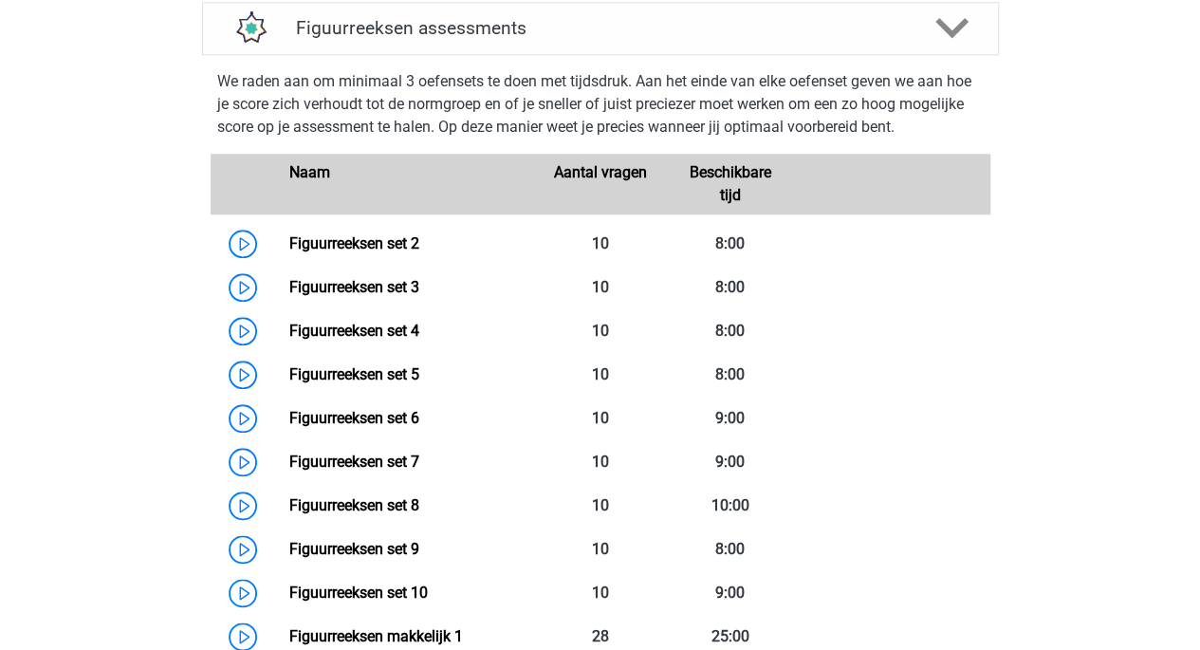
scroll to position [839, 0]
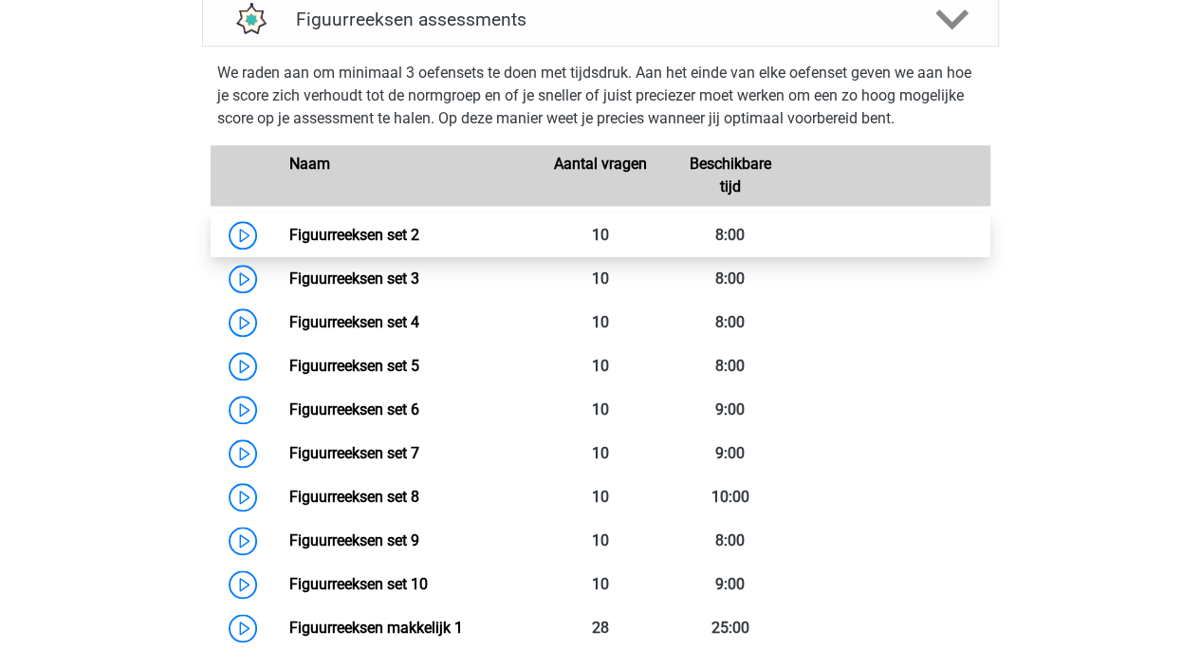
click at [306, 226] on link "Figuurreeksen set 2" at bounding box center [354, 235] width 130 height 18
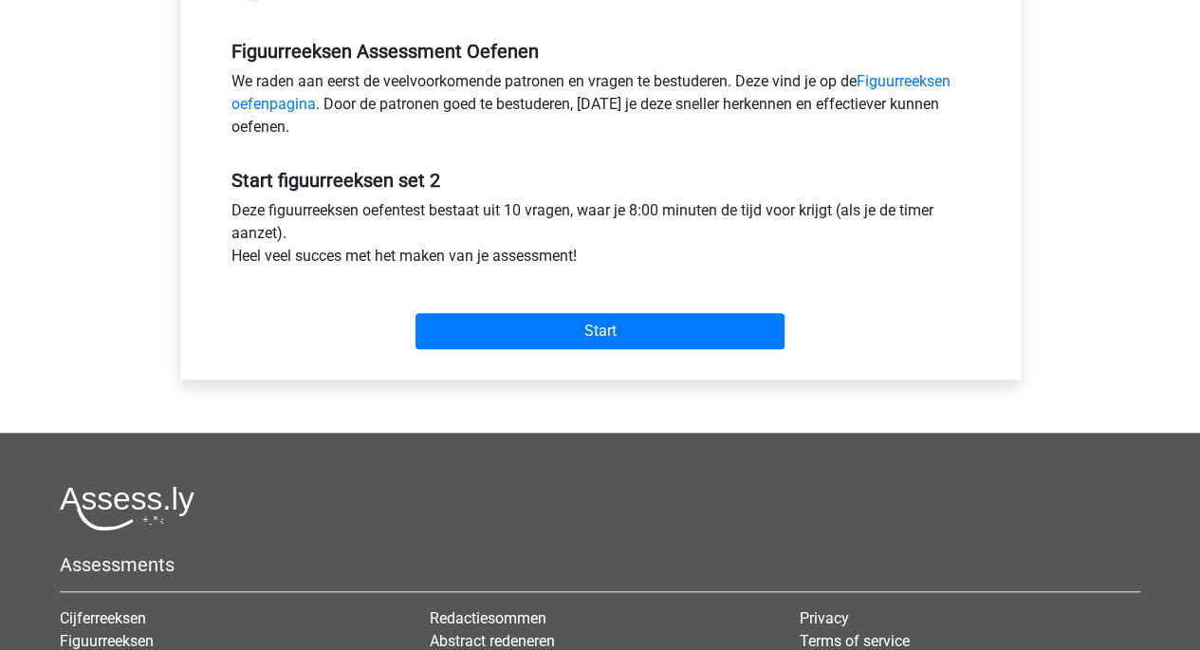
scroll to position [568, 0]
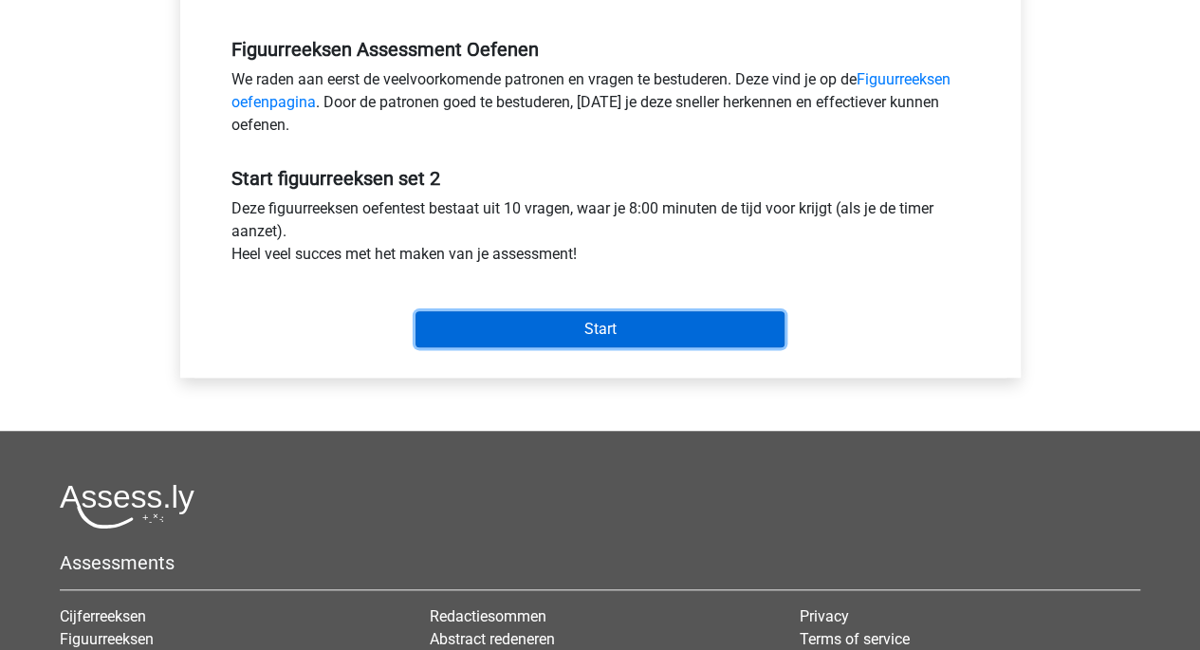
click at [669, 323] on input "Start" at bounding box center [600, 329] width 369 height 36
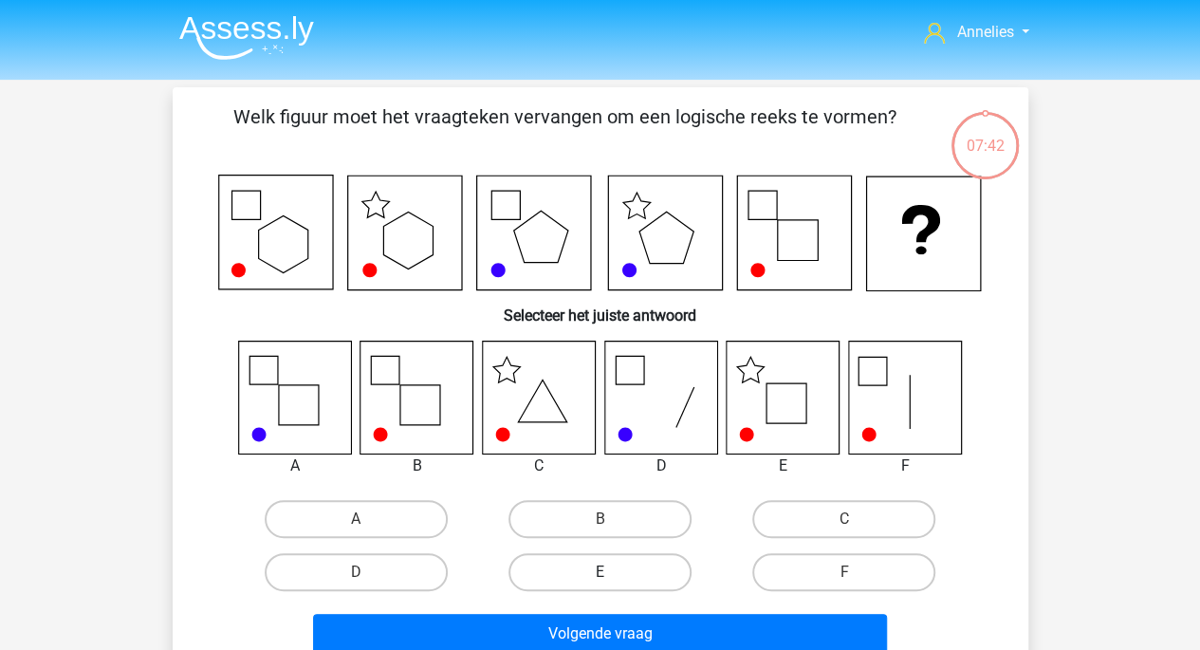
click at [597, 566] on label "E" at bounding box center [600, 572] width 183 height 38
click at [600, 572] on input "E" at bounding box center [606, 578] width 12 height 12
radio input "true"
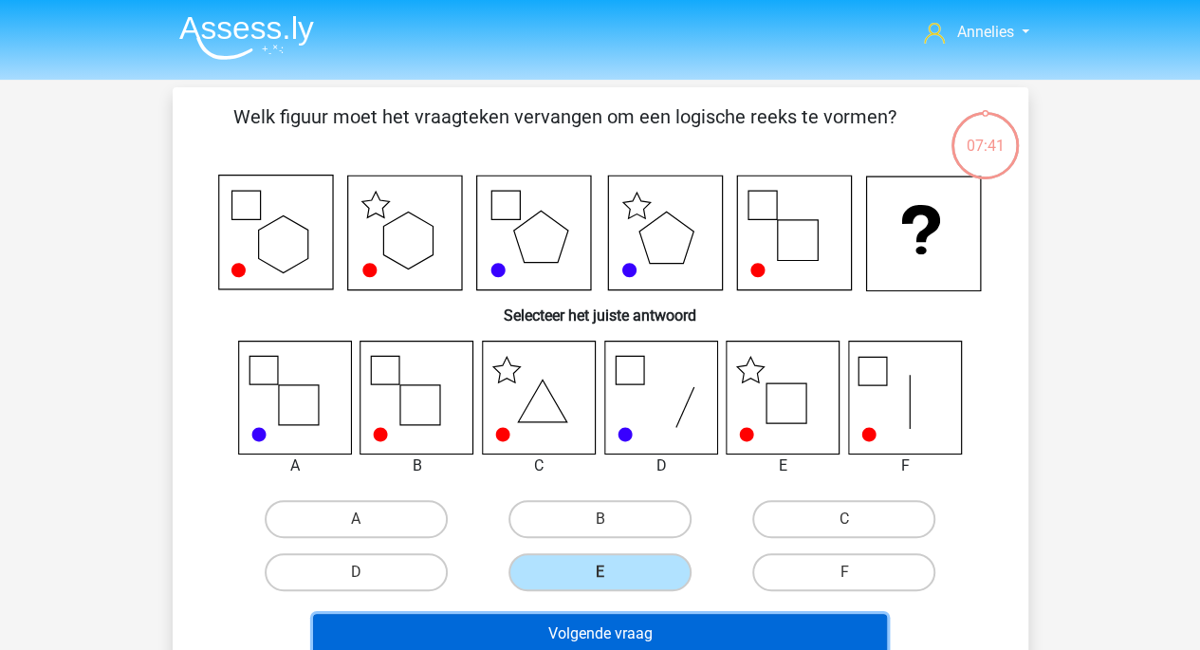
click at [595, 633] on button "Volgende vraag" at bounding box center [600, 634] width 574 height 40
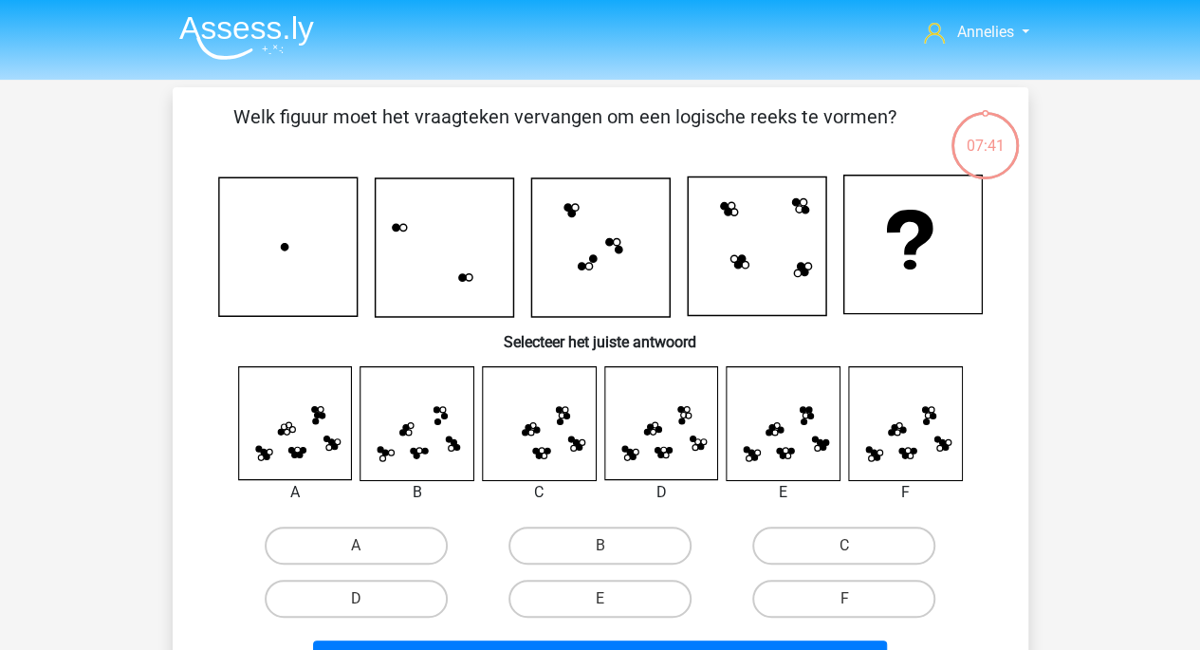
scroll to position [87, 0]
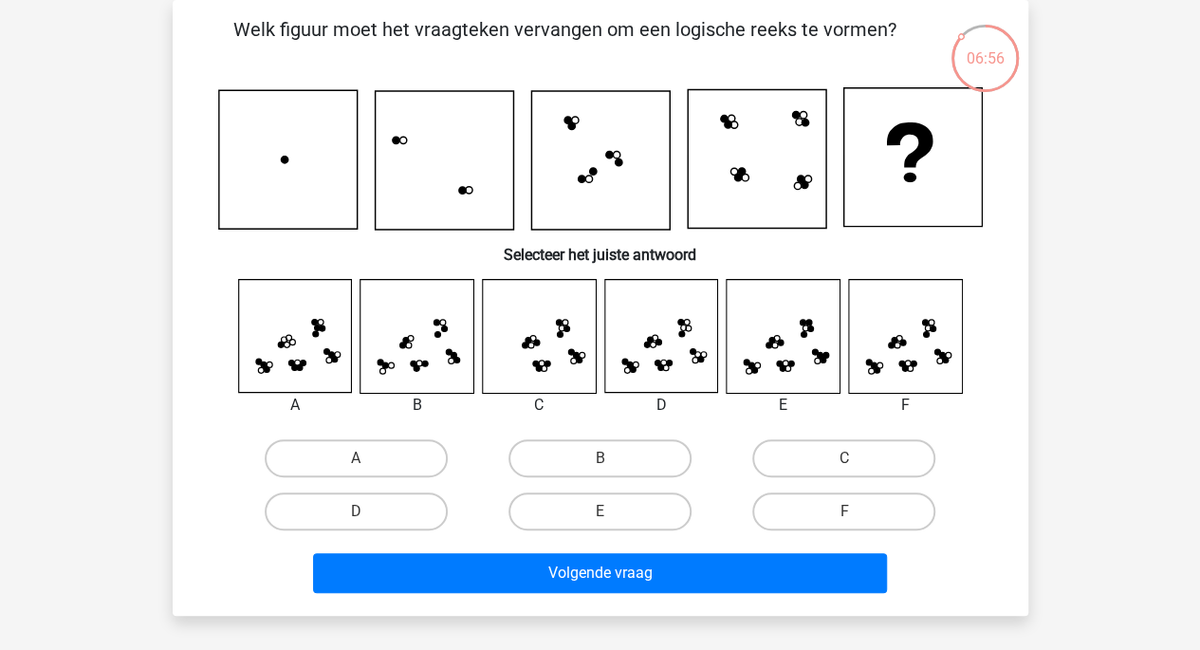
click at [927, 369] on icon at bounding box center [904, 336] width 113 height 113
click at [836, 511] on label "F" at bounding box center [844, 512] width 183 height 38
click at [845, 512] on input "F" at bounding box center [851, 518] width 12 height 12
radio input "true"
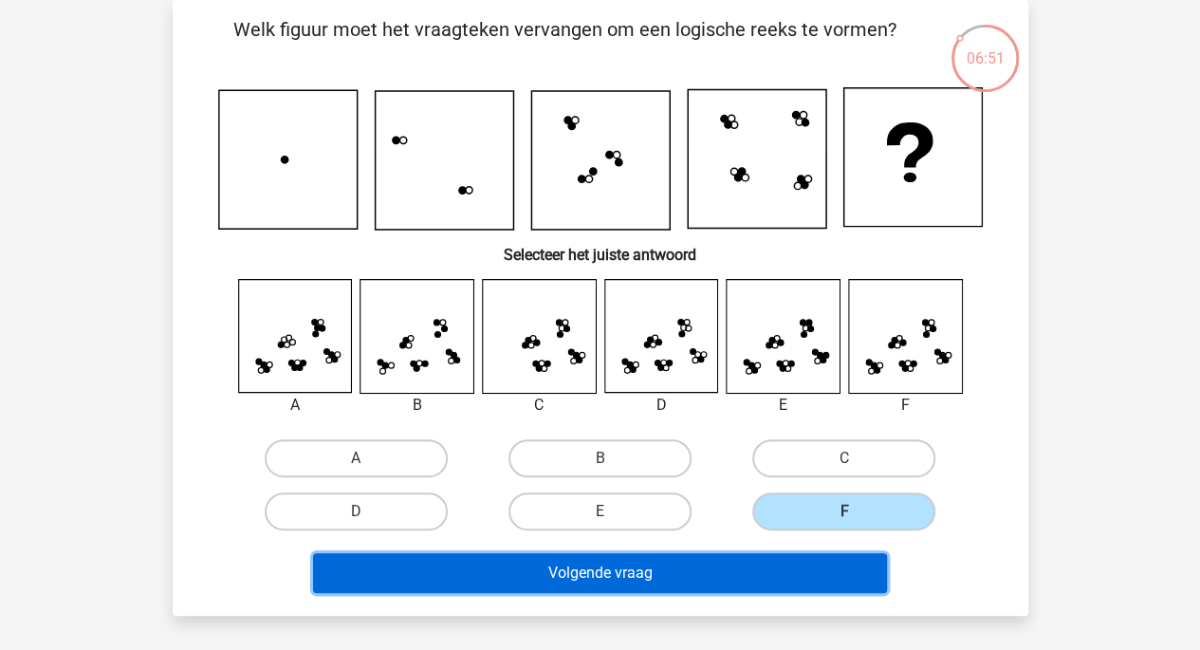
click at [742, 572] on button "Volgende vraag" at bounding box center [600, 573] width 574 height 40
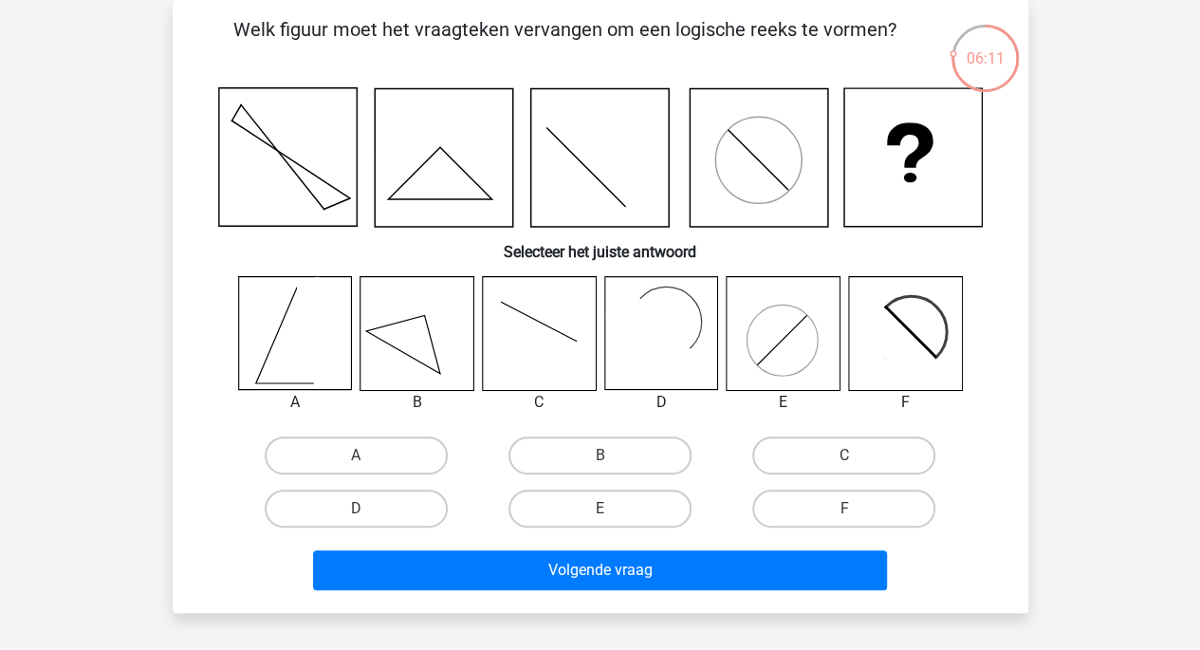
click at [683, 322] on rect at bounding box center [661, 333] width 113 height 113
click at [387, 515] on label "D" at bounding box center [356, 509] width 183 height 38
click at [368, 515] on input "D" at bounding box center [362, 515] width 12 height 12
radio input "true"
click at [808, 466] on label "C" at bounding box center [844, 456] width 183 height 38
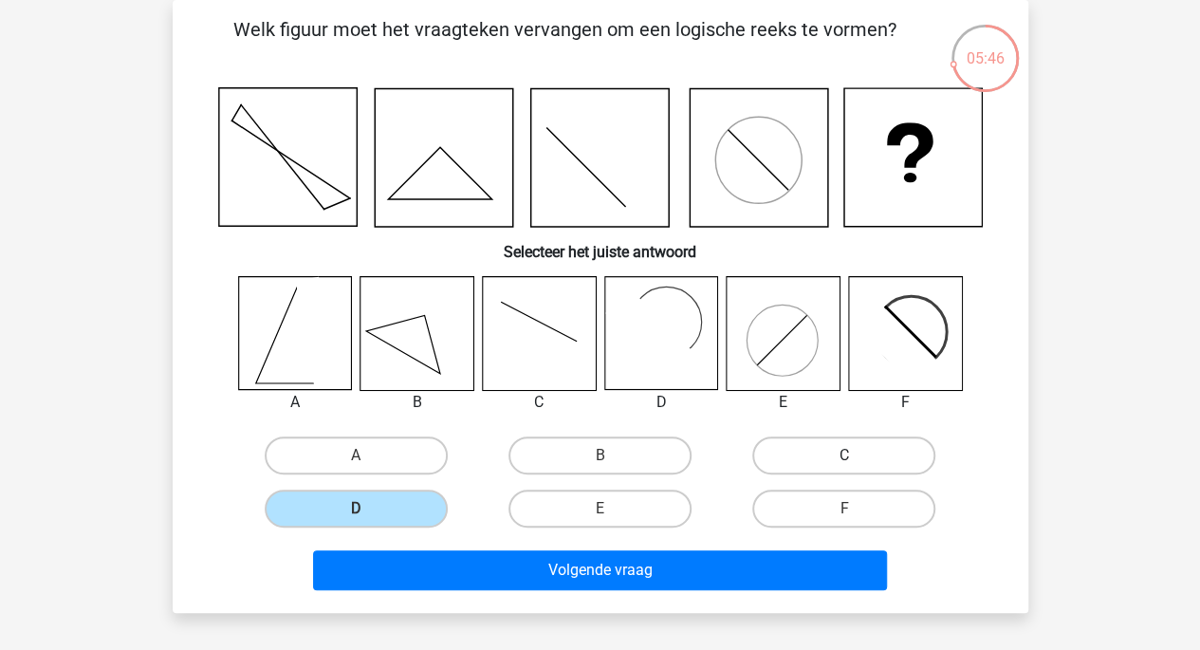
click at [845, 466] on input "C" at bounding box center [851, 462] width 12 height 12
radio input "true"
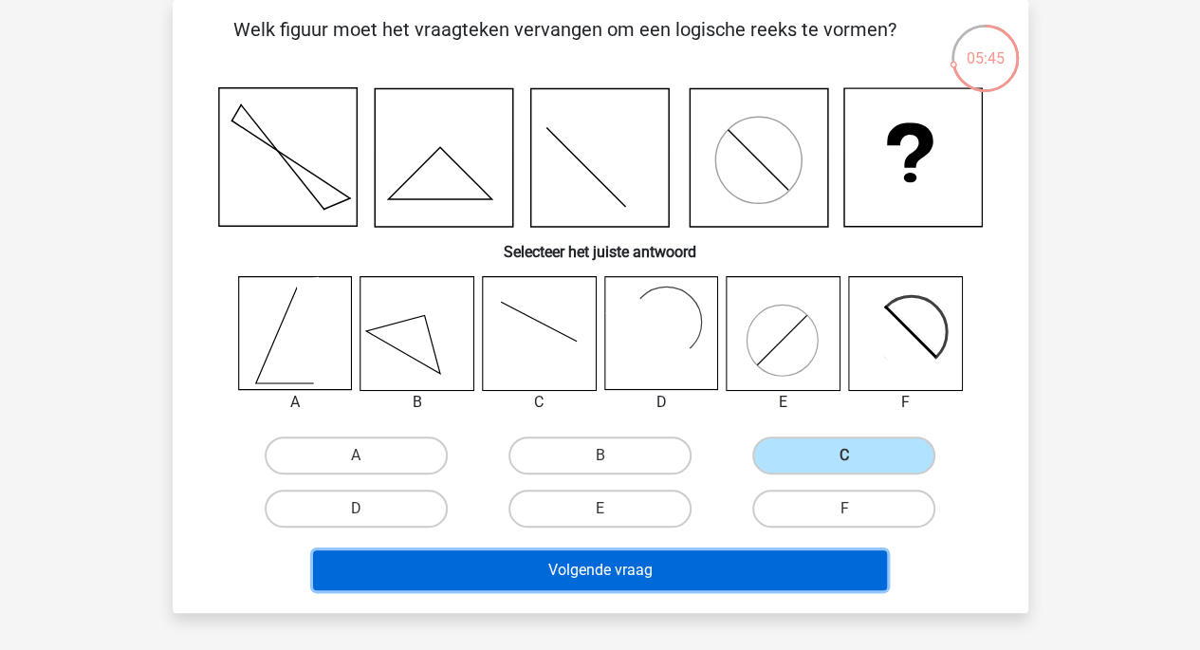
click at [727, 559] on button "Volgende vraag" at bounding box center [600, 570] width 574 height 40
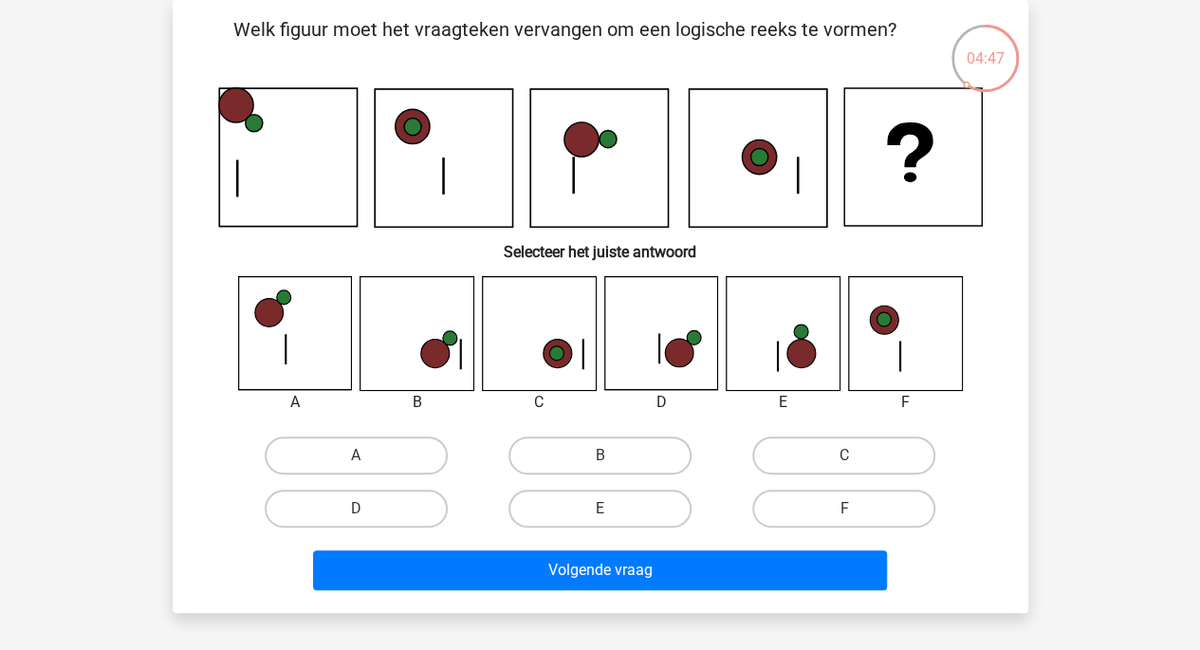
click at [679, 348] on icon at bounding box center [679, 354] width 28 height 28
click at [378, 516] on label "D" at bounding box center [356, 509] width 183 height 38
click at [368, 516] on input "D" at bounding box center [362, 515] width 12 height 12
radio input "true"
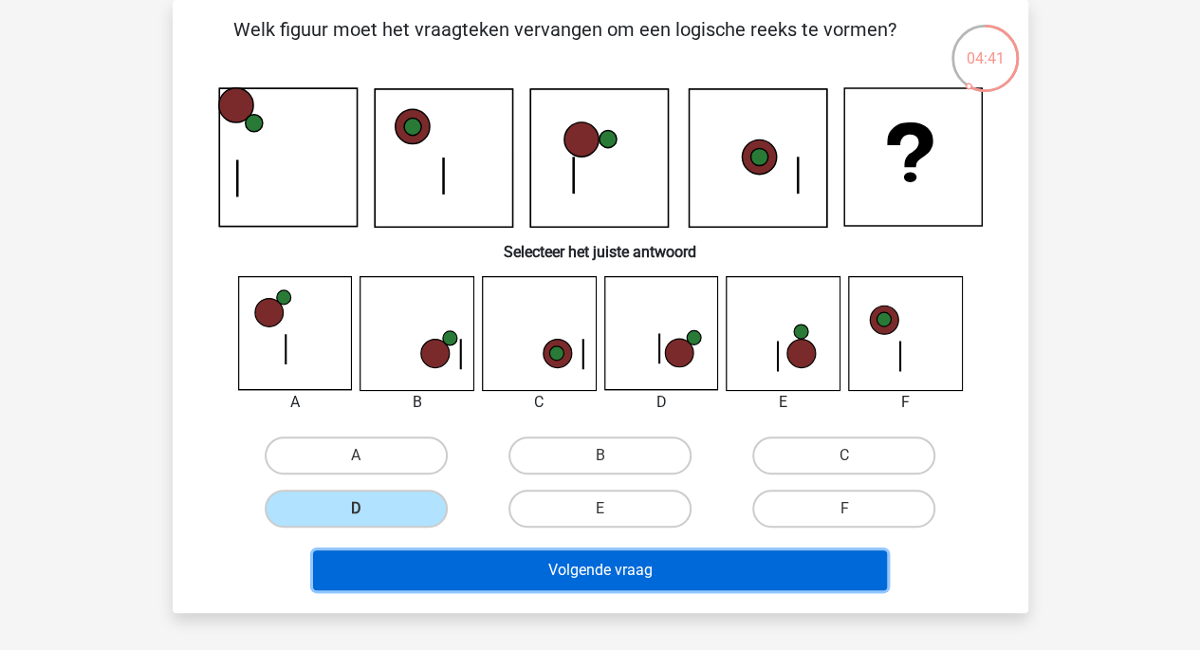
click at [529, 567] on button "Volgende vraag" at bounding box center [600, 570] width 574 height 40
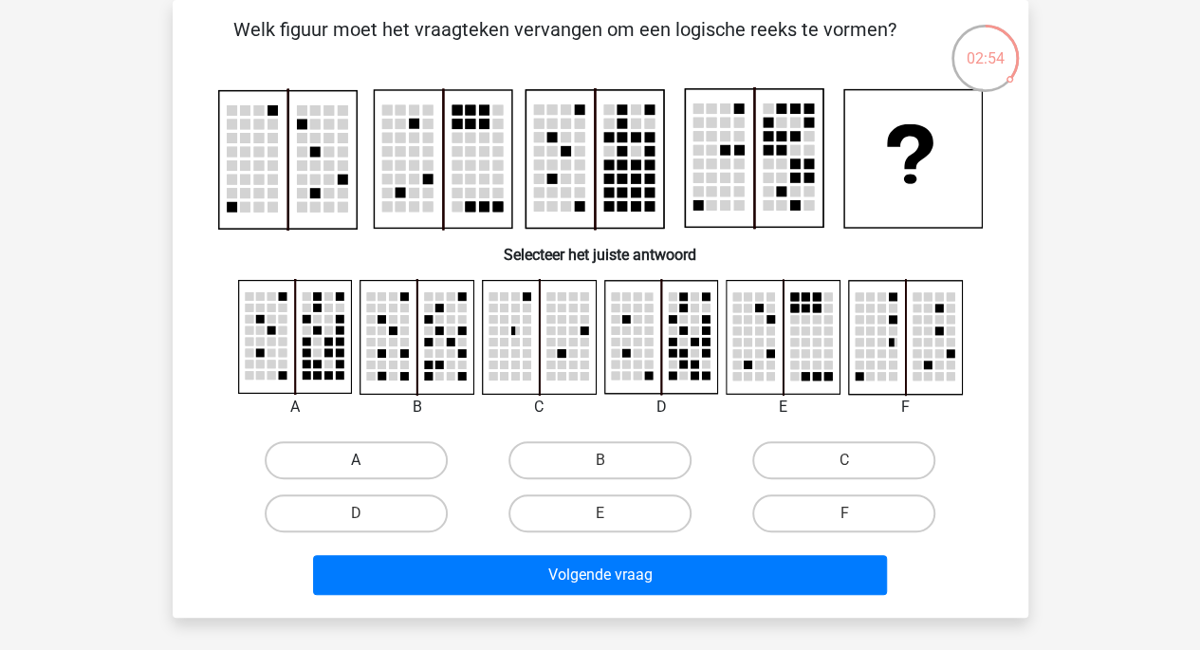
click at [336, 464] on label "A" at bounding box center [356, 460] width 183 height 38
click at [356, 464] on input "A" at bounding box center [362, 466] width 12 height 12
radio input "true"
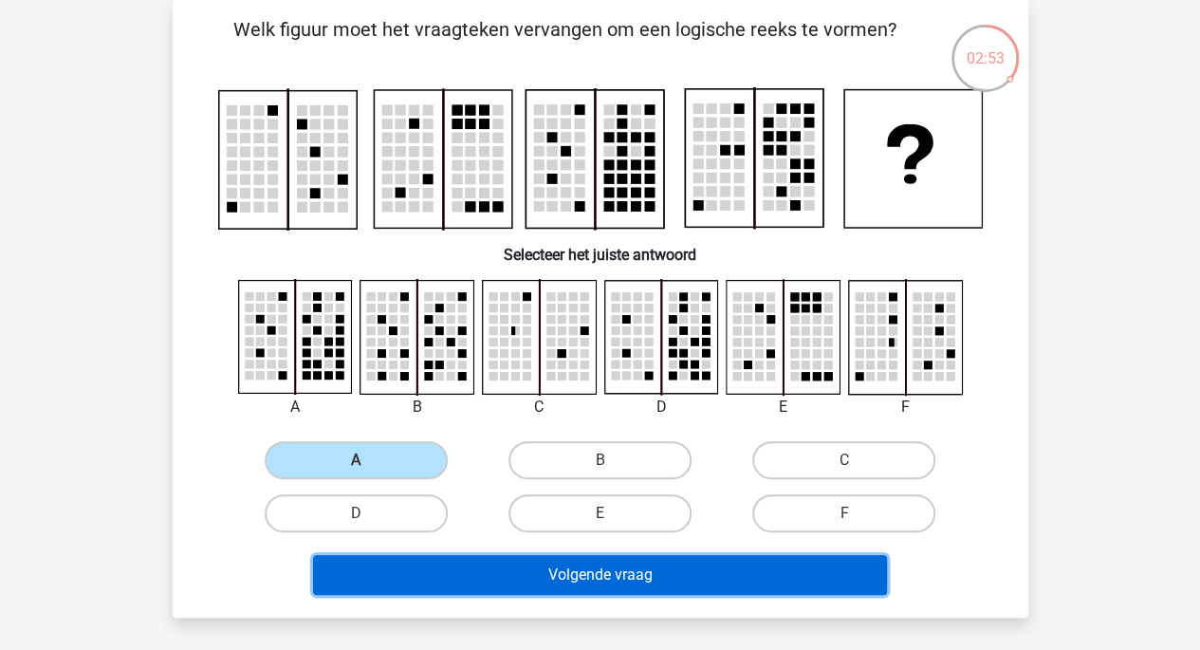
click at [560, 574] on button "Volgende vraag" at bounding box center [600, 575] width 574 height 40
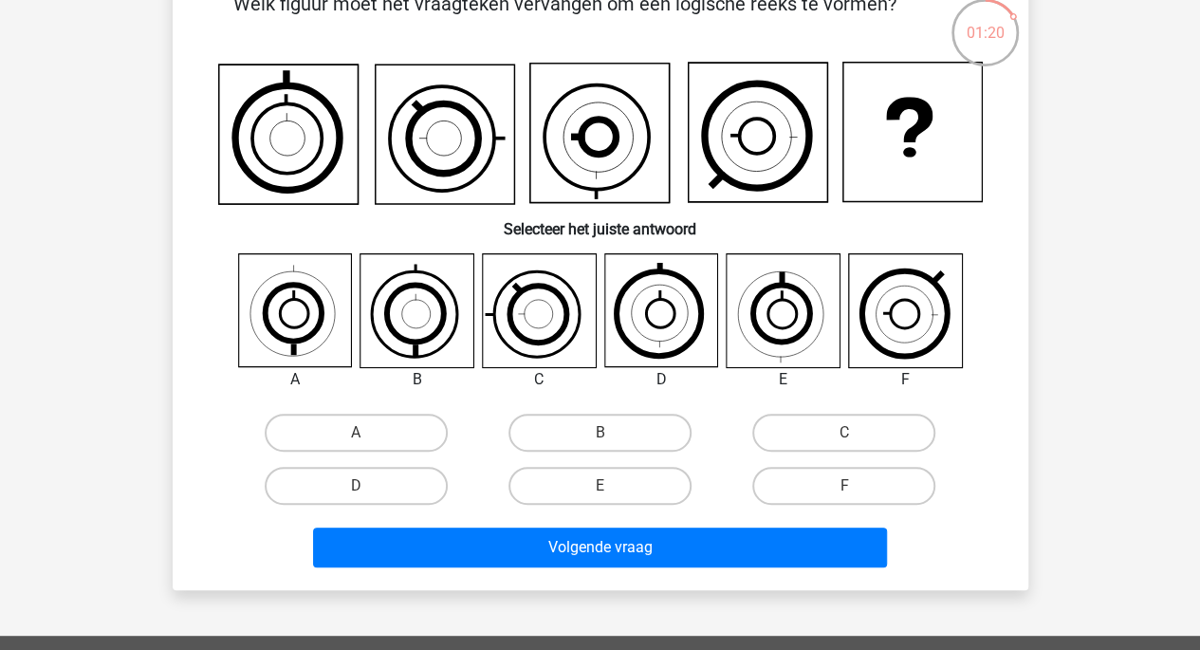
scroll to position [111, 0]
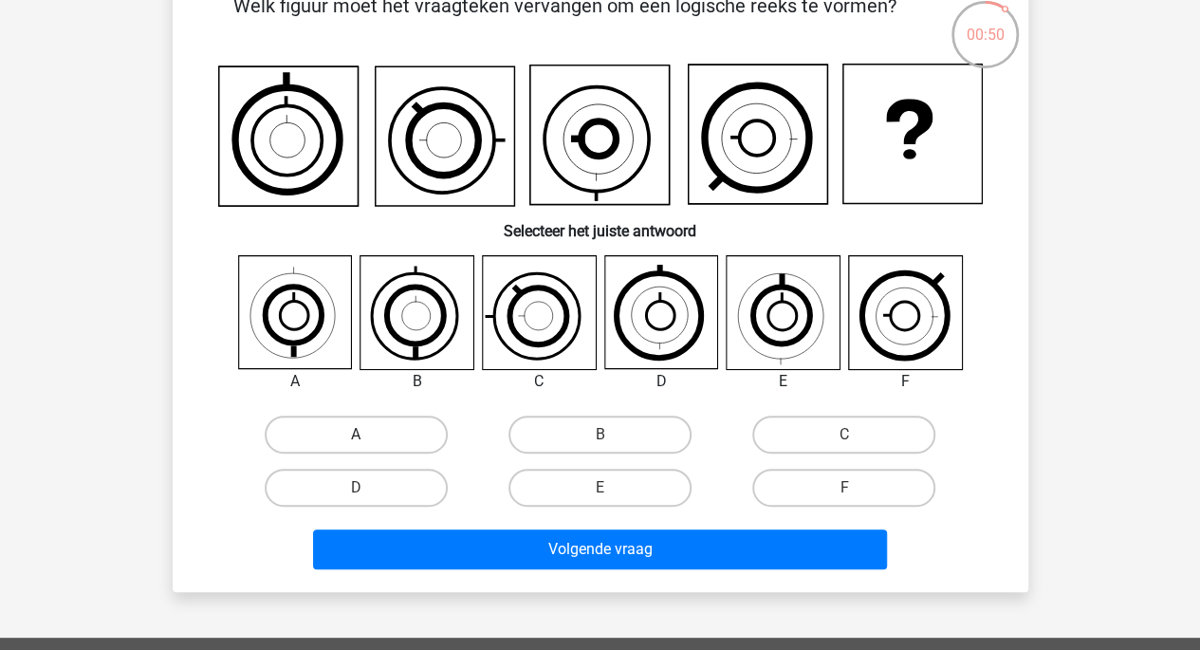
click at [331, 437] on label "A" at bounding box center [356, 435] width 183 height 38
click at [356, 437] on input "A" at bounding box center [362, 441] width 12 height 12
radio input "true"
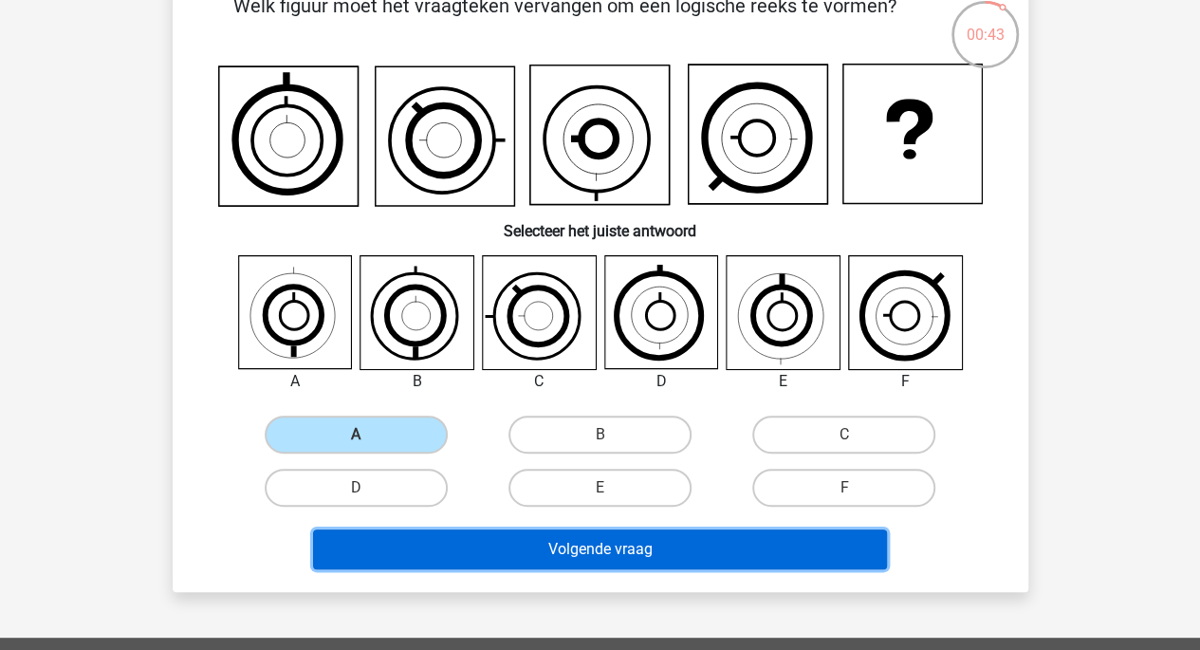
click at [443, 555] on button "Volgende vraag" at bounding box center [600, 550] width 574 height 40
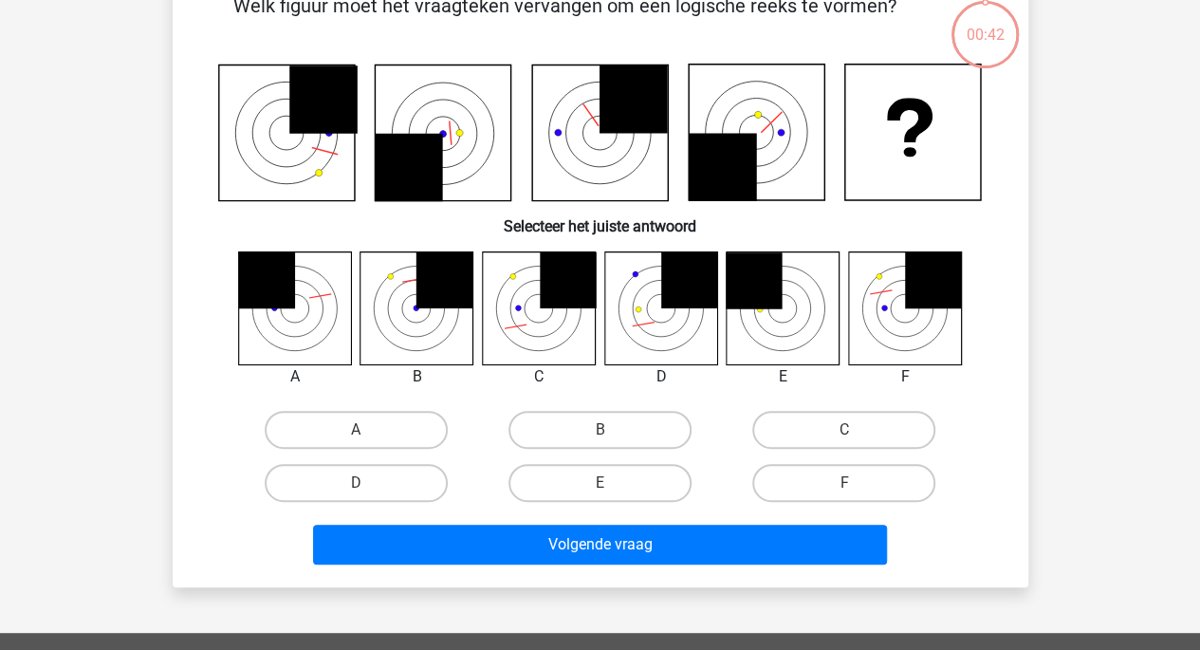
scroll to position [87, 0]
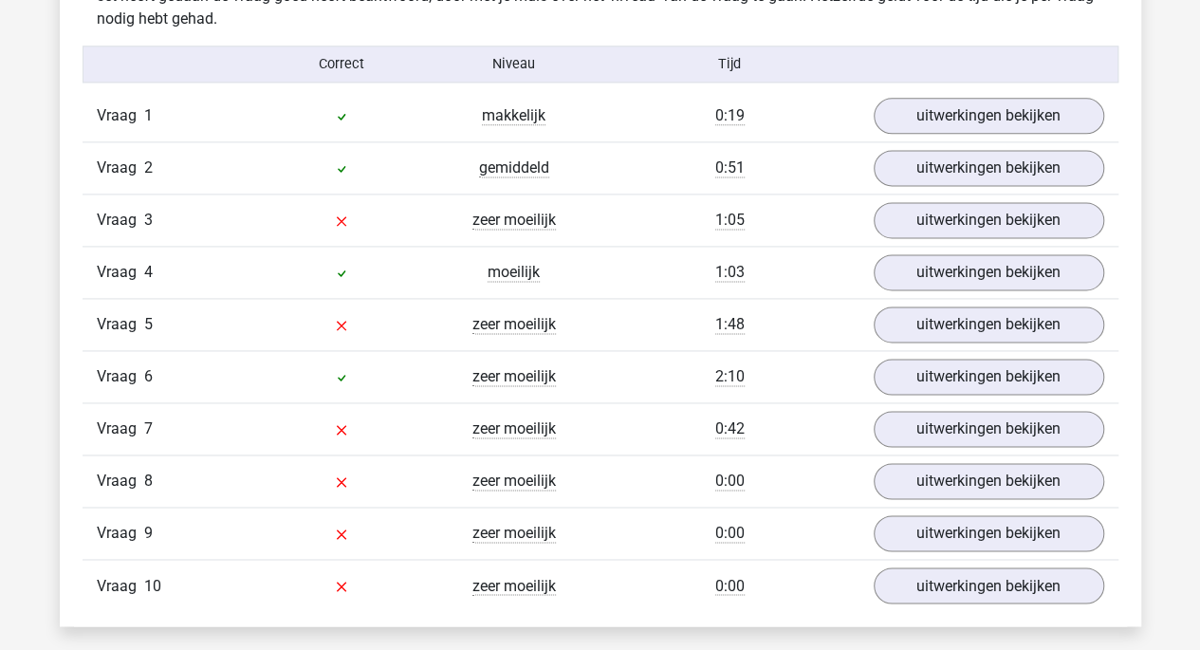
scroll to position [1215, 0]
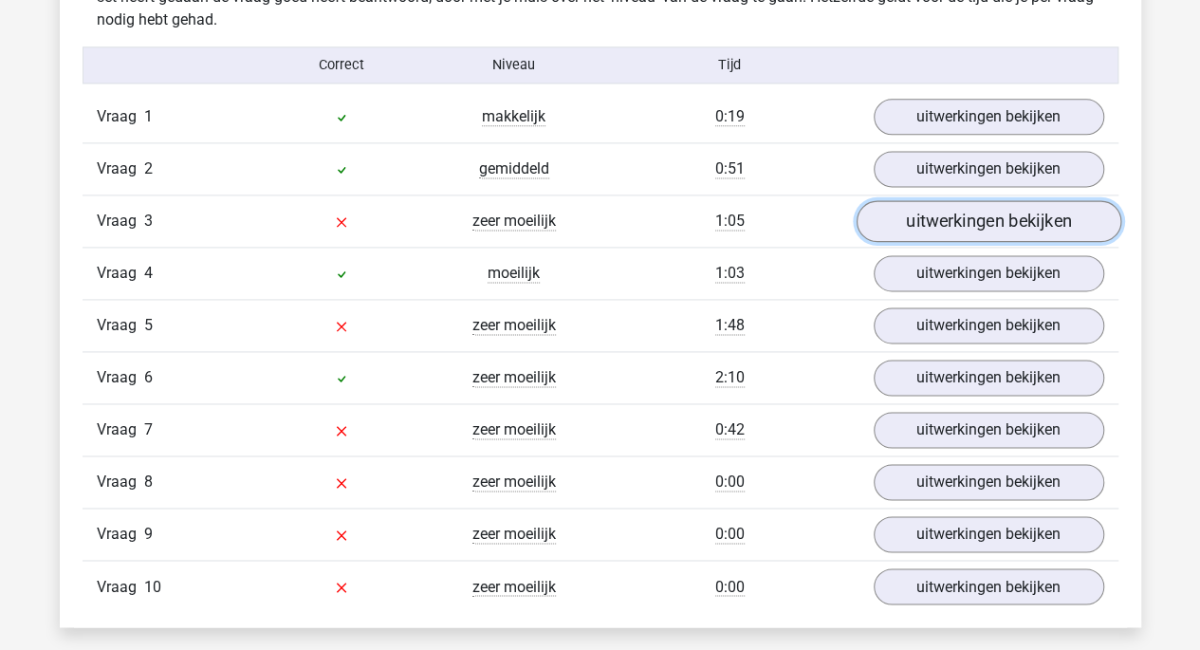
click at [971, 220] on link "uitwerkingen bekijken" at bounding box center [988, 222] width 265 height 42
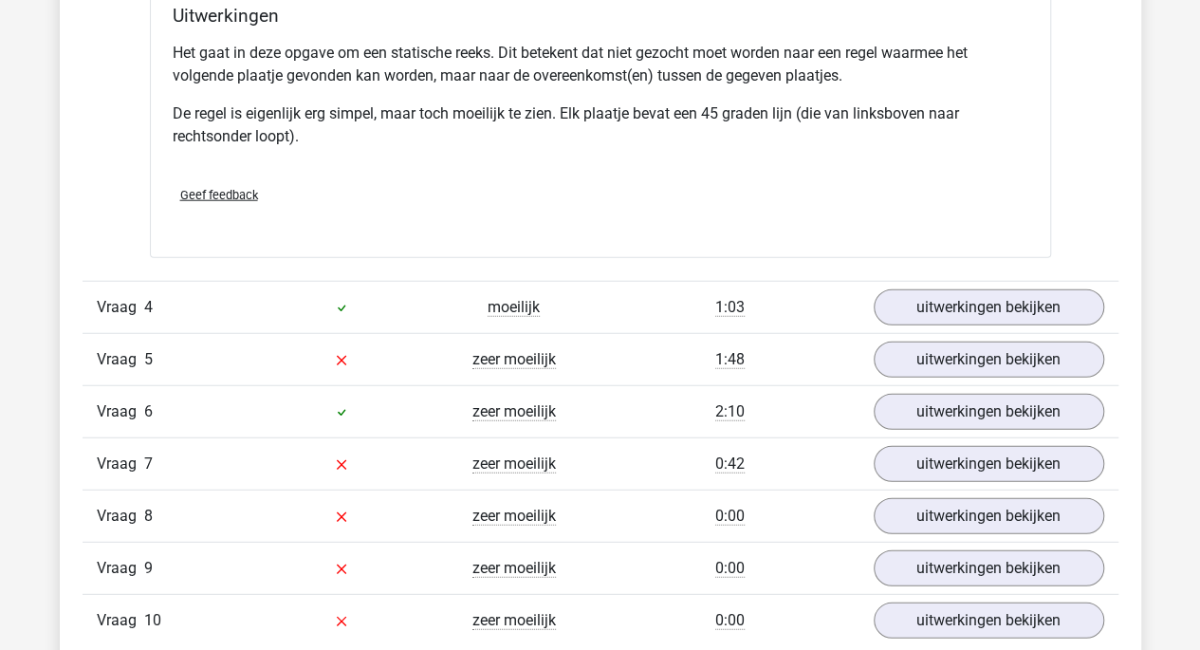
scroll to position [2298, 0]
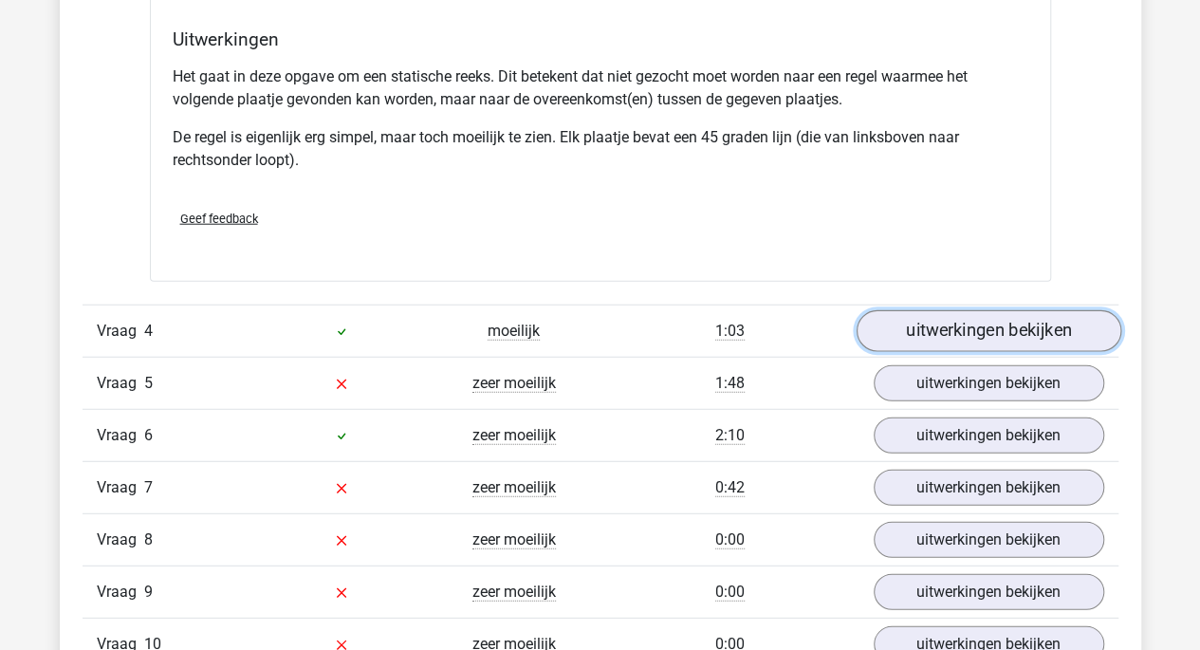
click at [917, 321] on link "uitwerkingen bekijken" at bounding box center [988, 331] width 265 height 42
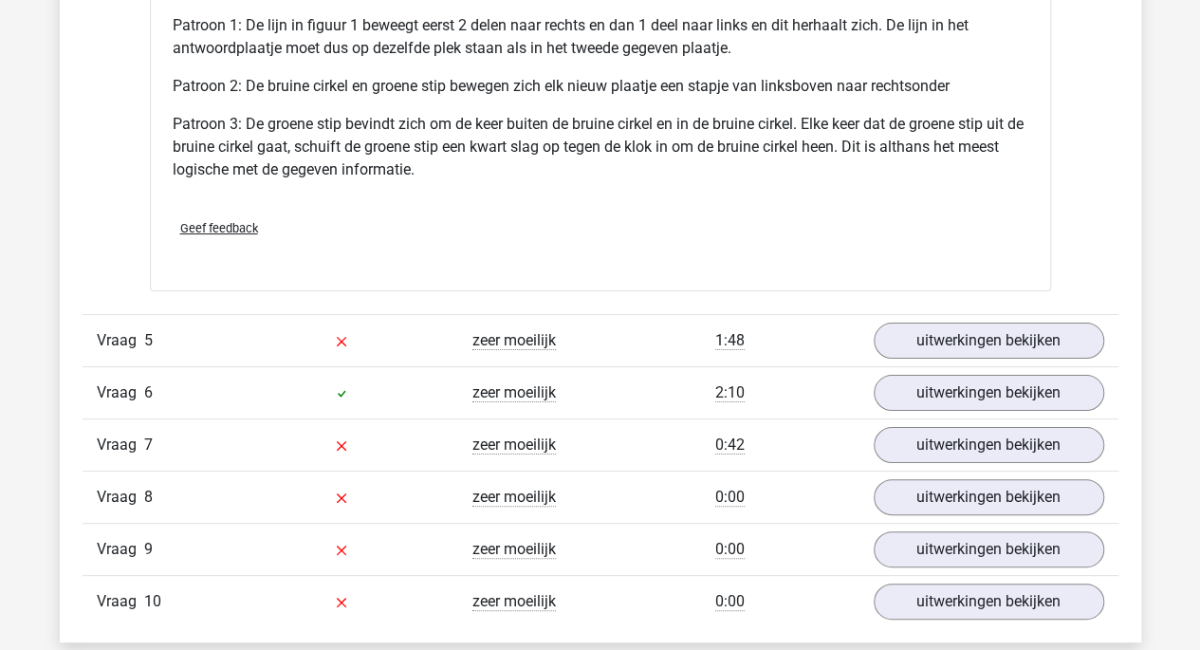
scroll to position [3582, 0]
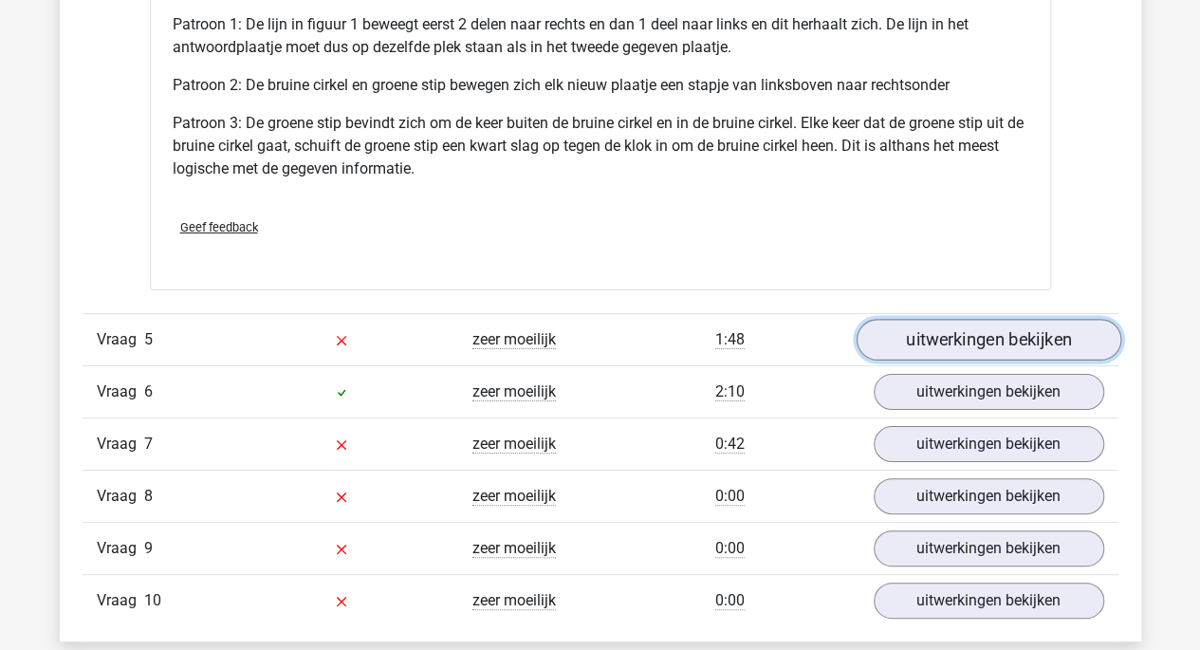
click at [946, 334] on link "uitwerkingen bekijken" at bounding box center [988, 340] width 265 height 42
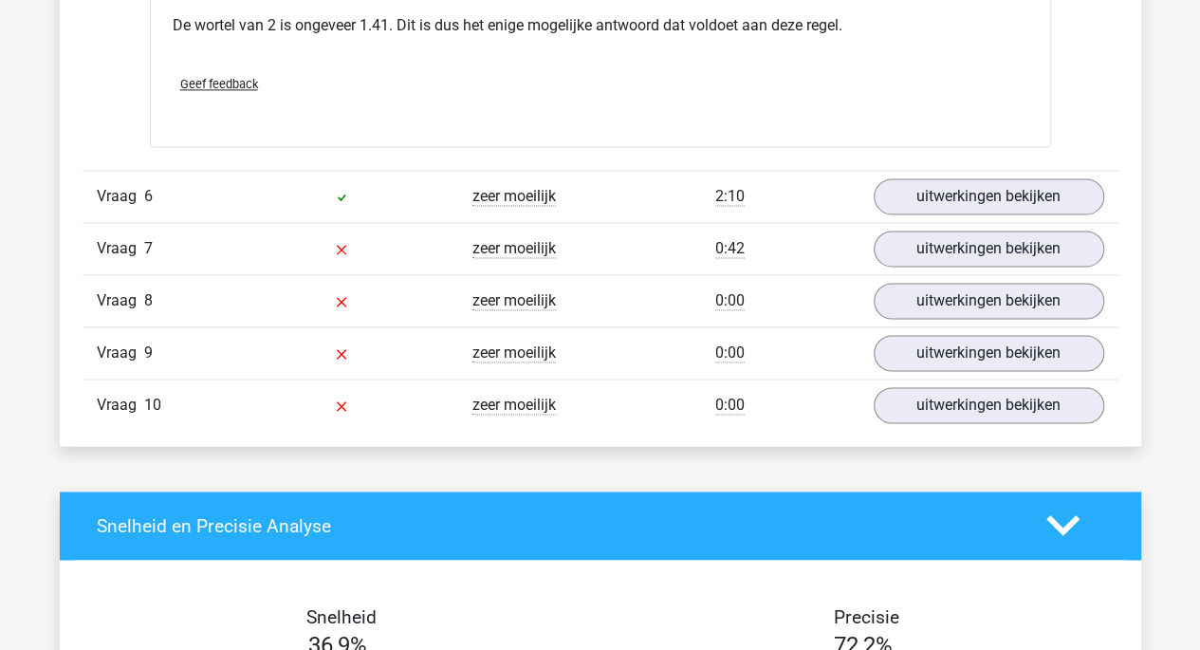
scroll to position [4901, 0]
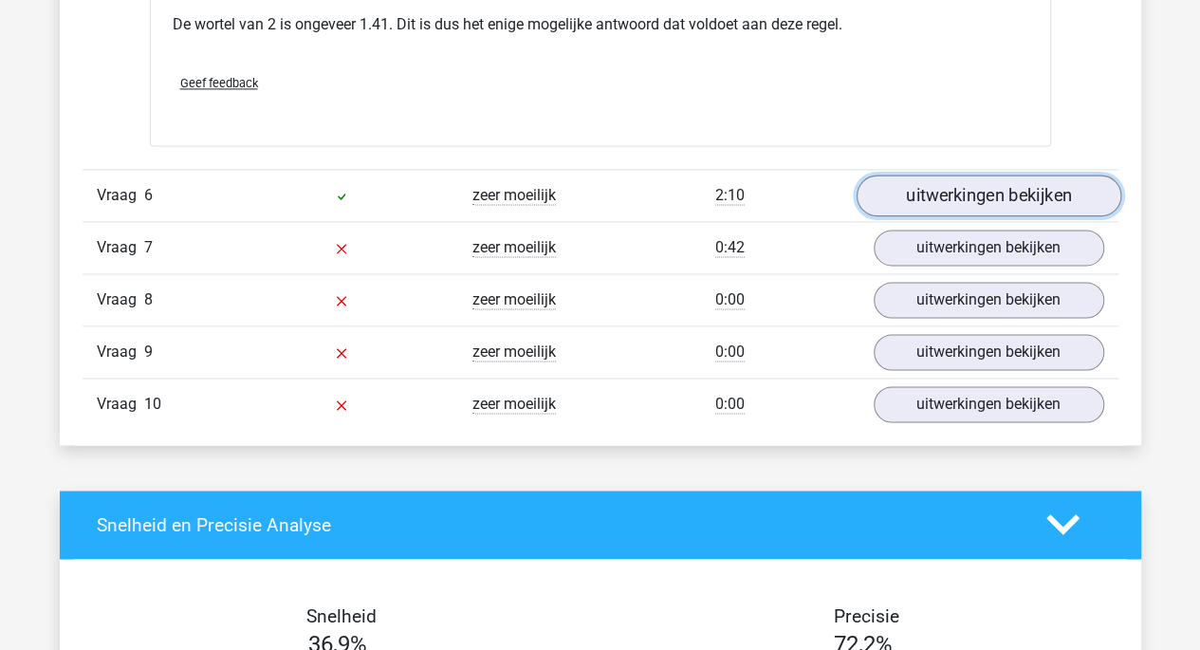
click at [925, 179] on link "uitwerkingen bekijken" at bounding box center [988, 196] width 265 height 42
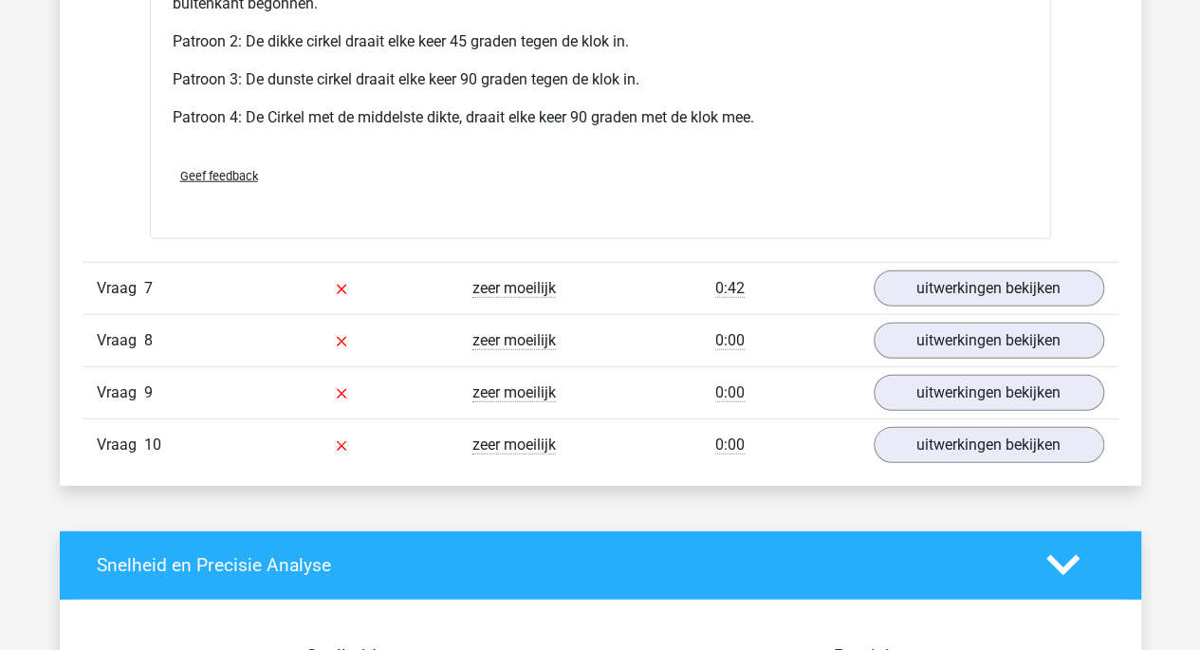
scroll to position [6096, 0]
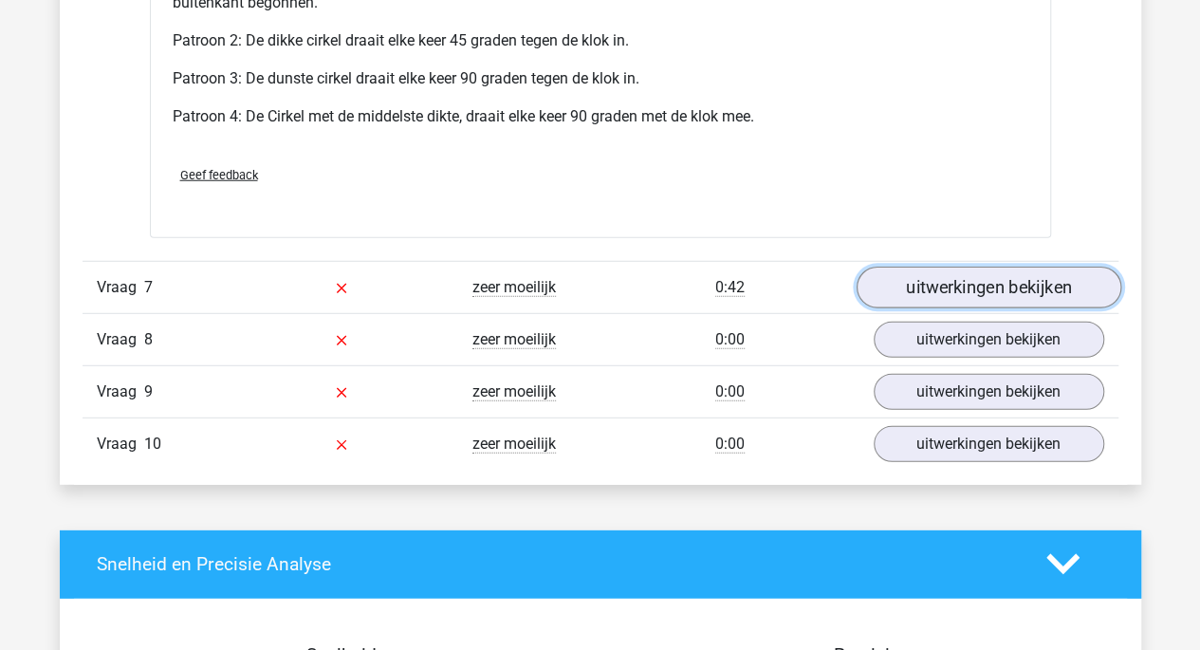
click at [910, 282] on link "uitwerkingen bekijken" at bounding box center [988, 288] width 265 height 42
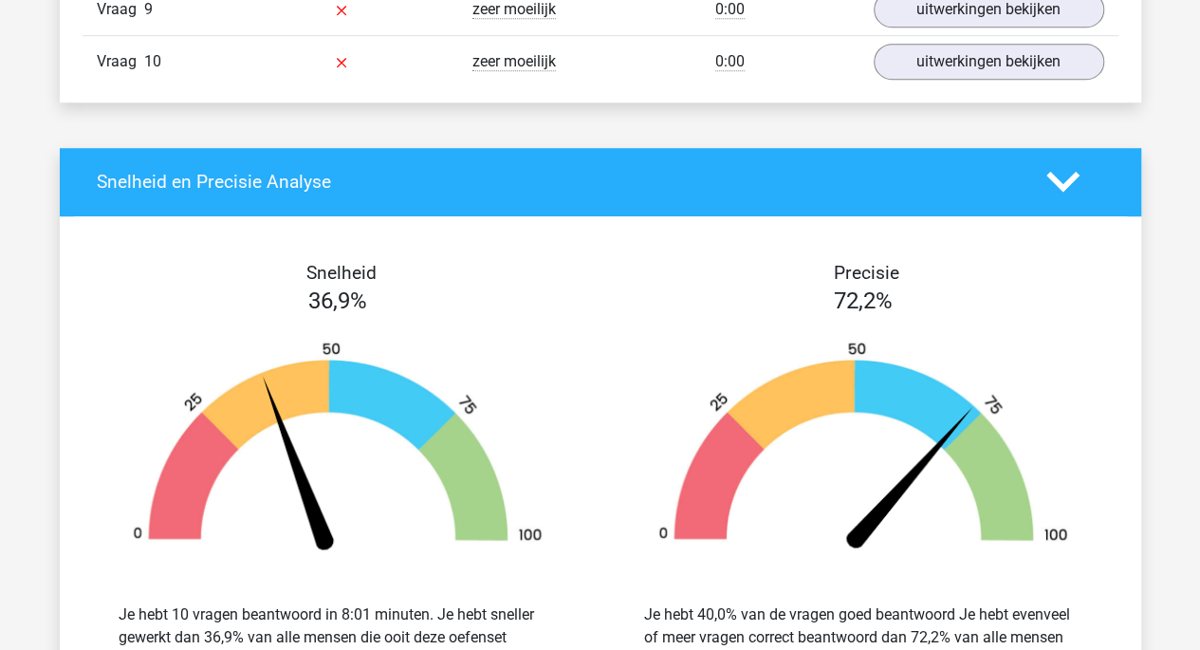
scroll to position [7758, 0]
